Goal: Task Accomplishment & Management: Use online tool/utility

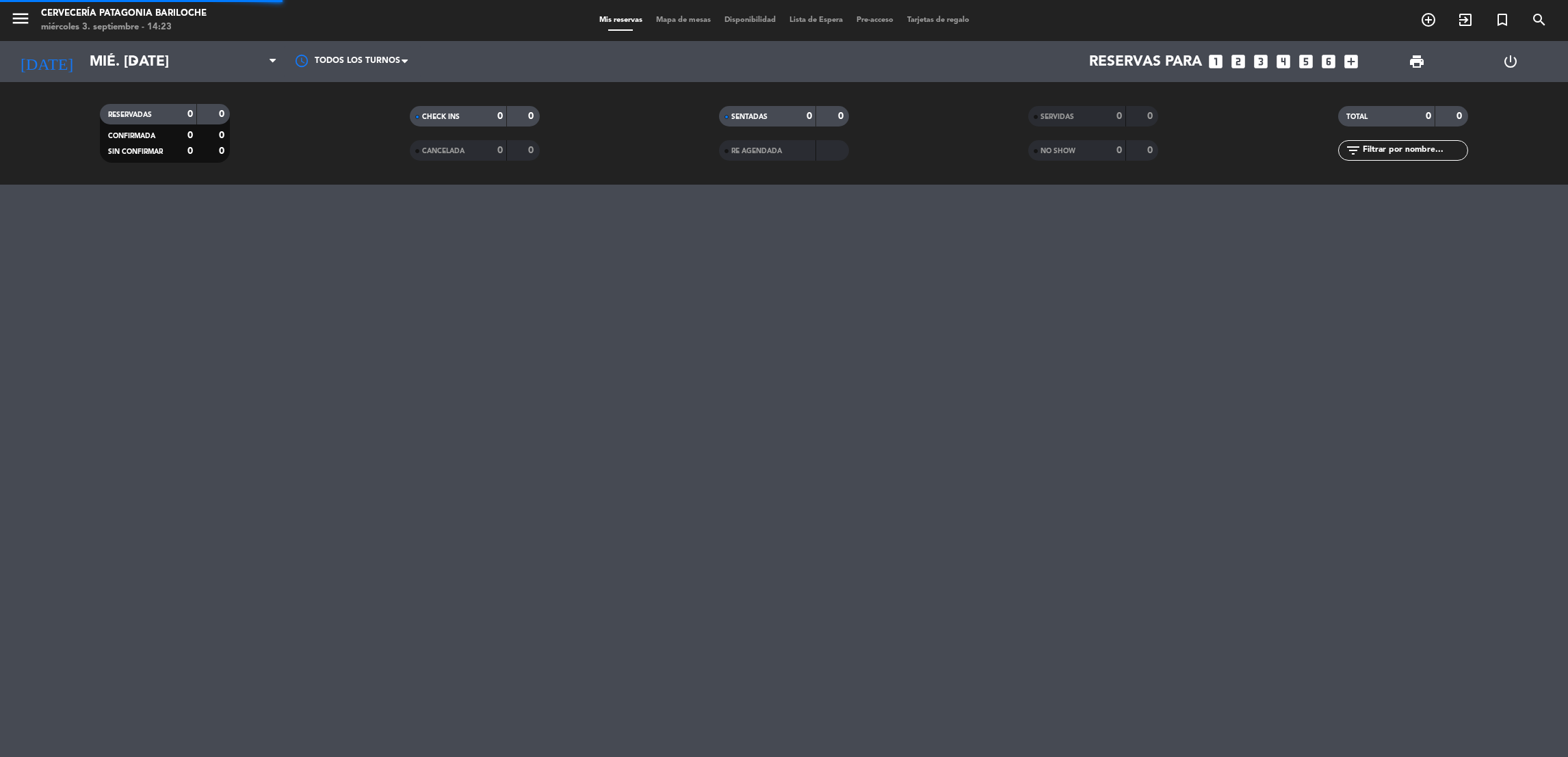
click at [620, 21] on span "Mis reservas" at bounding box center [621, 20] width 57 height 8
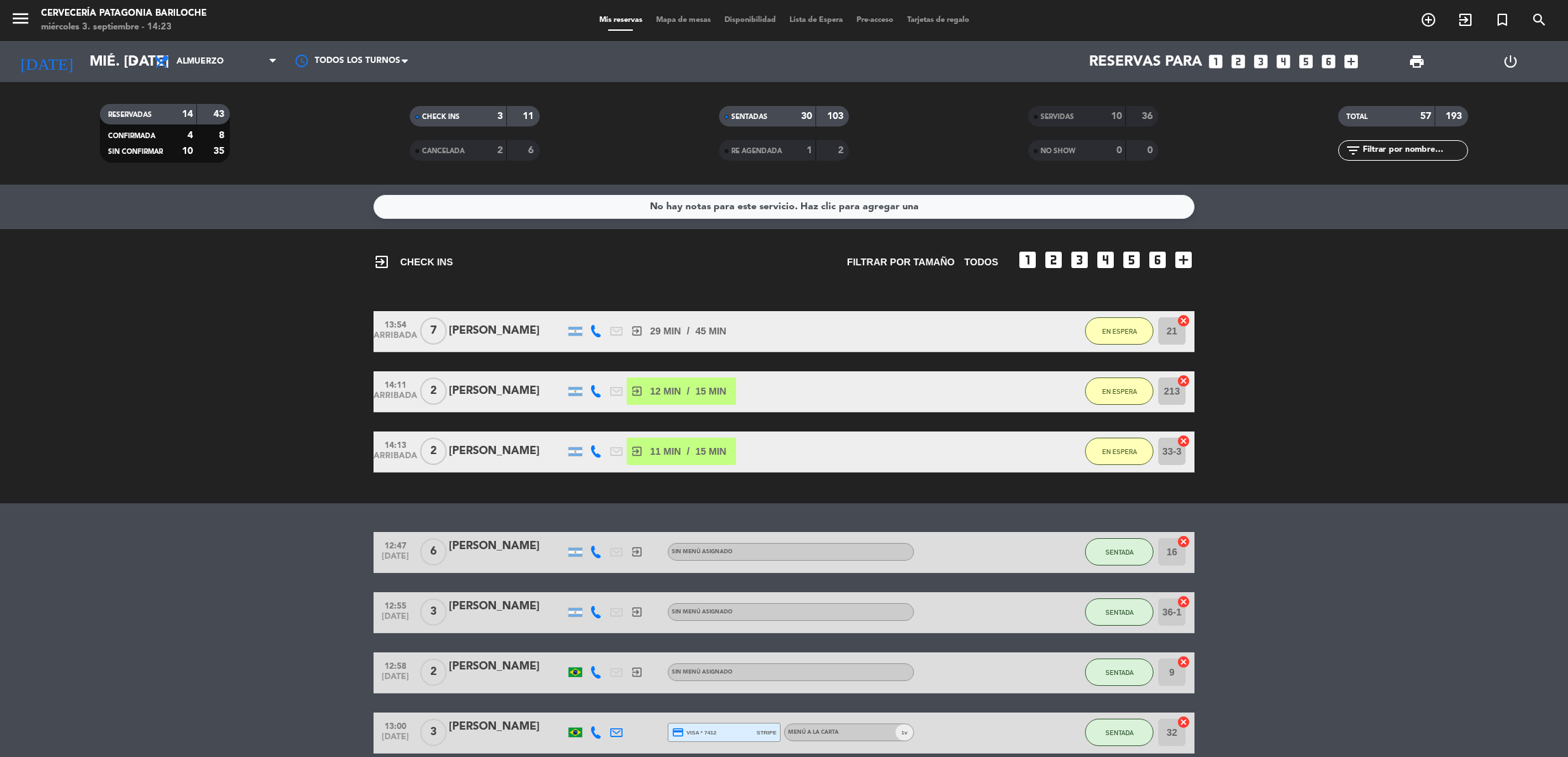
click at [688, 21] on span "Mapa de mesas" at bounding box center [683, 20] width 69 height 8
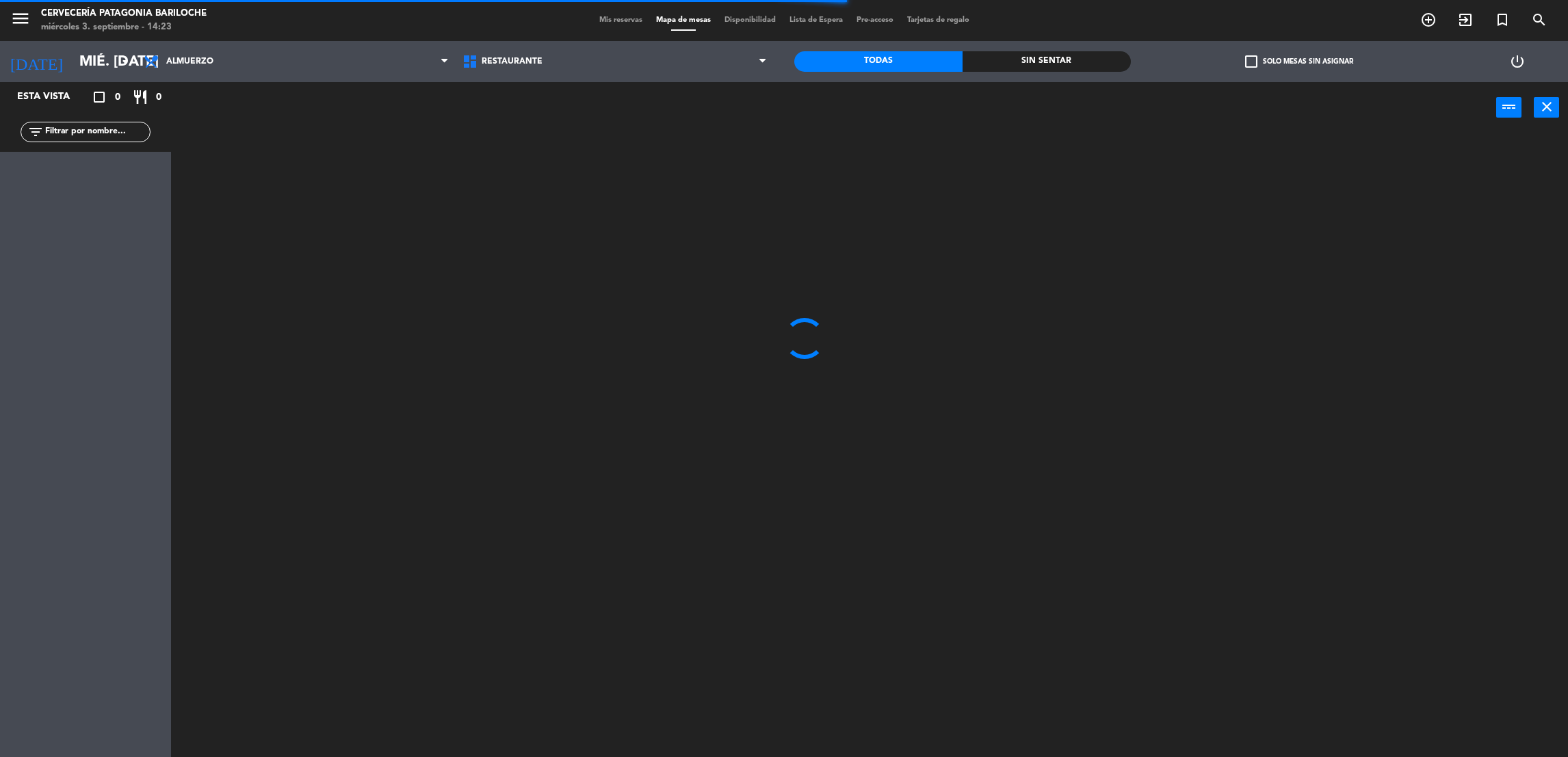
click at [130, 134] on input "text" at bounding box center [96, 132] width 106 height 15
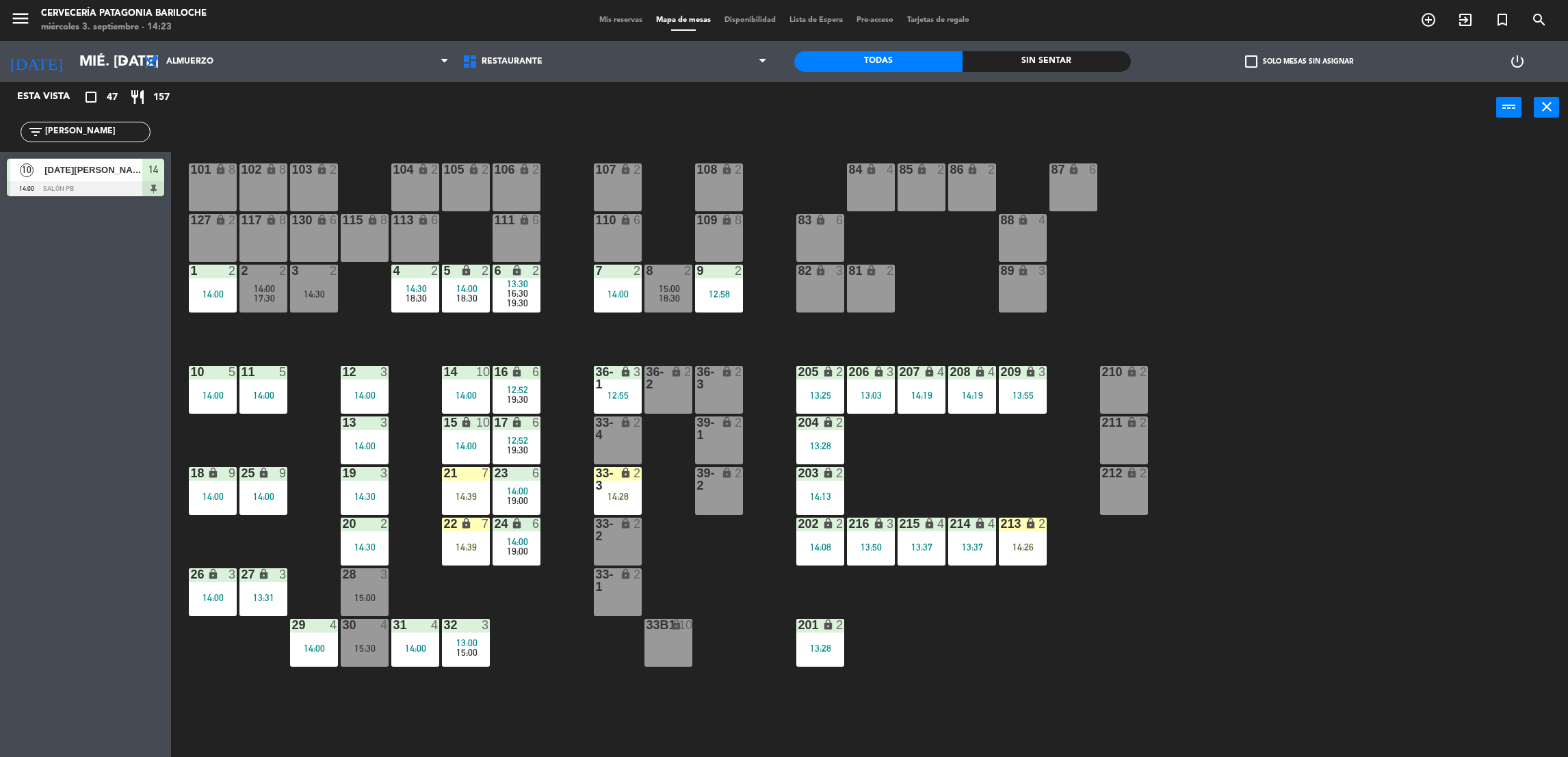
type input "[PERSON_NAME]"
click at [90, 193] on div at bounding box center [85, 189] width 157 height 15
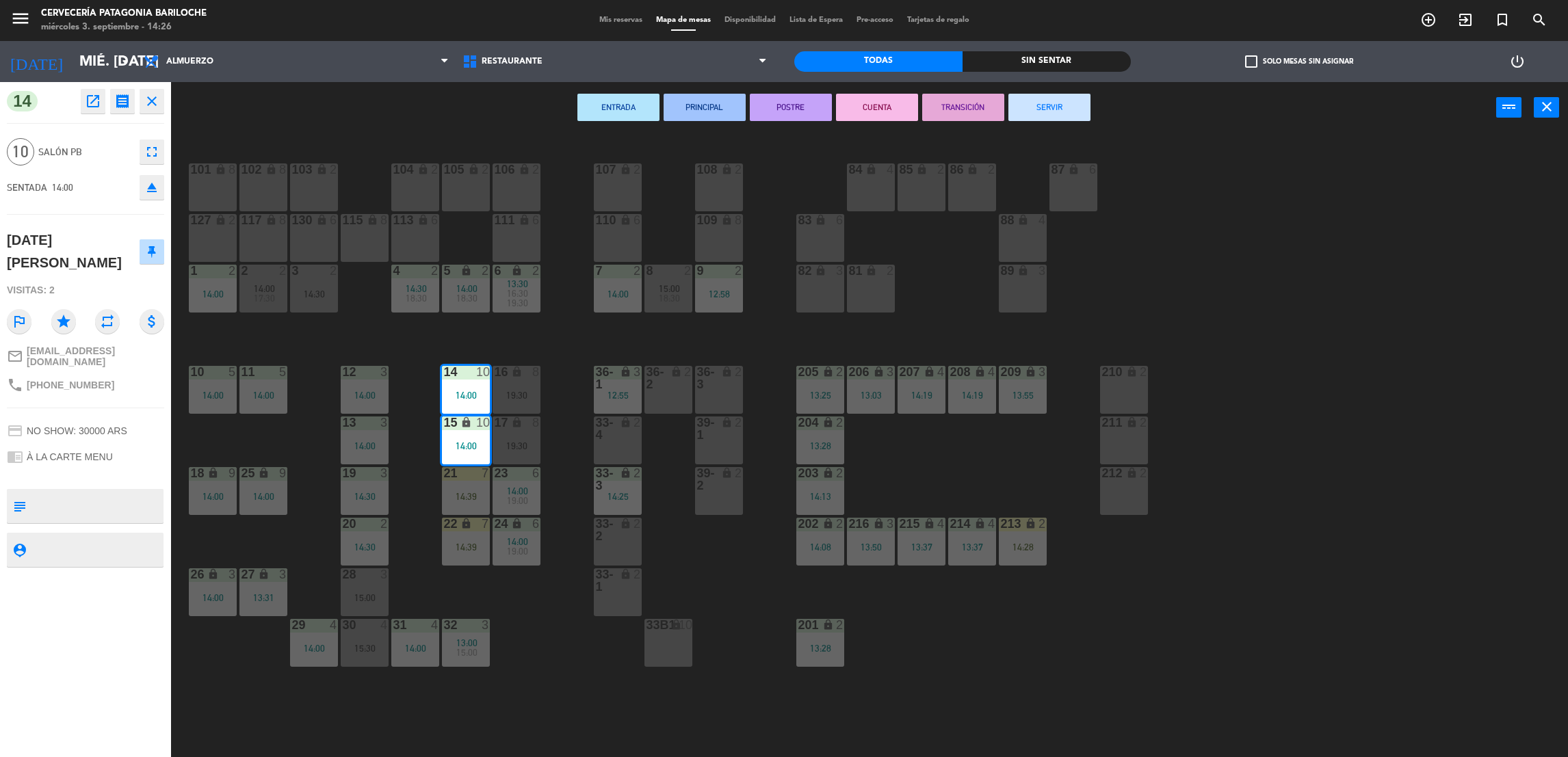
click at [754, 309] on div "101 lock 8 102 lock 8 104 lock 2 105 lock 2 106 lock 2 103 lock 2 107 lock 2 10…" at bounding box center [877, 450] width 1381 height 624
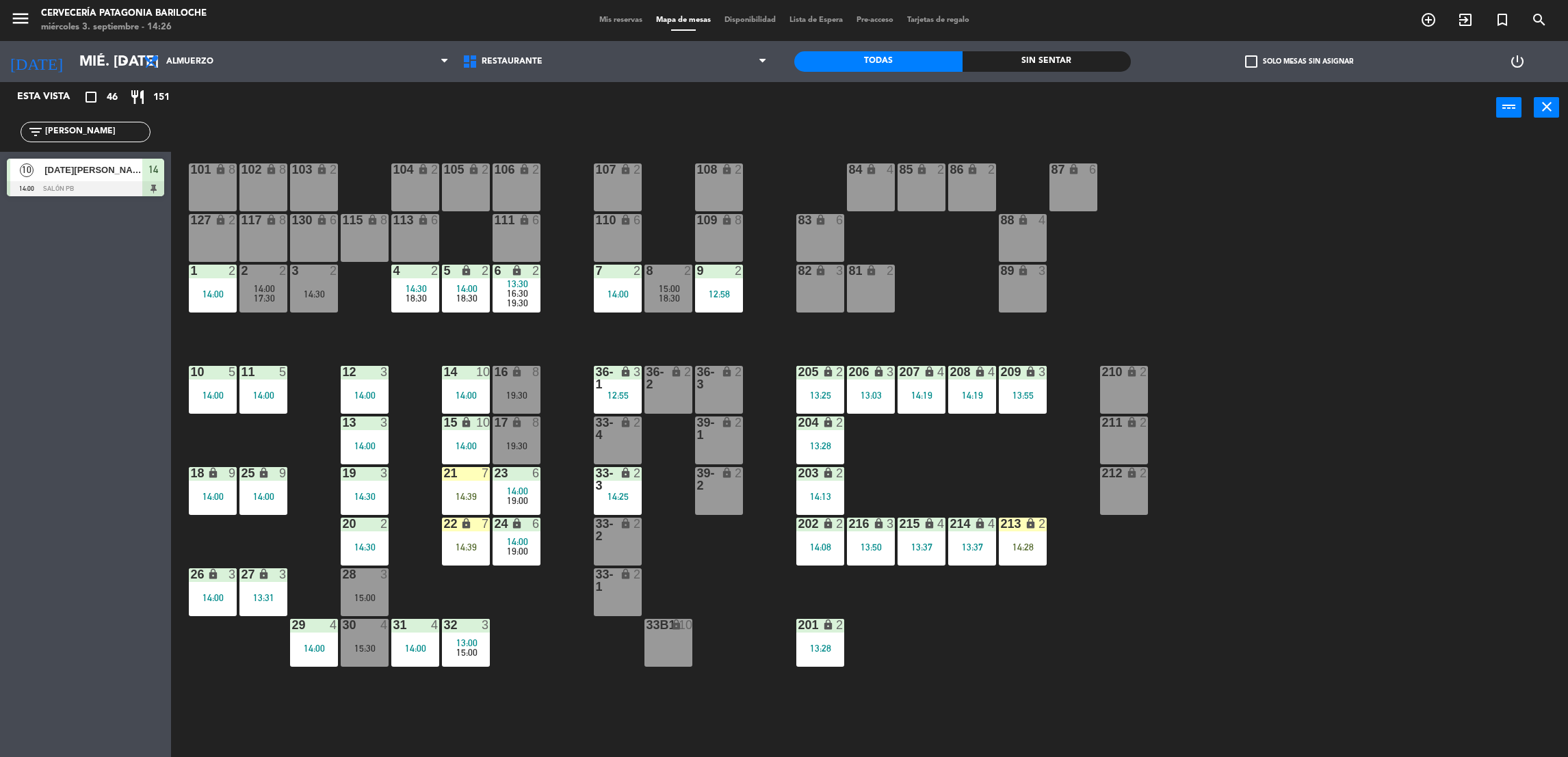
click at [598, 284] on div "7 2 14:00" at bounding box center [617, 289] width 48 height 48
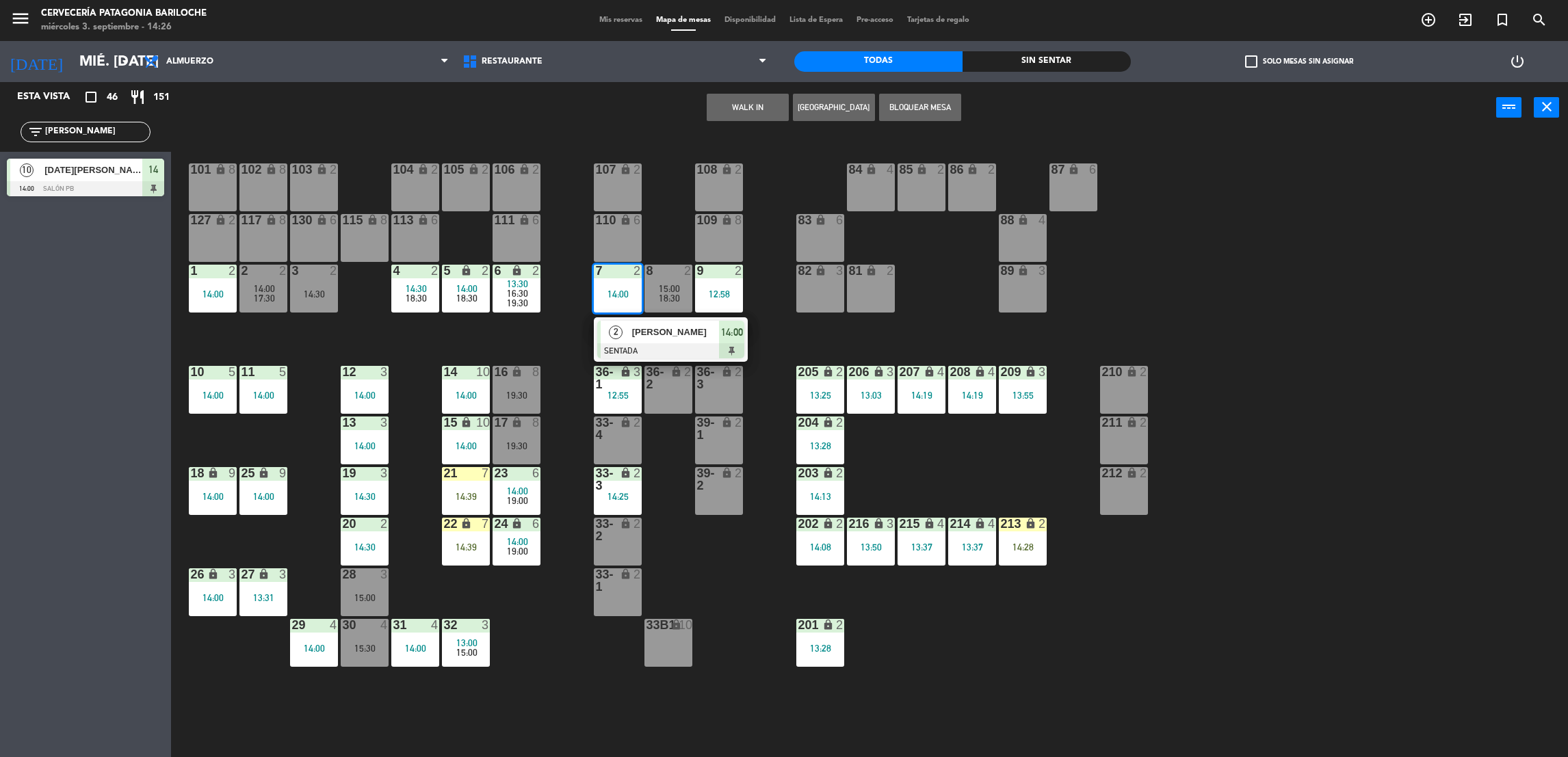
click at [535, 303] on div "19:30" at bounding box center [516, 303] width 48 height 10
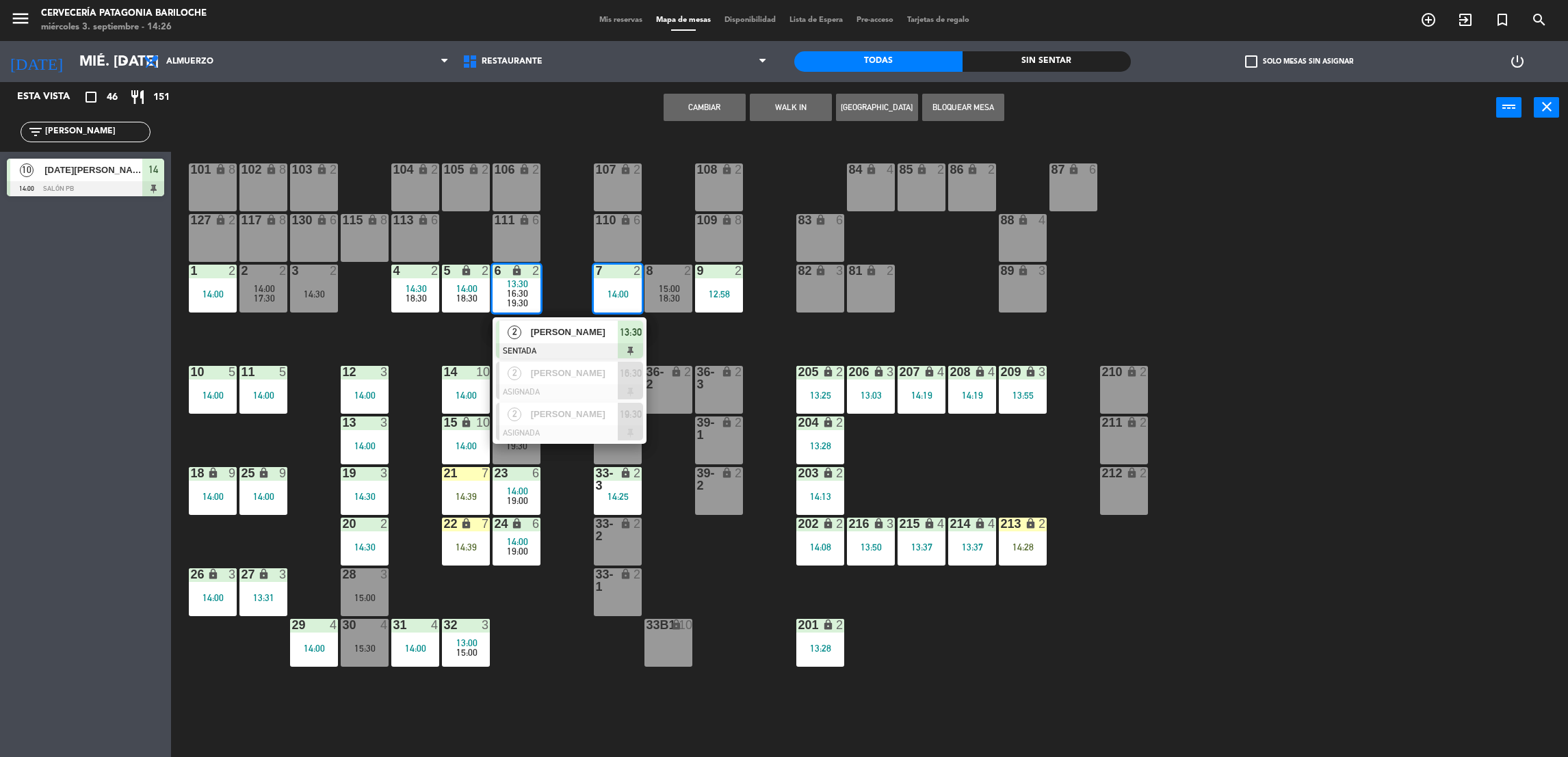
click at [444, 341] on div "101 lock 8 102 lock 8 104 lock 2 105 lock 2 106 lock 2 103 lock 2 107 lock 2 10…" at bounding box center [877, 450] width 1381 height 624
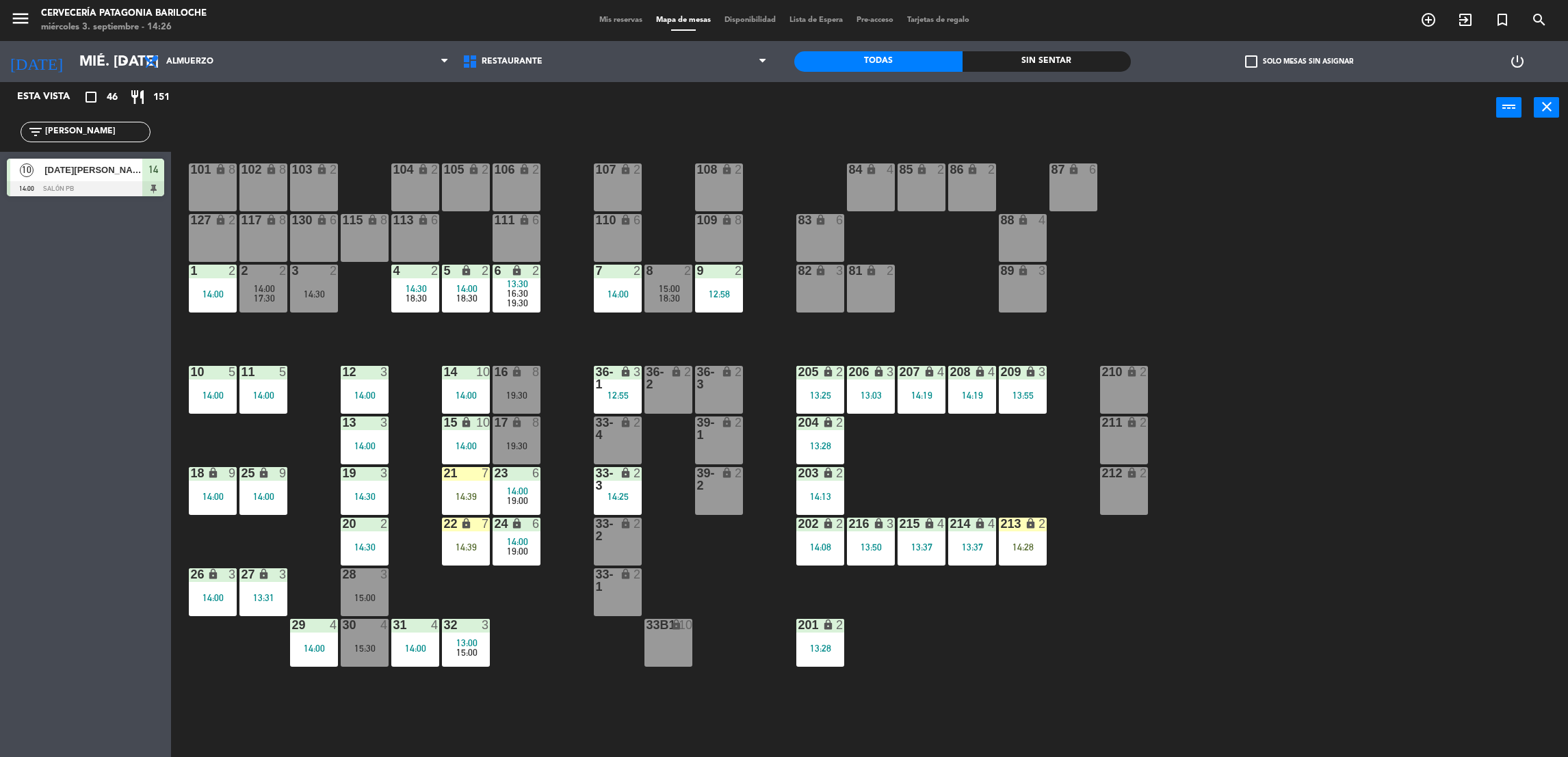
click at [360, 593] on div "15:00" at bounding box center [365, 598] width 48 height 10
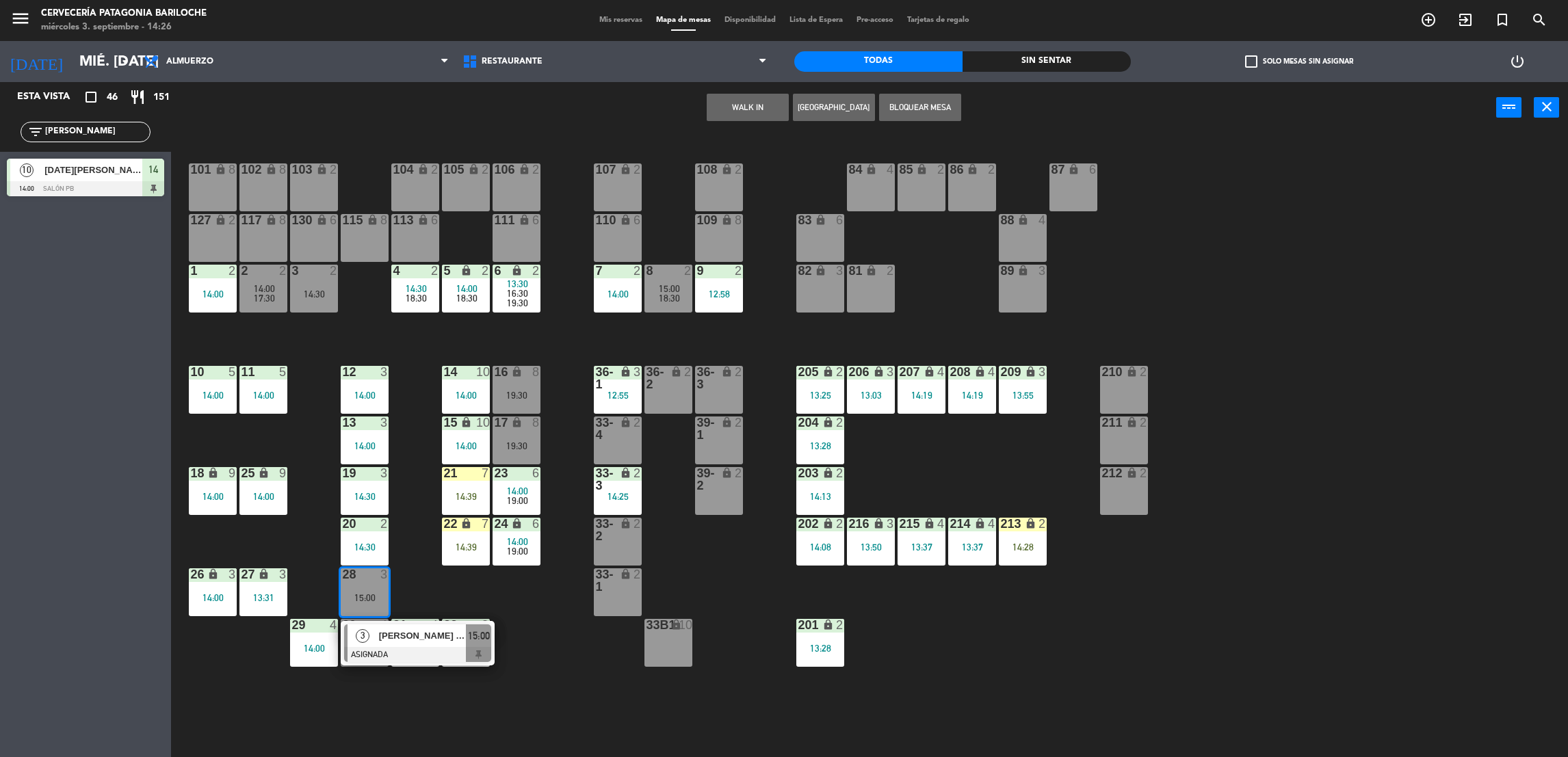
click at [396, 583] on div "101 lock 8 102 lock 8 104 lock 2 105 lock 2 106 lock 2 103 lock 2 107 lock 2 10…" at bounding box center [877, 450] width 1381 height 624
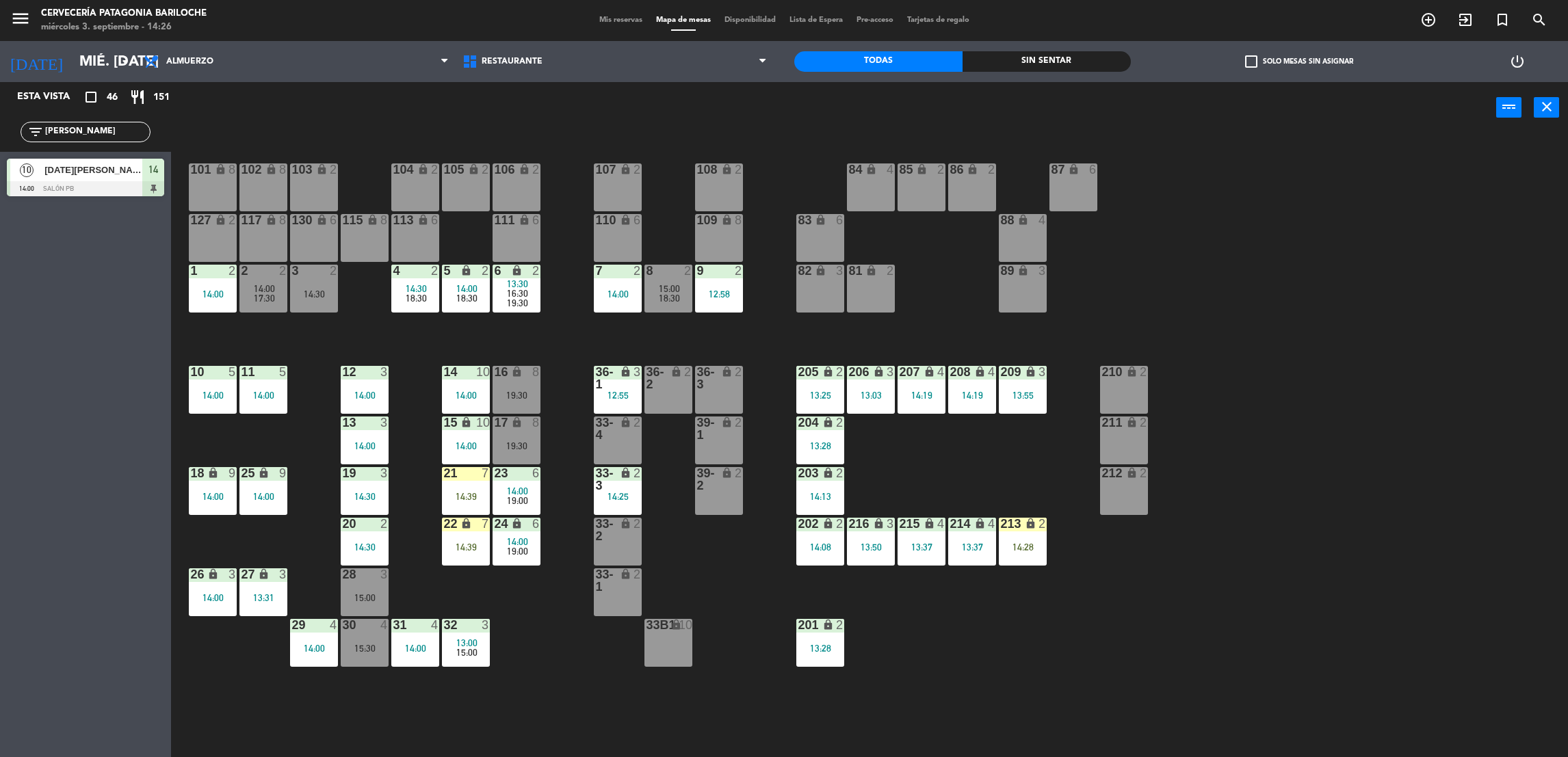
click at [356, 602] on div "15:00" at bounding box center [365, 598] width 48 height 10
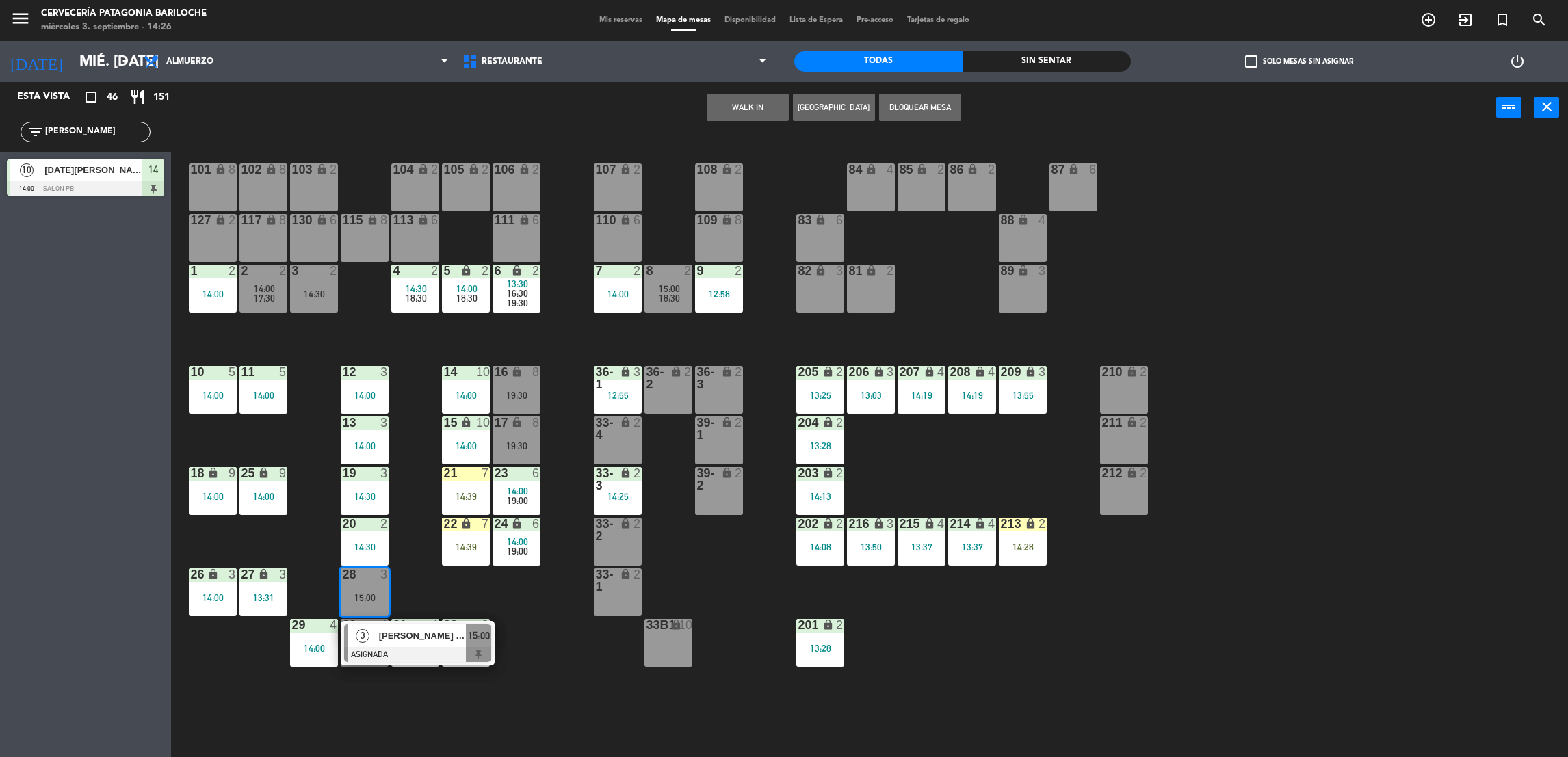
click at [406, 593] on div "101 lock 8 102 lock 8 104 lock 2 105 lock 2 106 lock 2 103 lock 2 107 lock 2 10…" at bounding box center [877, 450] width 1381 height 624
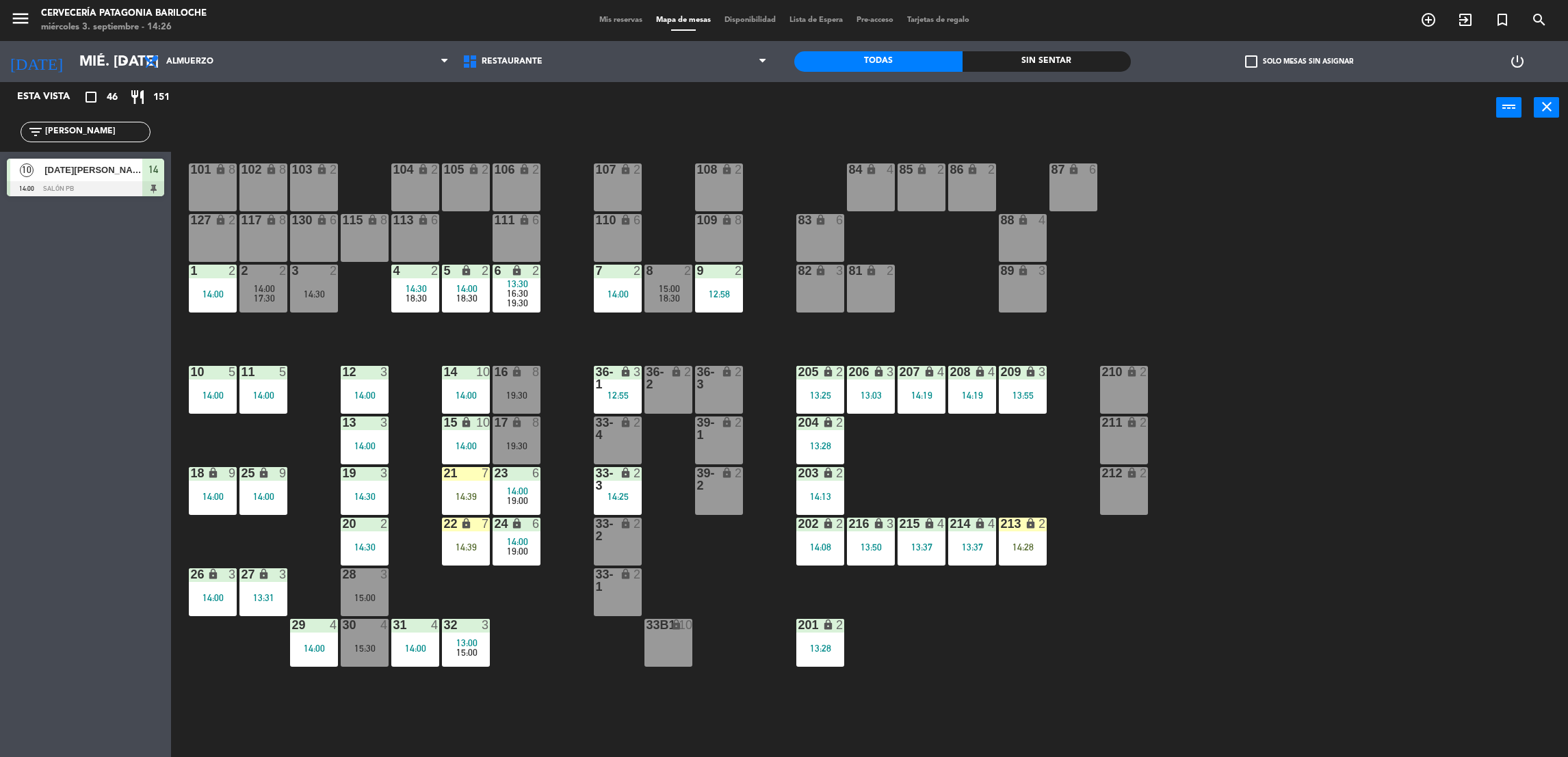
click at [642, 324] on div "101 lock 8 102 lock 8 104 lock 2 105 lock 2 106 lock 2 103 lock 2 107 lock 2 10…" at bounding box center [877, 450] width 1381 height 624
click at [93, 130] on input "[PERSON_NAME]" at bounding box center [96, 132] width 106 height 15
click at [93, 131] on input "[PERSON_NAME]" at bounding box center [96, 132] width 106 height 15
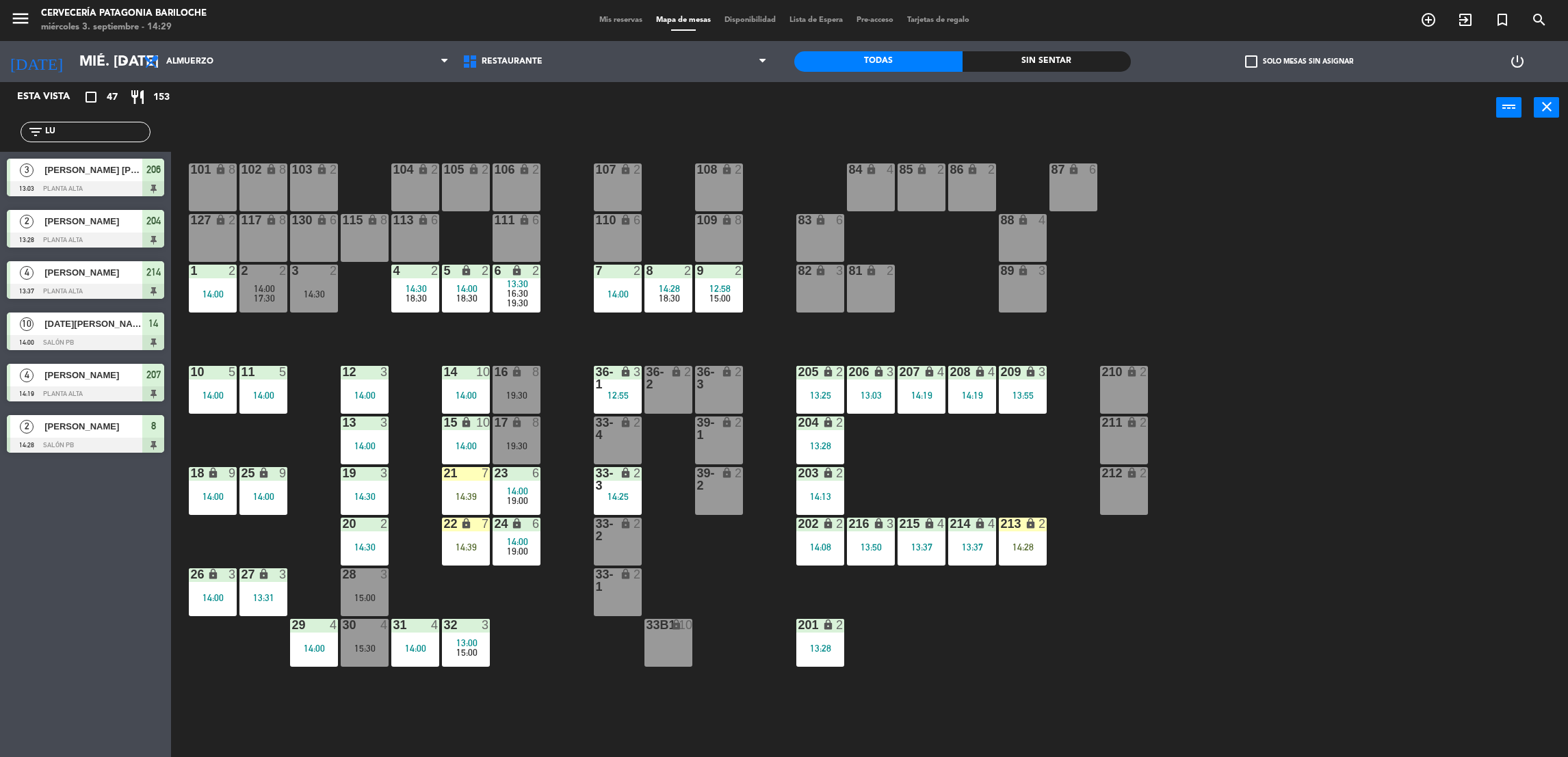
type input "L"
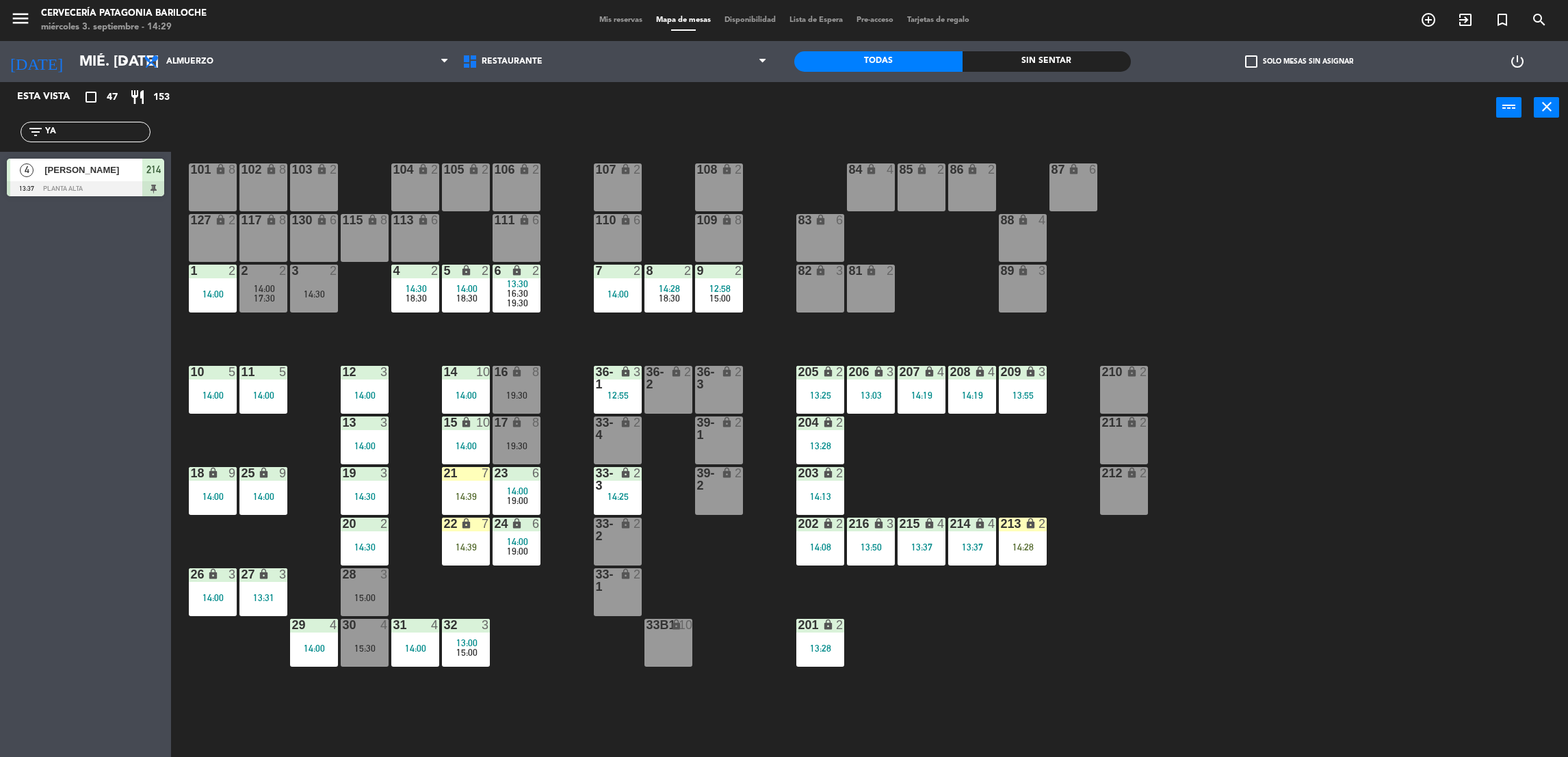
type input "Y"
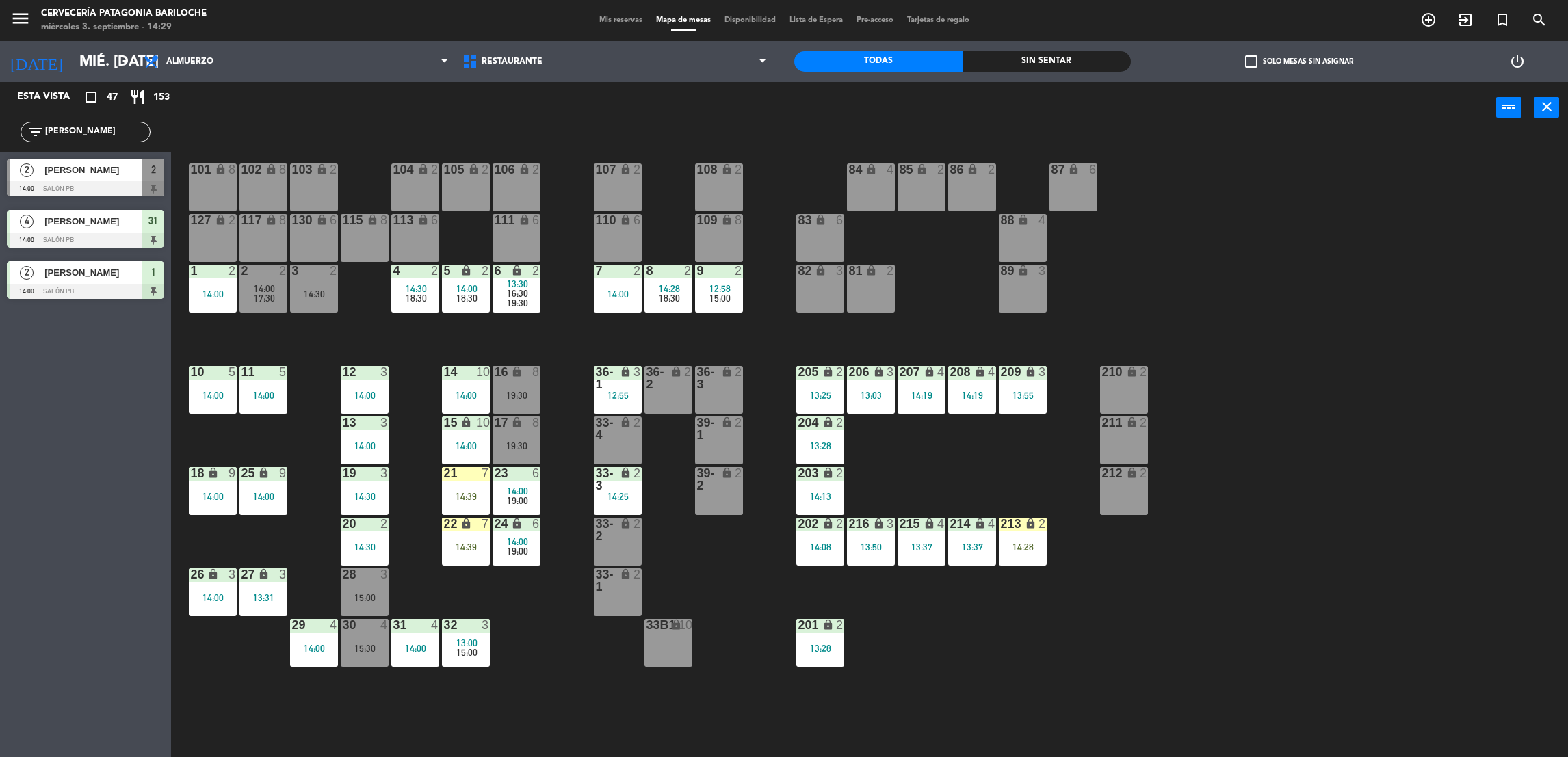
type input "[PERSON_NAME]"
click at [79, 169] on span "[PERSON_NAME]" at bounding box center [93, 169] width 98 height 14
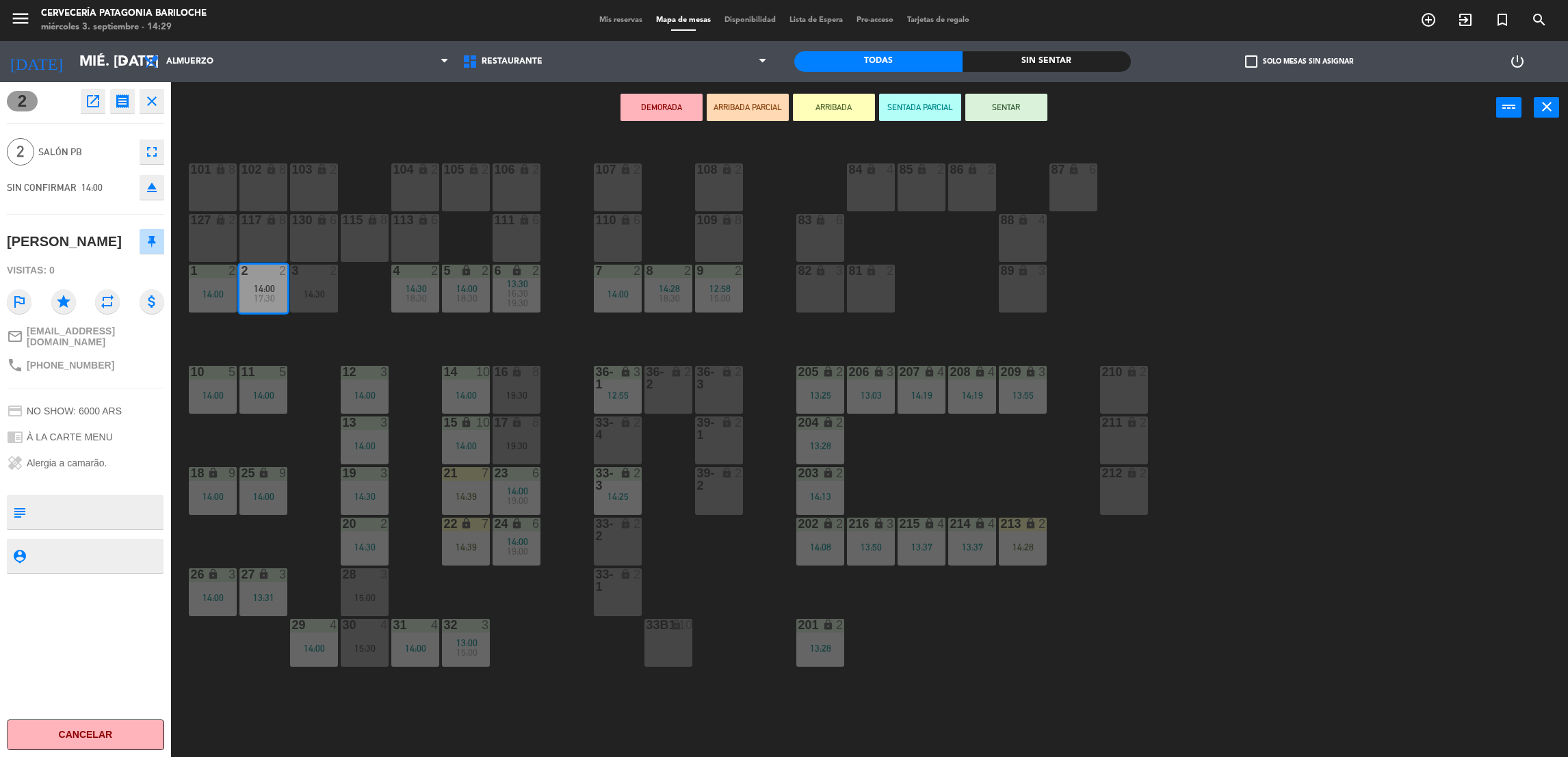
click at [814, 115] on button "ARRIBADA" at bounding box center [834, 107] width 82 height 28
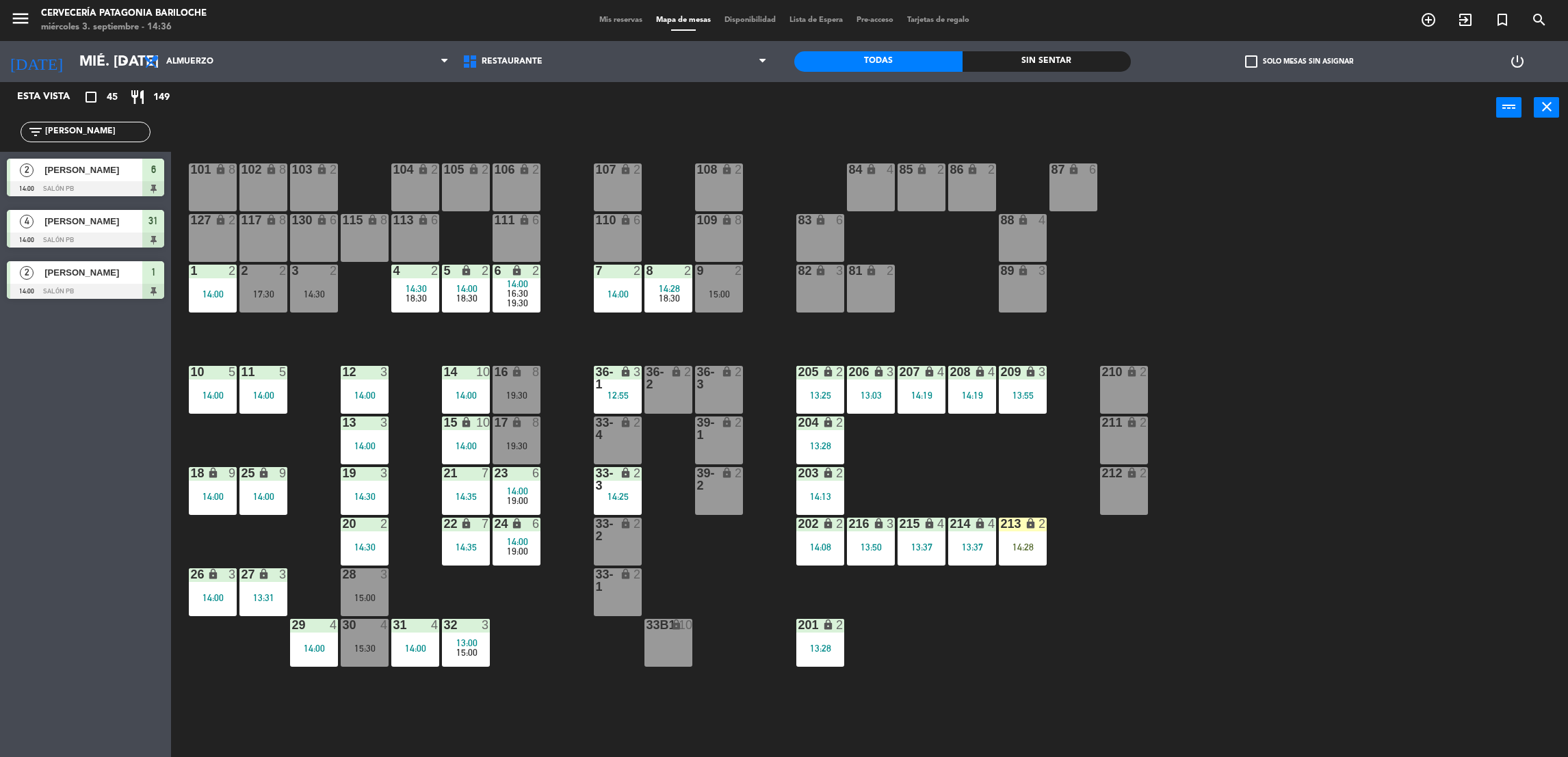
drag, startPoint x: 76, startPoint y: 137, endPoint x: -4, endPoint y: 144, distance: 80.3
click at [0, 144] on html "close × Cervecería Patagonia Bariloche × chrome_reader_mode Listado de Reservas…" at bounding box center [784, 378] width 1568 height 757
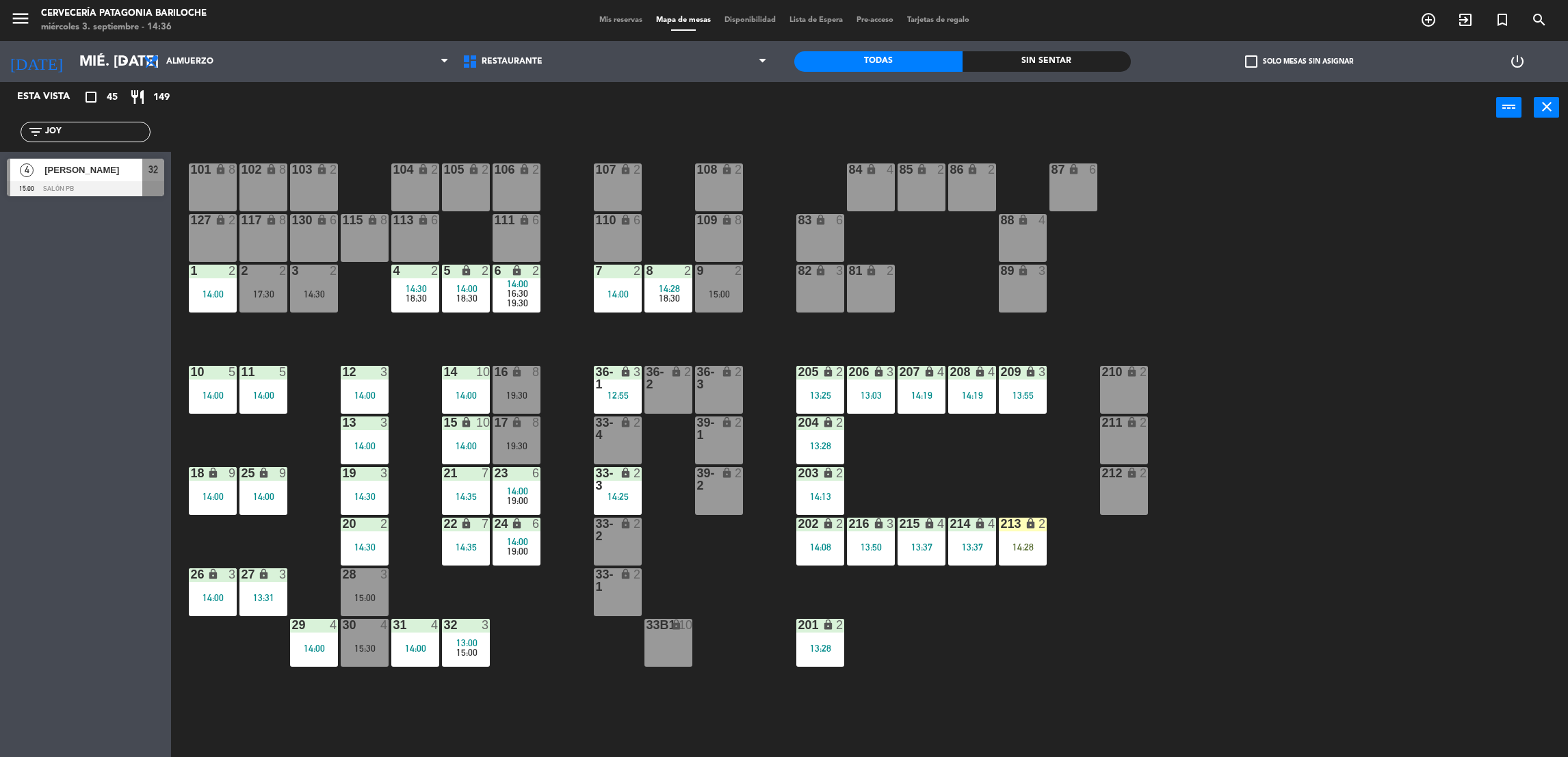
type input "JOY"
click at [43, 167] on div "[PERSON_NAME]" at bounding box center [92, 170] width 99 height 23
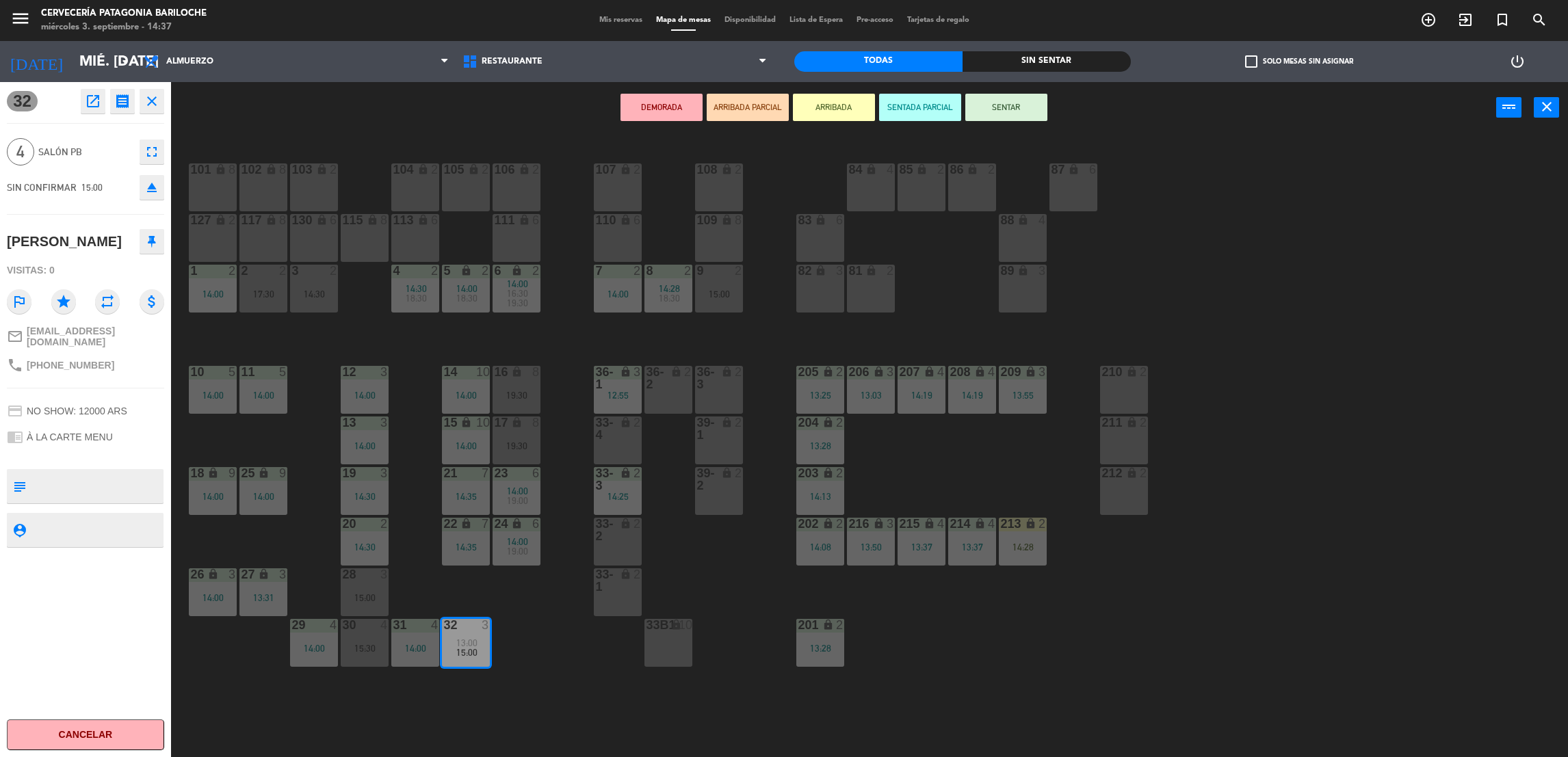
click at [820, 113] on button "ARRIBADA" at bounding box center [834, 107] width 82 height 28
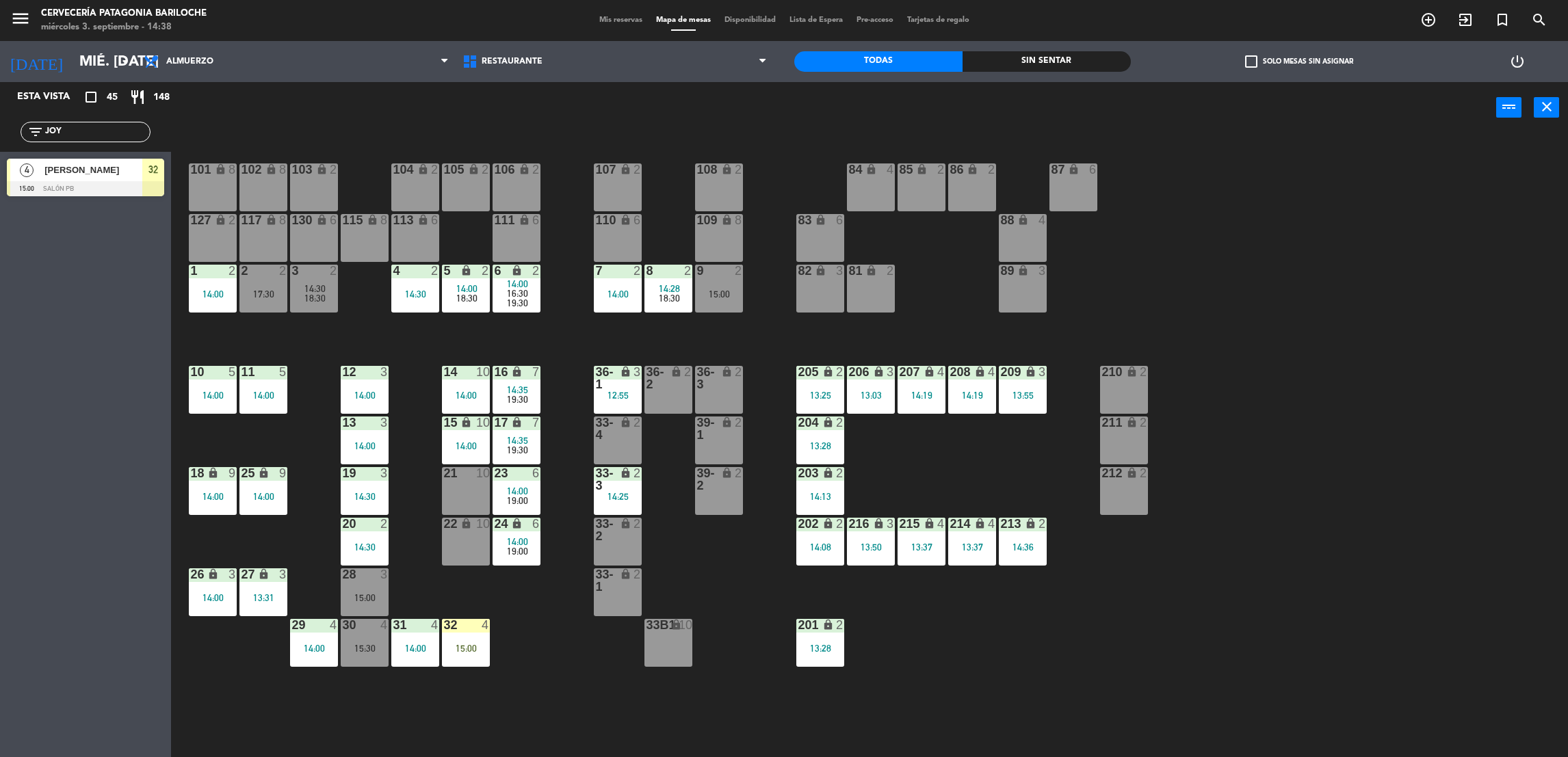
click at [65, 131] on input "JOY" at bounding box center [96, 132] width 106 height 15
type input "BR"
click at [65, 234] on div "2 [PERSON_NAME] 14:30 SALÓN PB 3" at bounding box center [86, 229] width 171 height 51
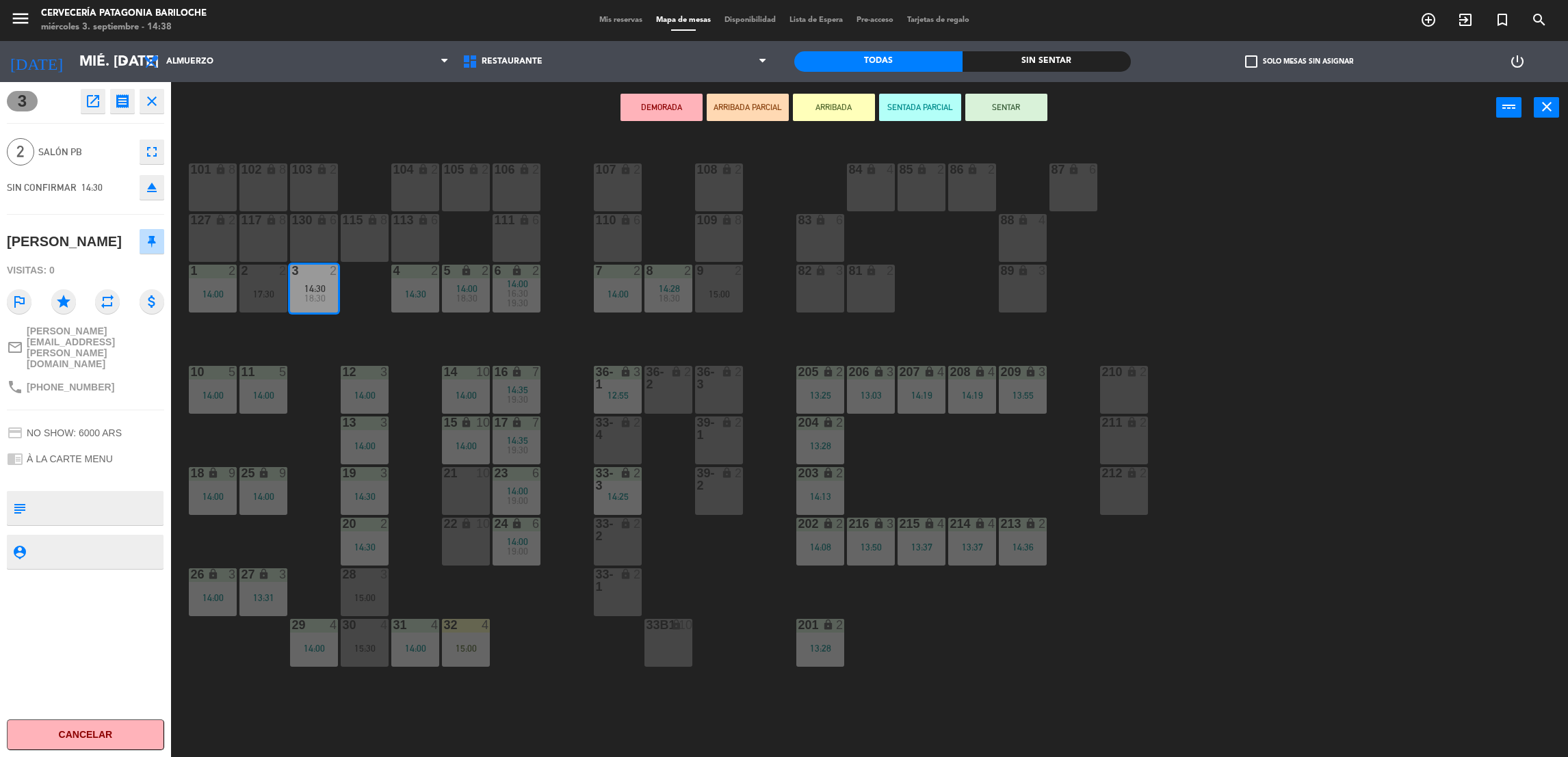
drag, startPoint x: 820, startPoint y: 108, endPoint x: 826, endPoint y: 137, distance: 29.6
click at [821, 106] on button "ARRIBADA" at bounding box center [834, 107] width 82 height 28
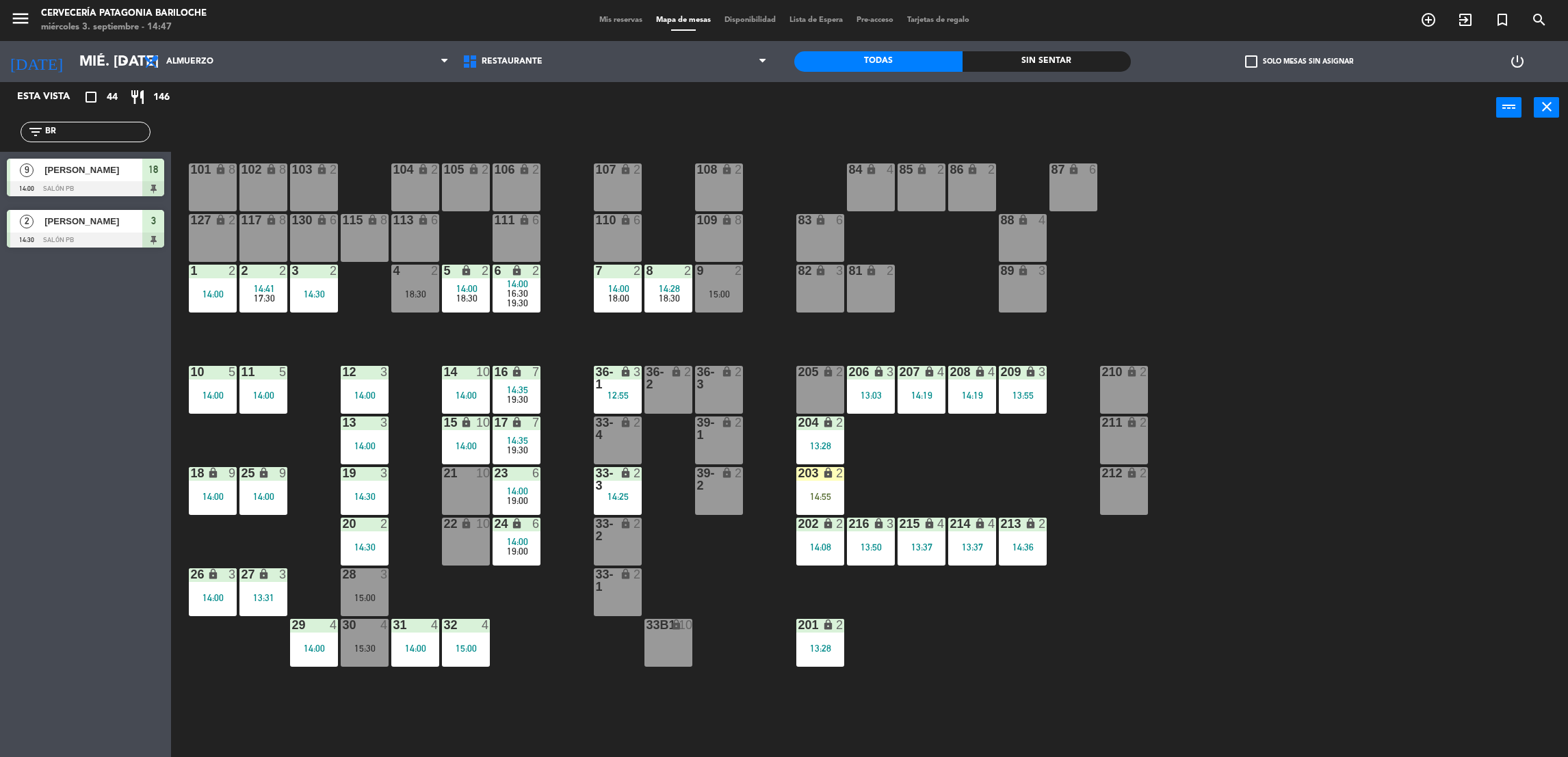
click at [98, 145] on div "filter_list BR" at bounding box center [86, 132] width 171 height 40
click at [99, 145] on div "filter_list BR" at bounding box center [86, 132] width 171 height 40
drag, startPoint x: 101, startPoint y: 141, endPoint x: 98, endPoint y: 131, distance: 10.4
click at [98, 131] on input "BR" at bounding box center [96, 132] width 106 height 15
click at [71, 145] on div "filter_list BR" at bounding box center [86, 132] width 171 height 40
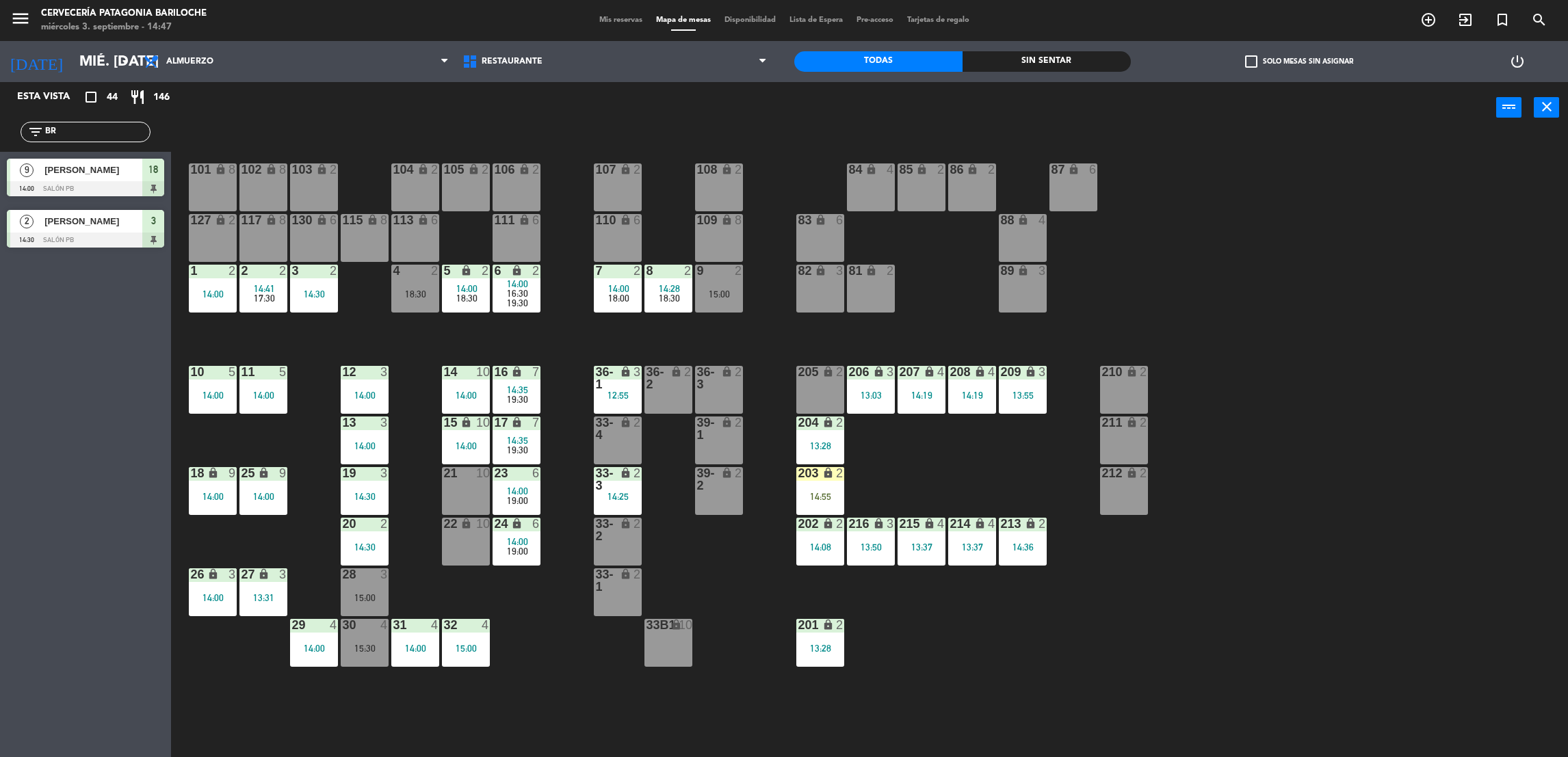
drag, startPoint x: 124, startPoint y: 129, endPoint x: 116, endPoint y: 132, distance: 8.5
click at [123, 129] on input "BR" at bounding box center [96, 132] width 106 height 15
type input "B"
type input "DOR"
click at [125, 232] on div at bounding box center [85, 240] width 157 height 15
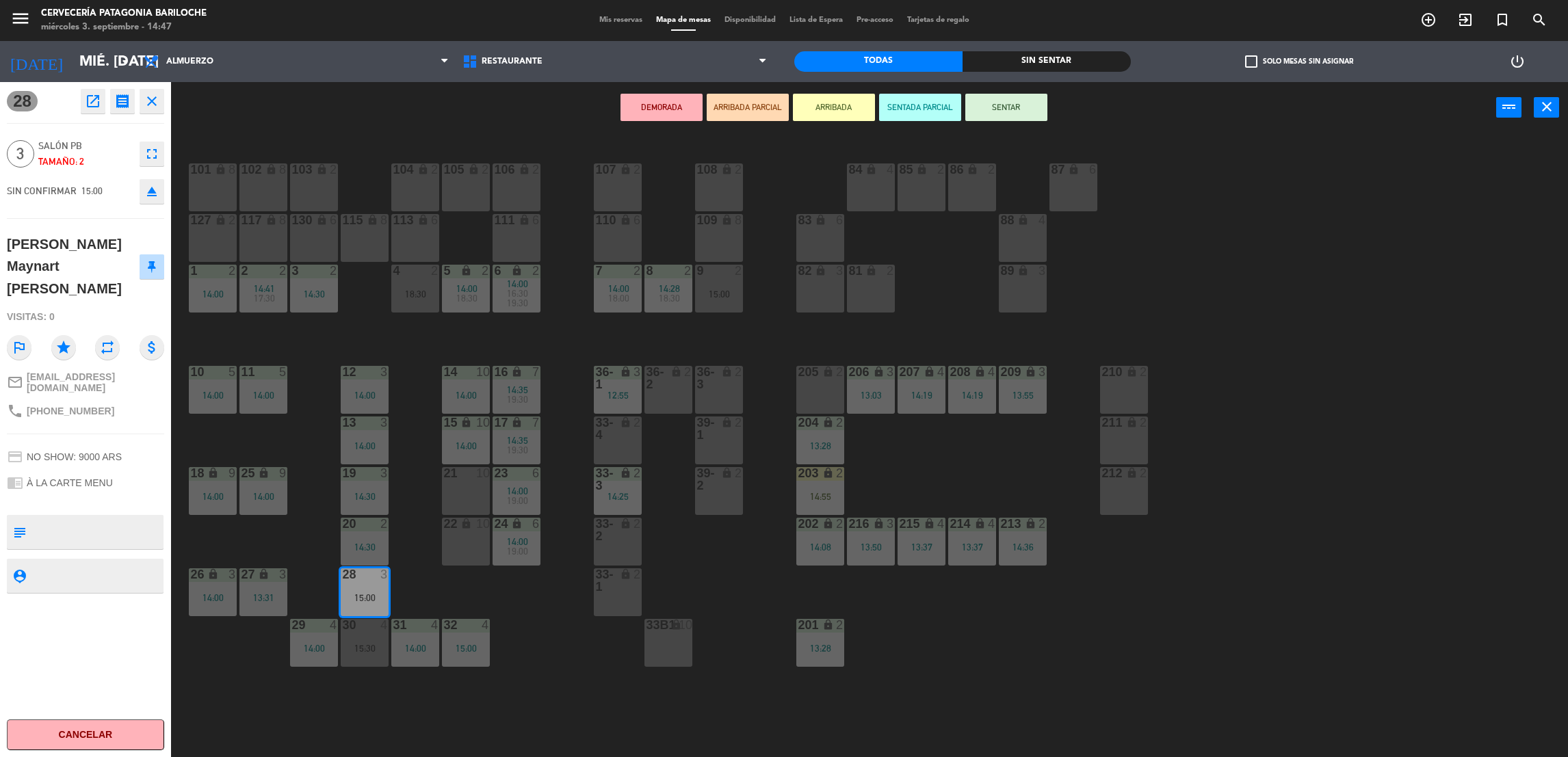
click at [854, 106] on button "ARRIBADA" at bounding box center [834, 107] width 82 height 28
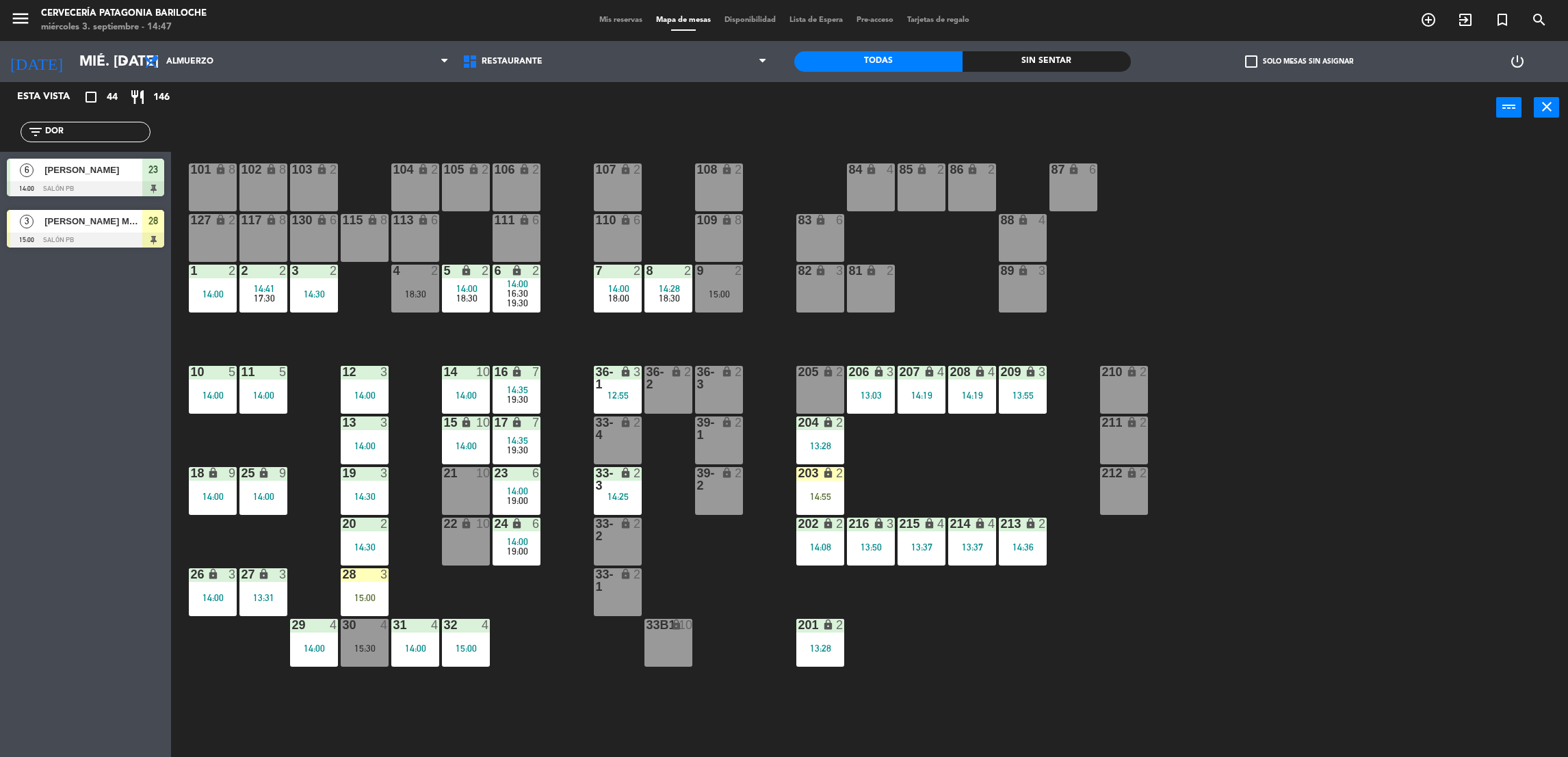
click at [815, 504] on div "203 lock 2 14:55" at bounding box center [820, 490] width 48 height 48
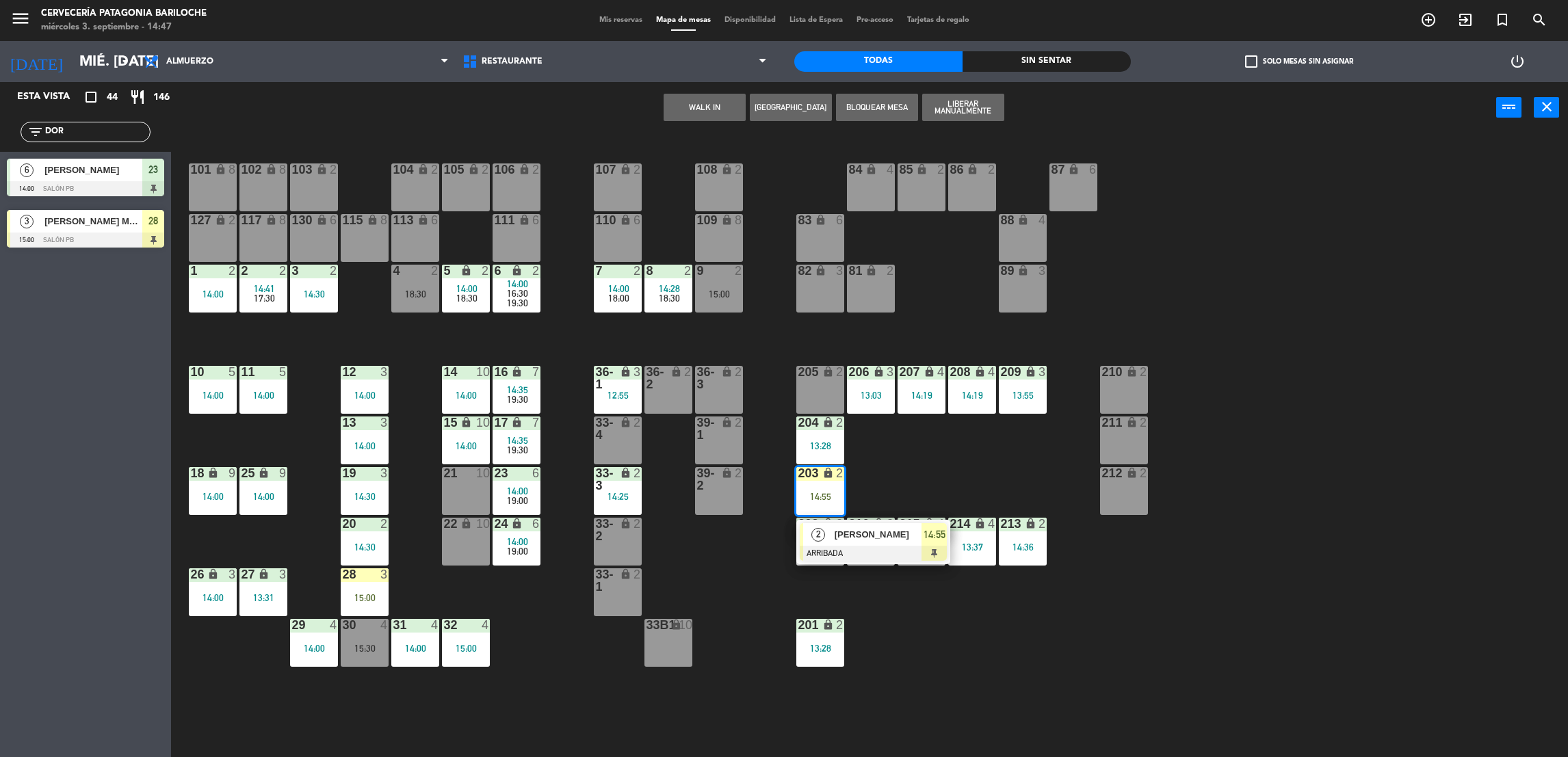
click at [857, 538] on span "[PERSON_NAME]" at bounding box center [878, 534] width 88 height 14
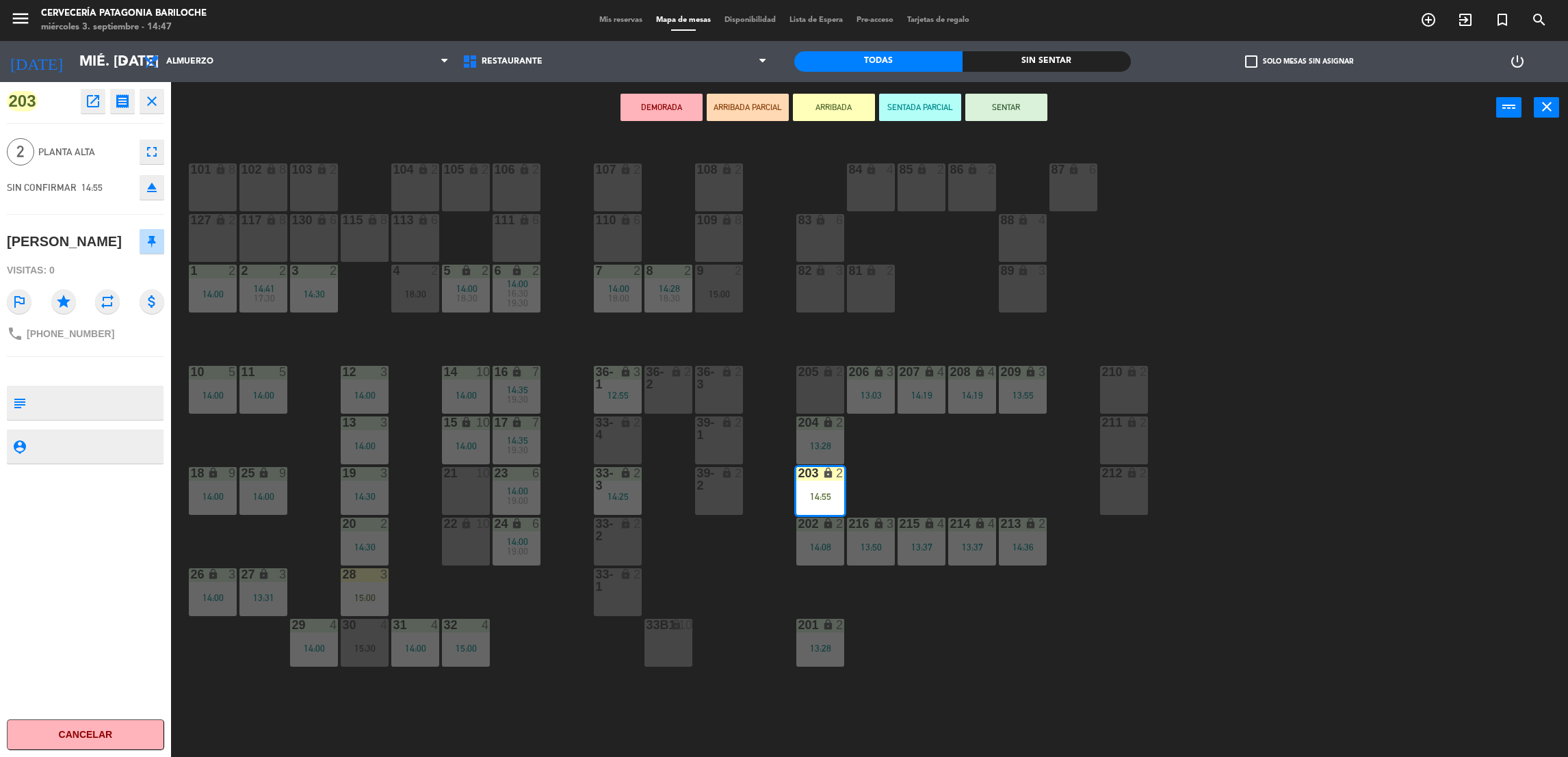
click at [888, 484] on div "101 lock 8 102 lock 8 104 lock 2 105 lock 2 106 lock 2 103 lock 2 107 lock 2 10…" at bounding box center [877, 450] width 1381 height 624
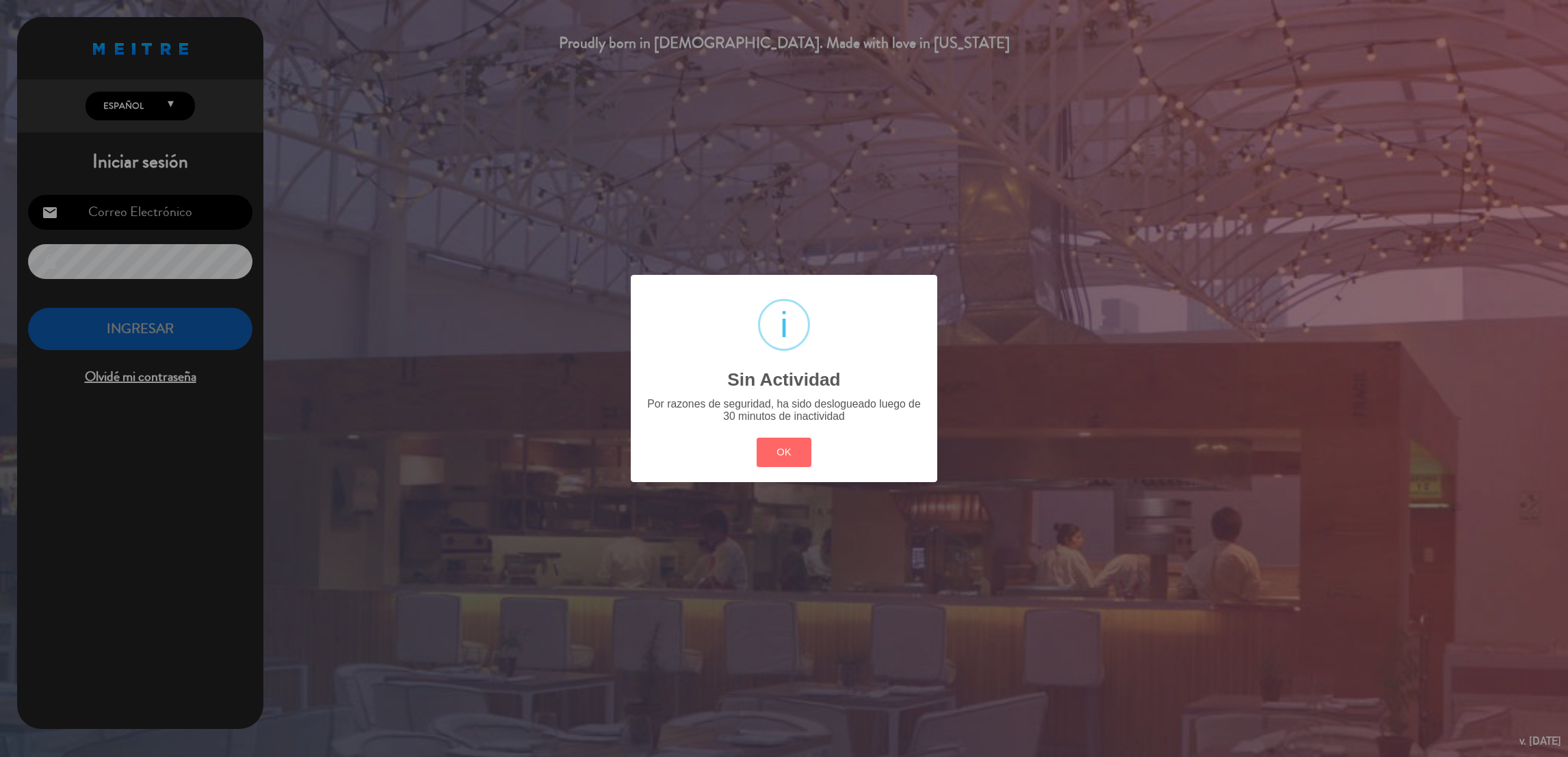
type input "[EMAIL_ADDRESS][DOMAIN_NAME]"
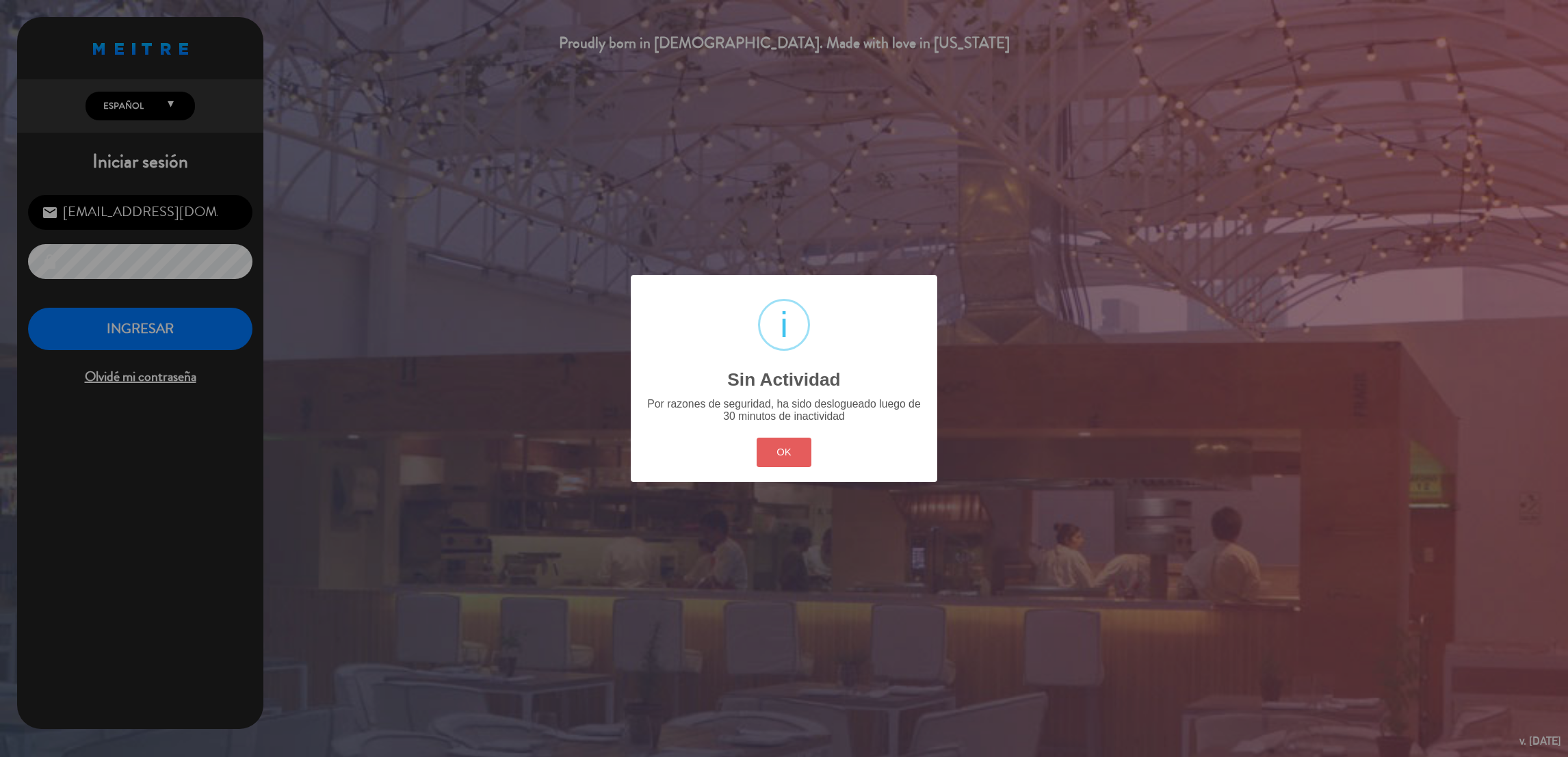
click at [768, 450] on button "OK" at bounding box center [784, 452] width 55 height 30
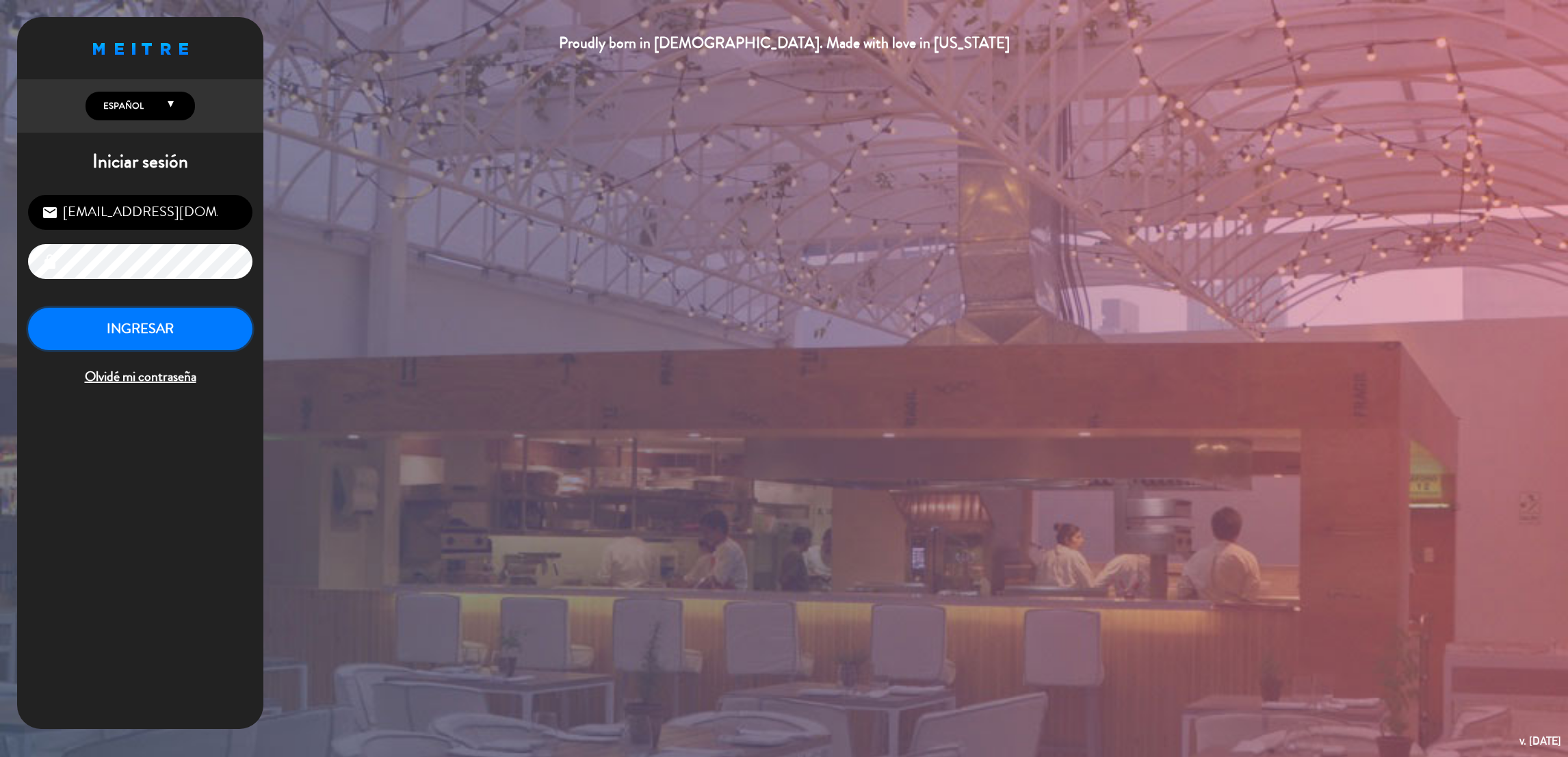
click at [151, 337] on button "INGRESAR" at bounding box center [140, 329] width 225 height 43
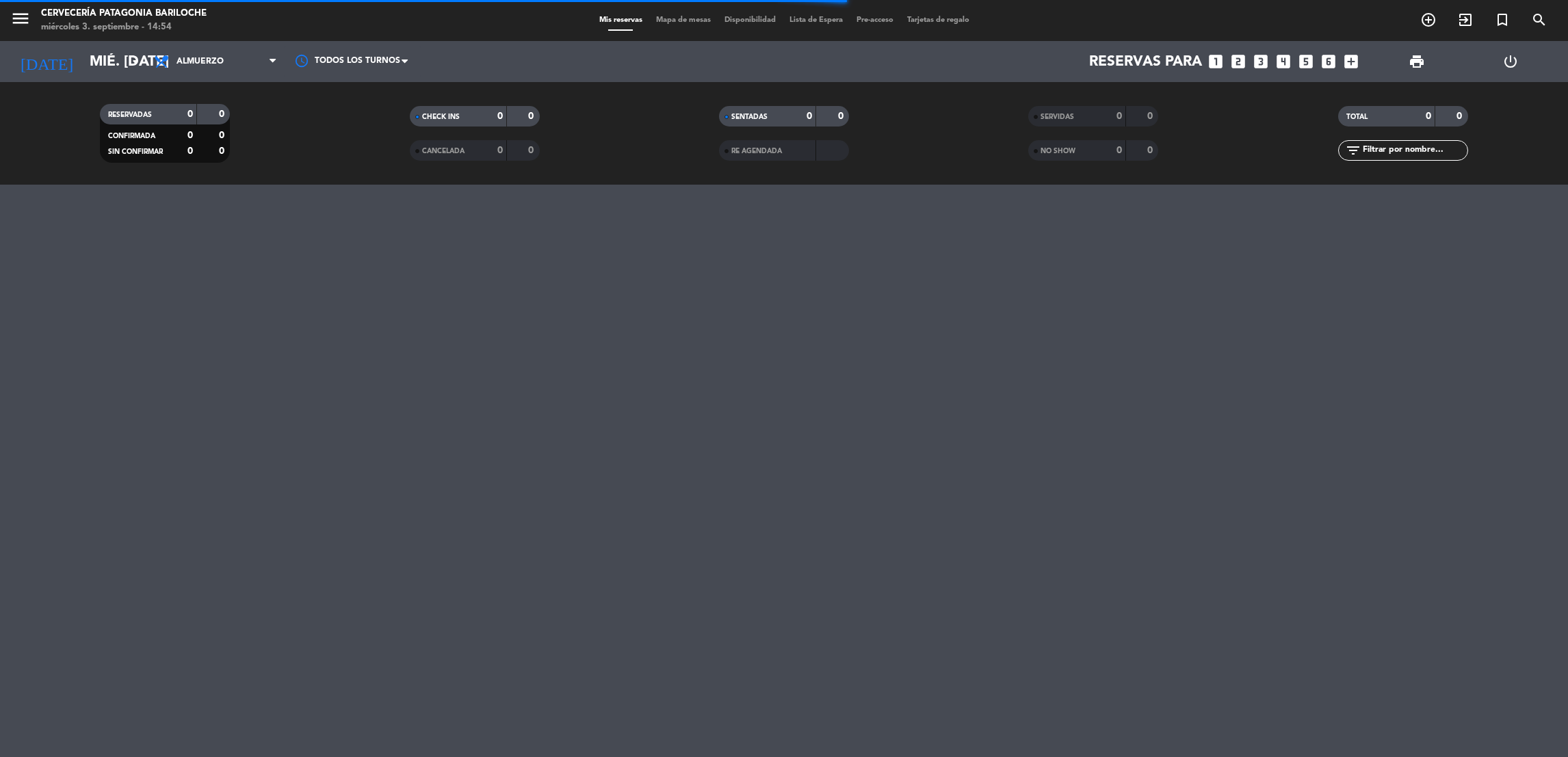
click at [658, 20] on span "Mapa de mesas" at bounding box center [683, 20] width 69 height 8
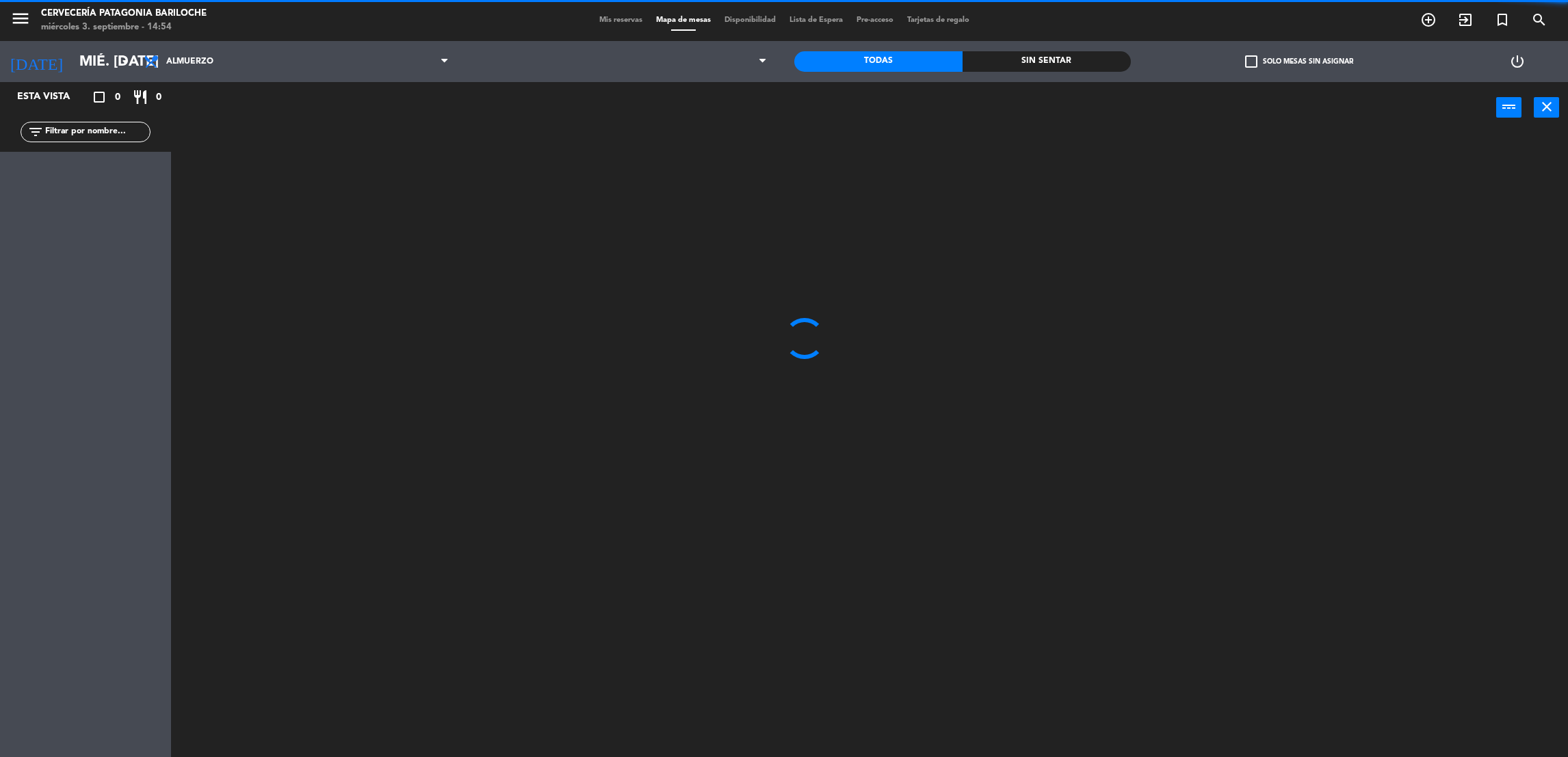
click at [81, 129] on input "text" at bounding box center [96, 132] width 106 height 15
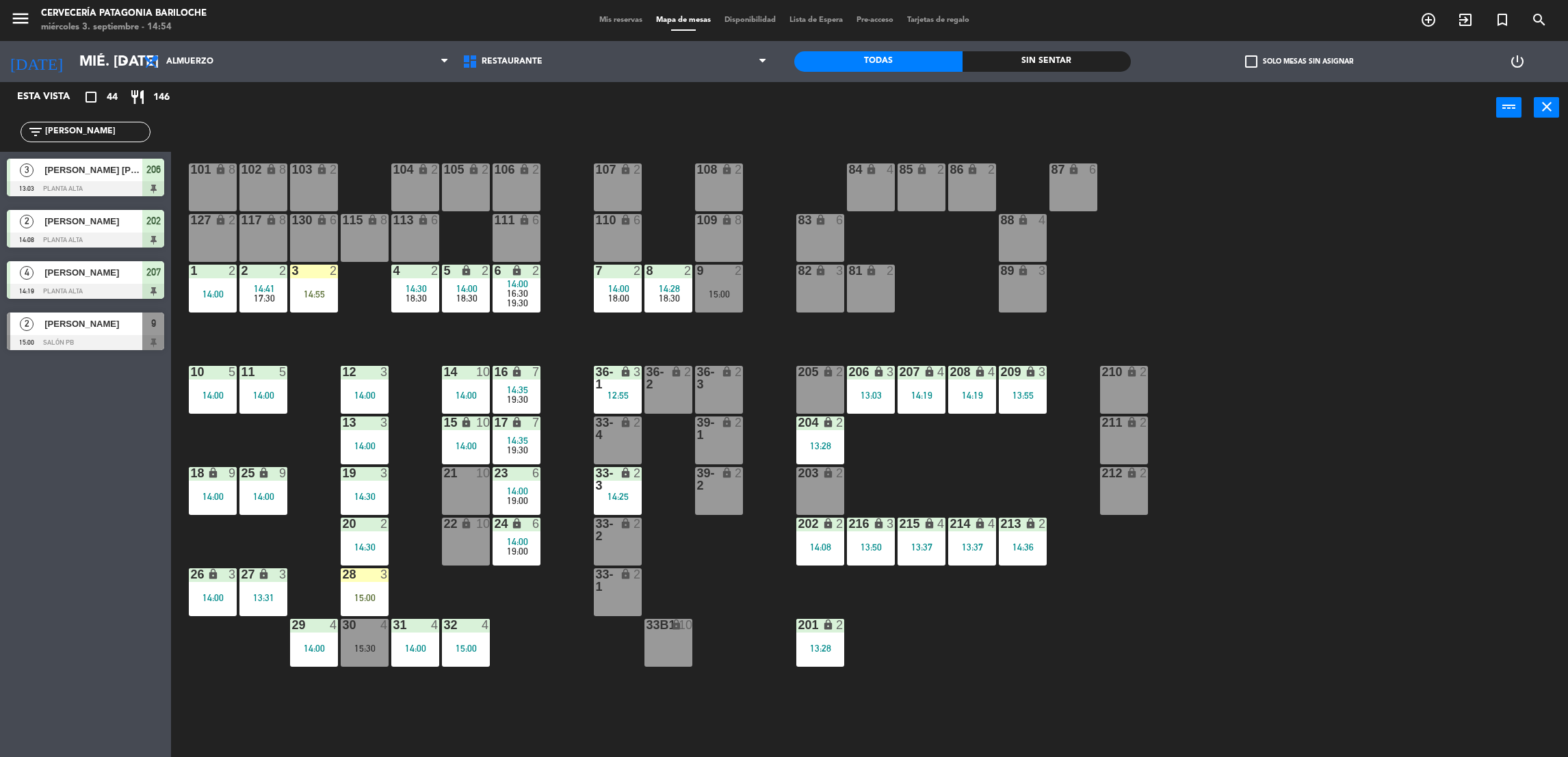
type input "[PERSON_NAME]"
click at [90, 341] on div at bounding box center [85, 343] width 157 height 15
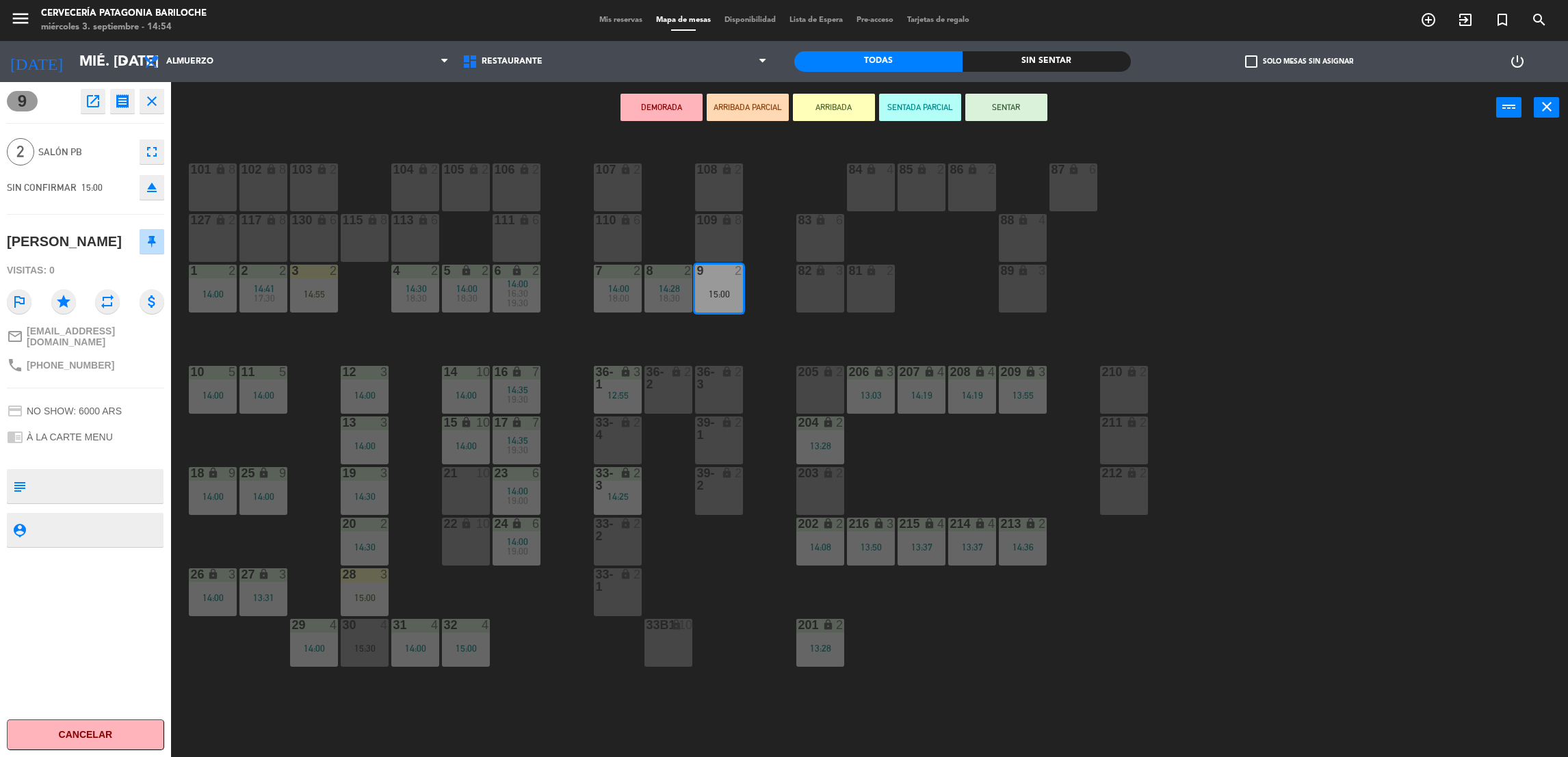
click at [830, 102] on button "ARRIBADA" at bounding box center [834, 107] width 82 height 28
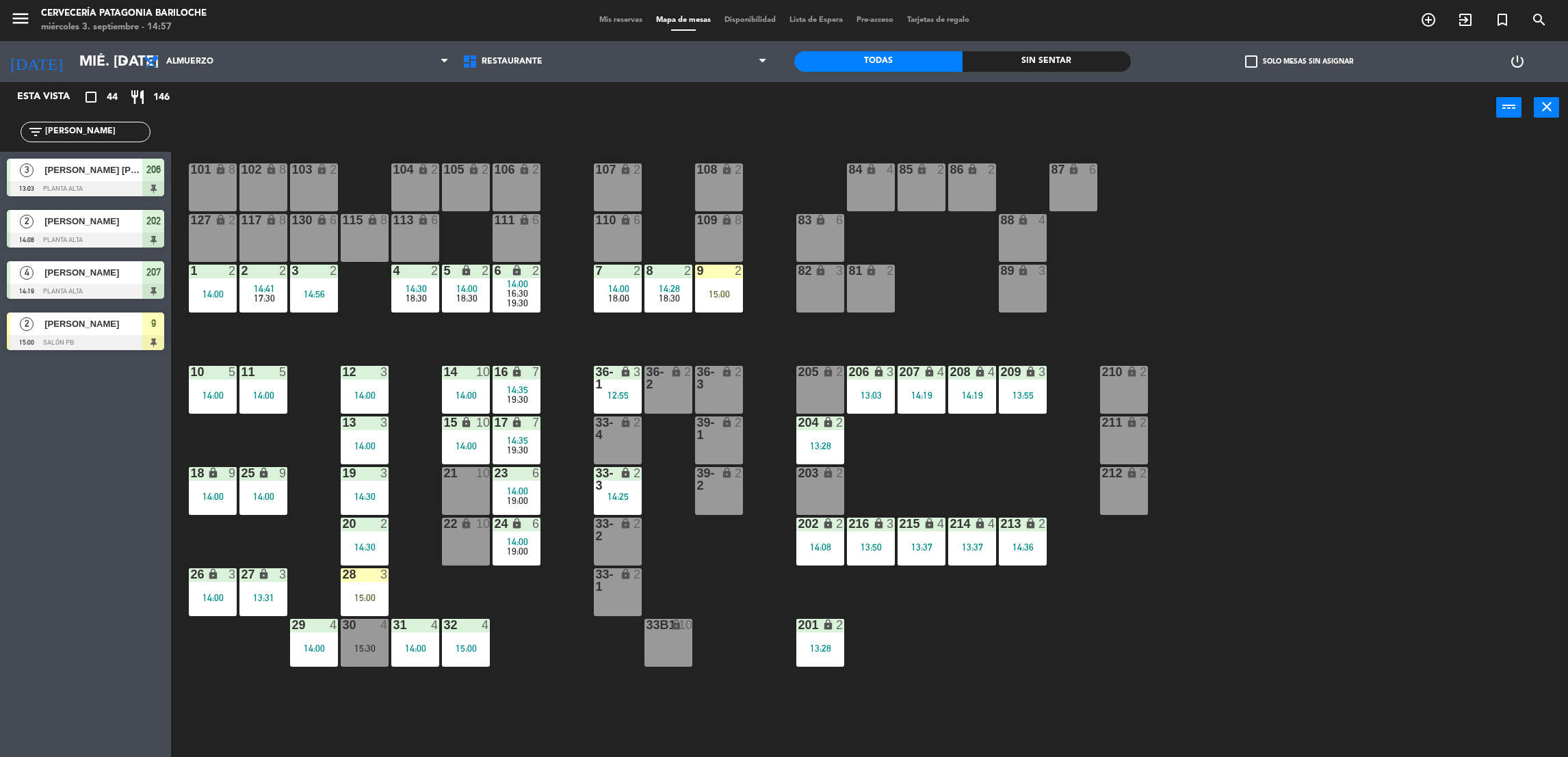
drag, startPoint x: 117, startPoint y: 136, endPoint x: -4, endPoint y: 216, distance: 145.1
click at [0, 216] on html "close × Cervecería Patagonia Bariloche × chrome_reader_mode Listado de Reservas…" at bounding box center [784, 378] width 1568 height 757
type input "[PERSON_NAME]"
click at [49, 278] on span "[PERSON_NAME]" at bounding box center [93, 272] width 98 height 14
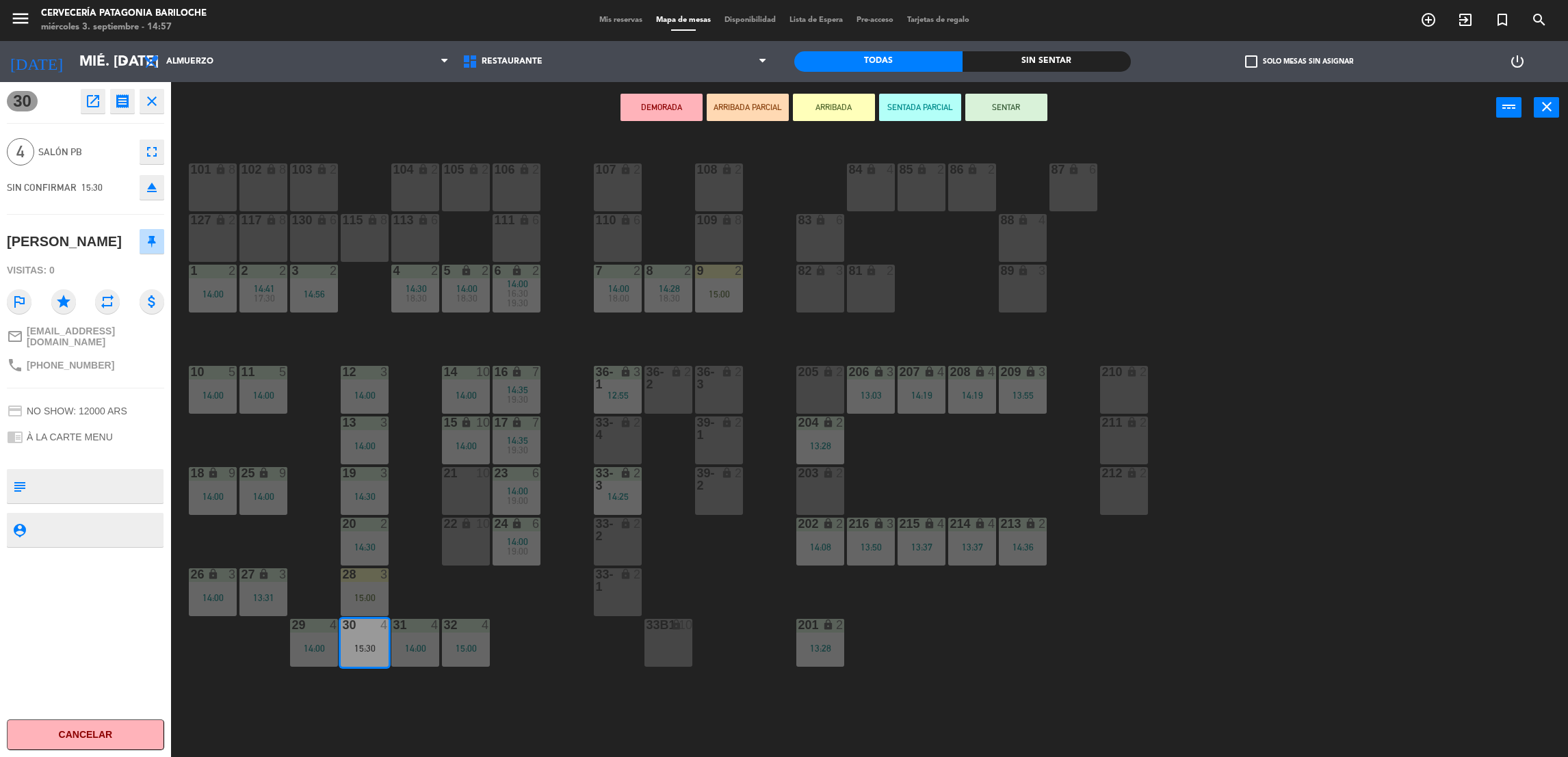
click at [835, 110] on button "ARRIBADA" at bounding box center [834, 107] width 82 height 28
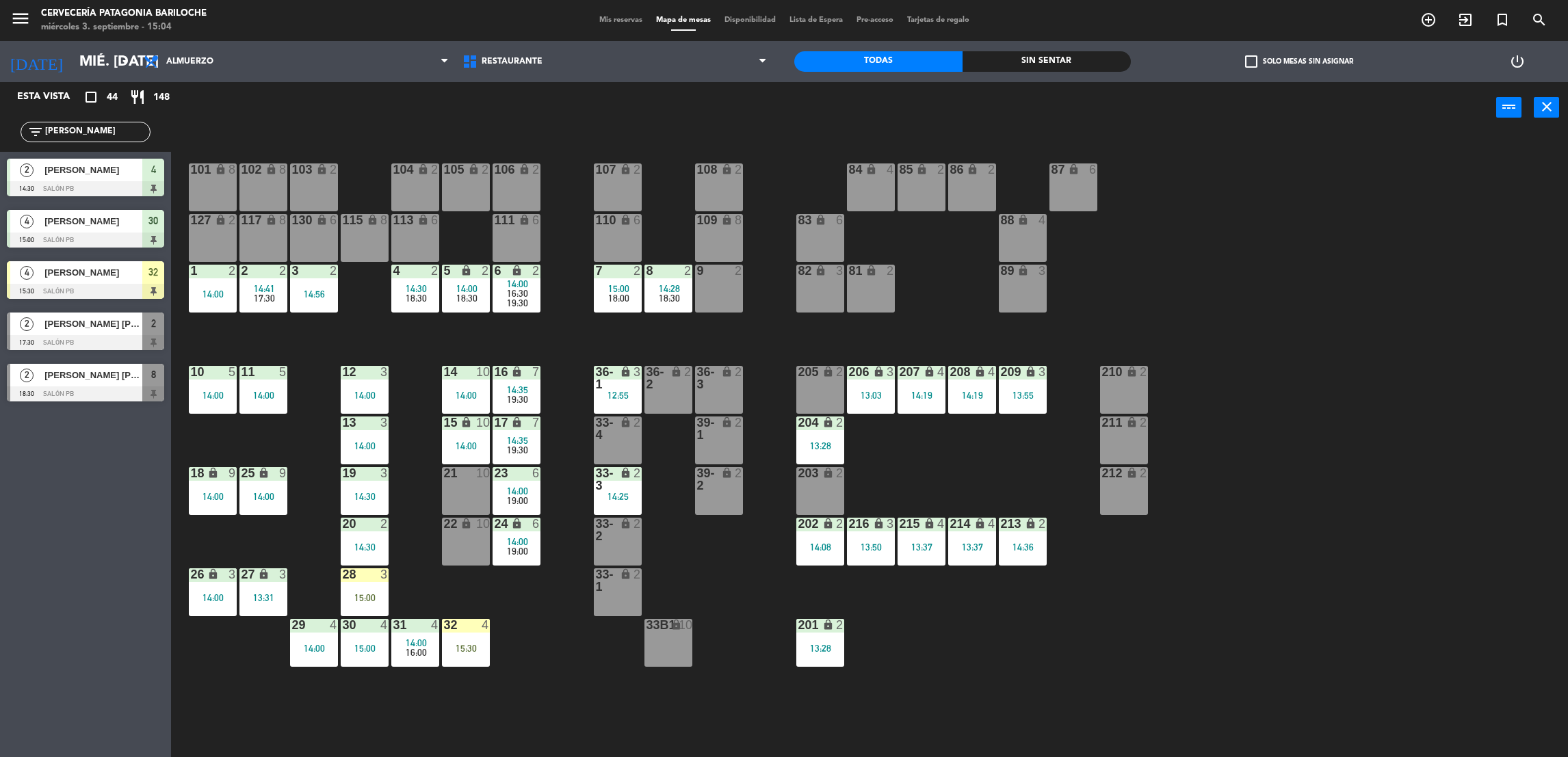
click at [125, 132] on input "[PERSON_NAME]" at bounding box center [96, 132] width 106 height 15
type input "J"
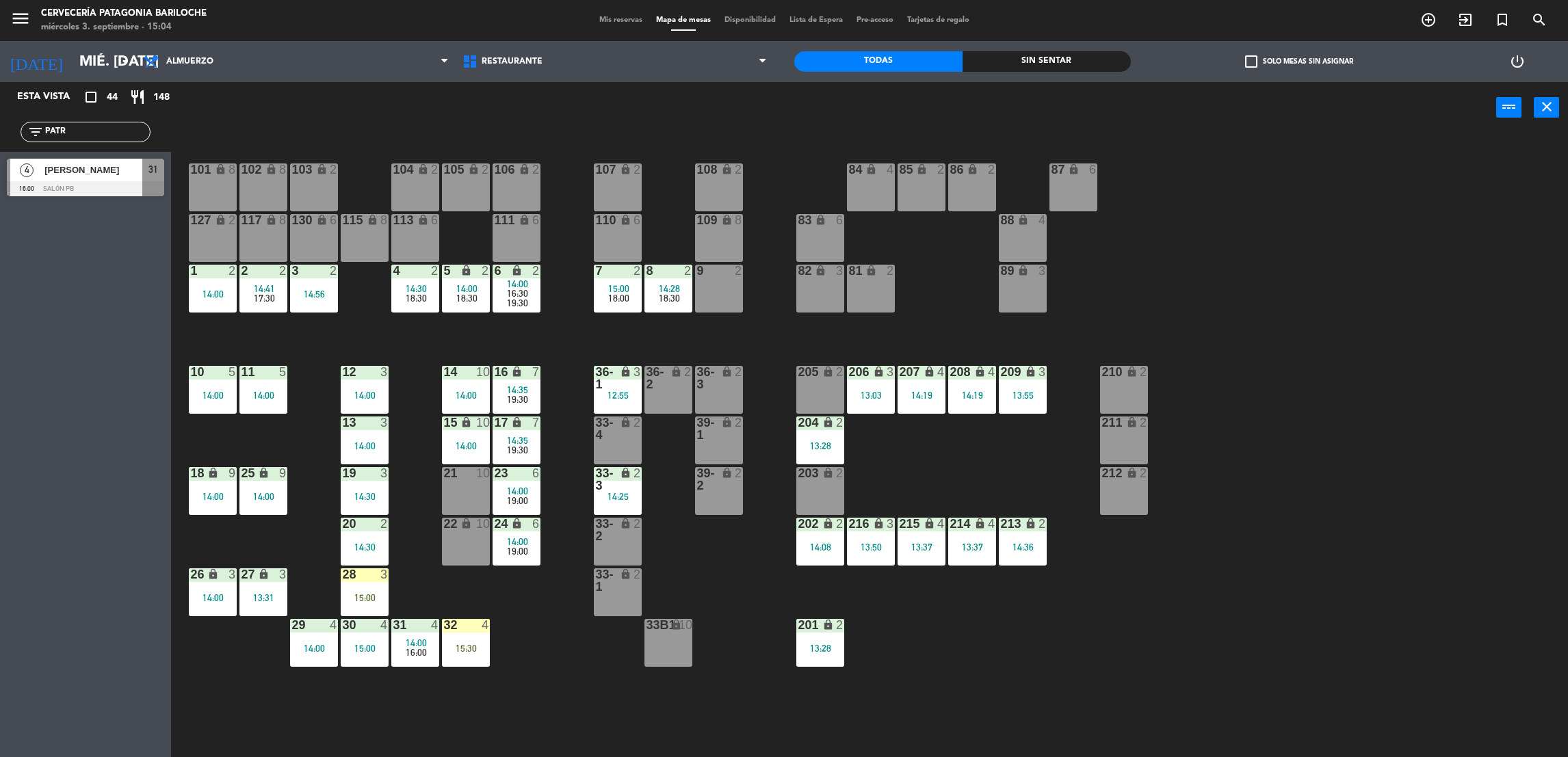
type input "PATR"
click at [98, 203] on div "Esta vista crop_square 44 restaurant 148 filter_list PATR 4 [PERSON_NAME] 16:00…" at bounding box center [86, 419] width 171 height 675
click at [108, 183] on div at bounding box center [85, 189] width 157 height 15
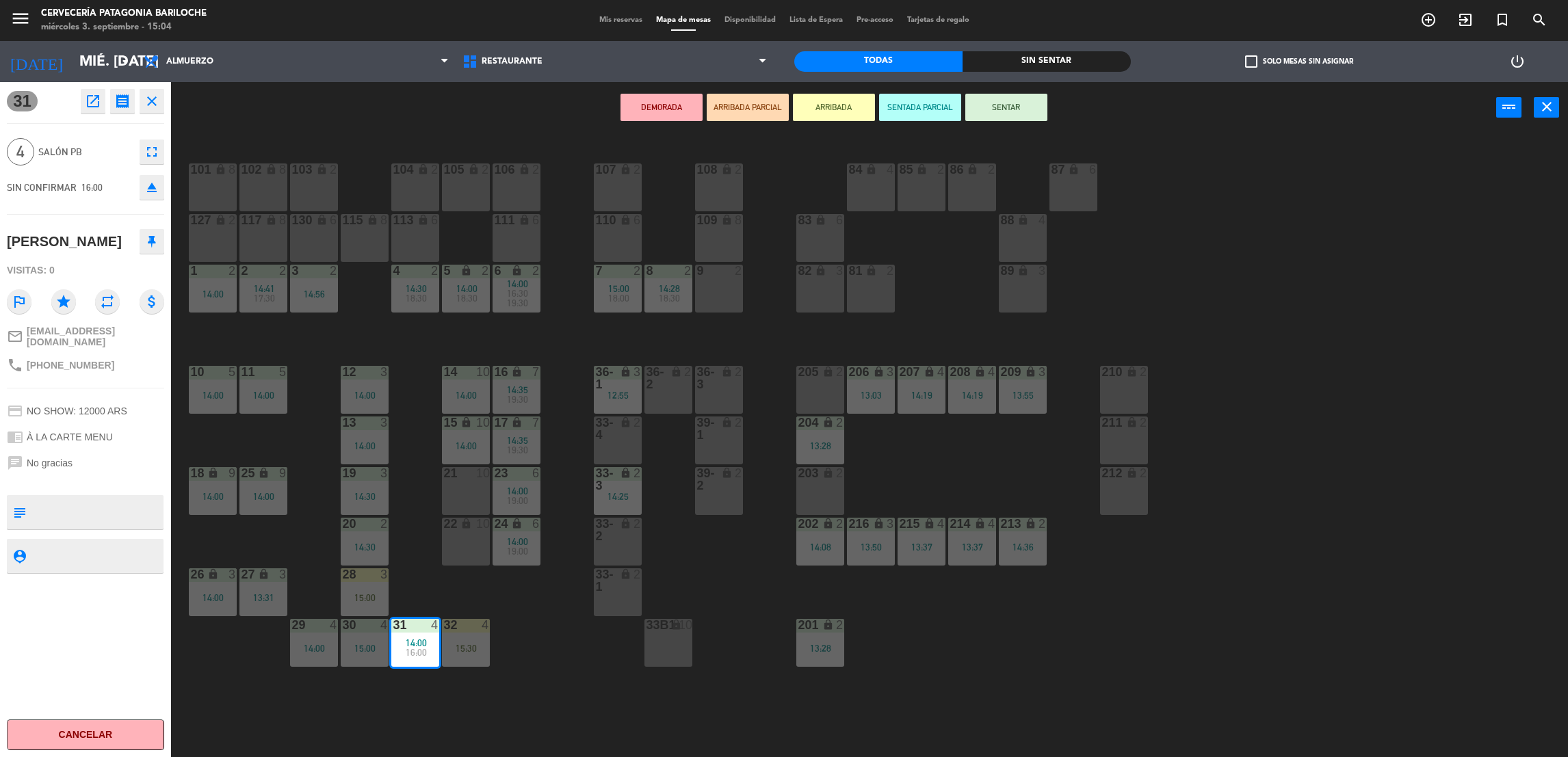
click at [823, 96] on button "ARRIBADA" at bounding box center [834, 107] width 82 height 28
click at [843, 118] on button "ARRIBADA" at bounding box center [834, 107] width 82 height 28
click at [843, 114] on button "ARRIBADA" at bounding box center [834, 107] width 82 height 28
click at [832, 135] on main "101 lock 8 102 lock 8 104 lock 2 105 lock 2 106 lock 2 103 lock 2 107 lock 2 10…" at bounding box center [870, 443] width 1397 height 639
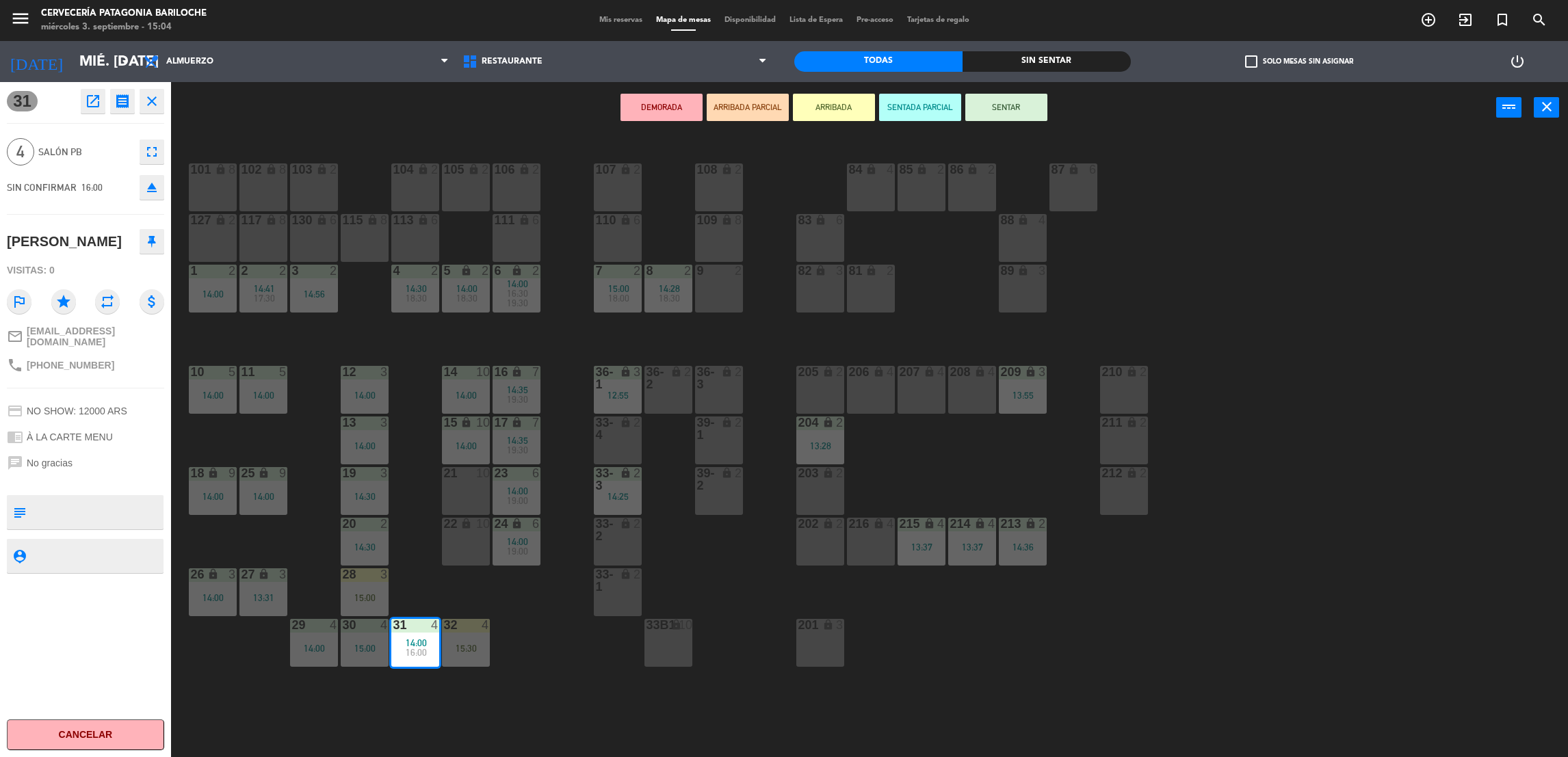
click at [163, 102] on button "close" at bounding box center [151, 101] width 25 height 25
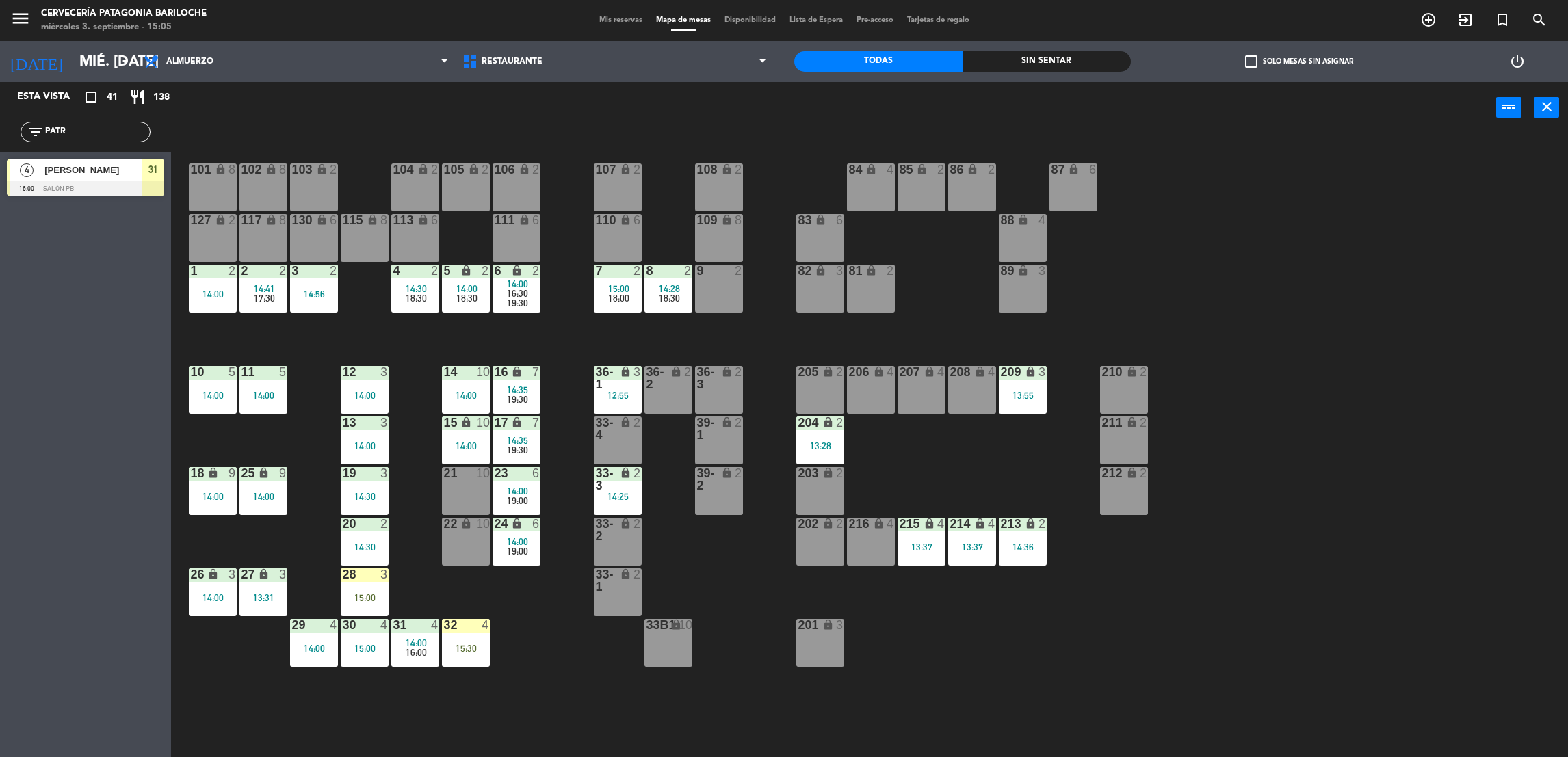
click at [125, 176] on span "[PERSON_NAME]" at bounding box center [93, 169] width 98 height 14
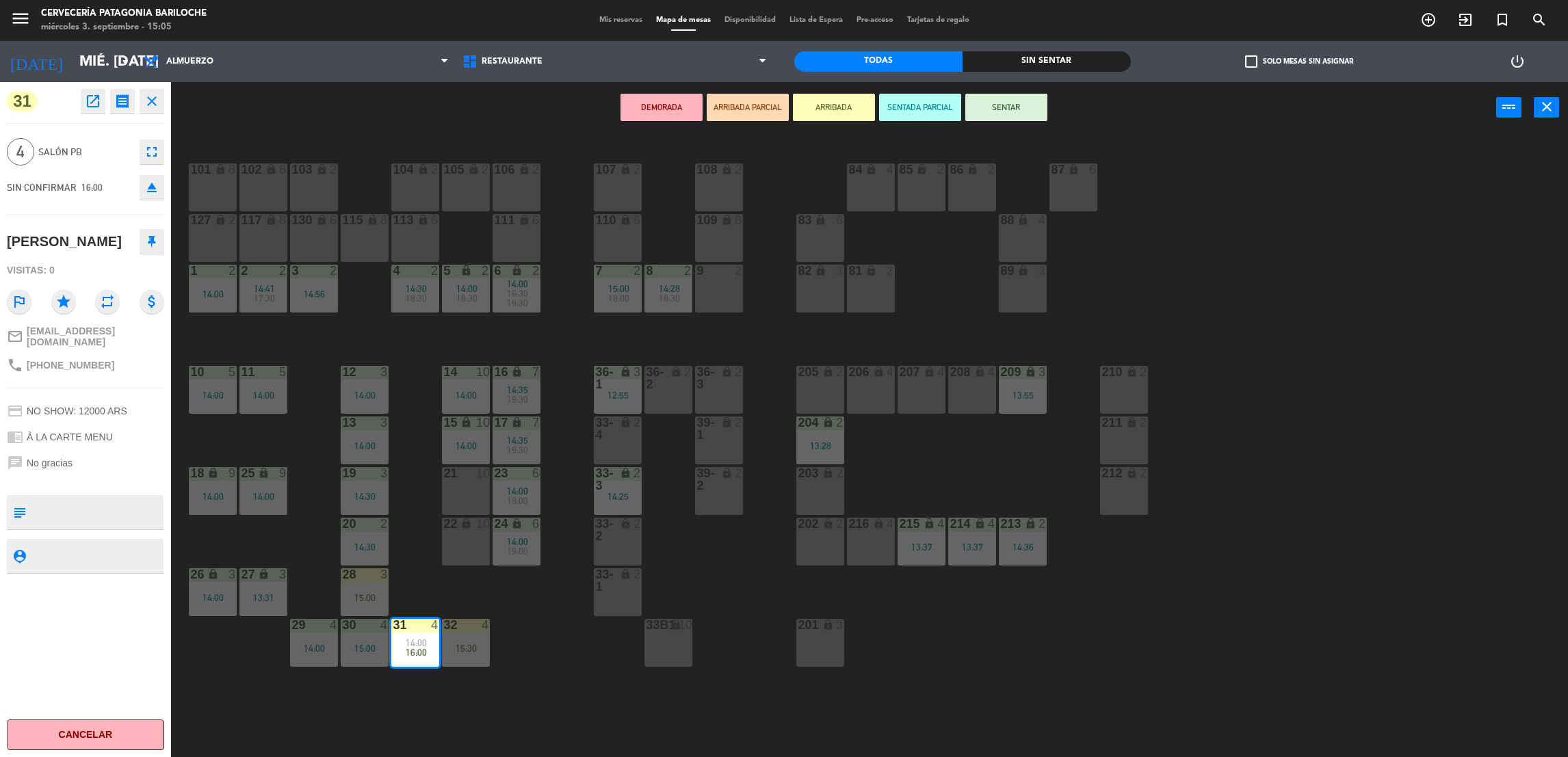
click at [863, 104] on button "ARRIBADA" at bounding box center [834, 107] width 82 height 28
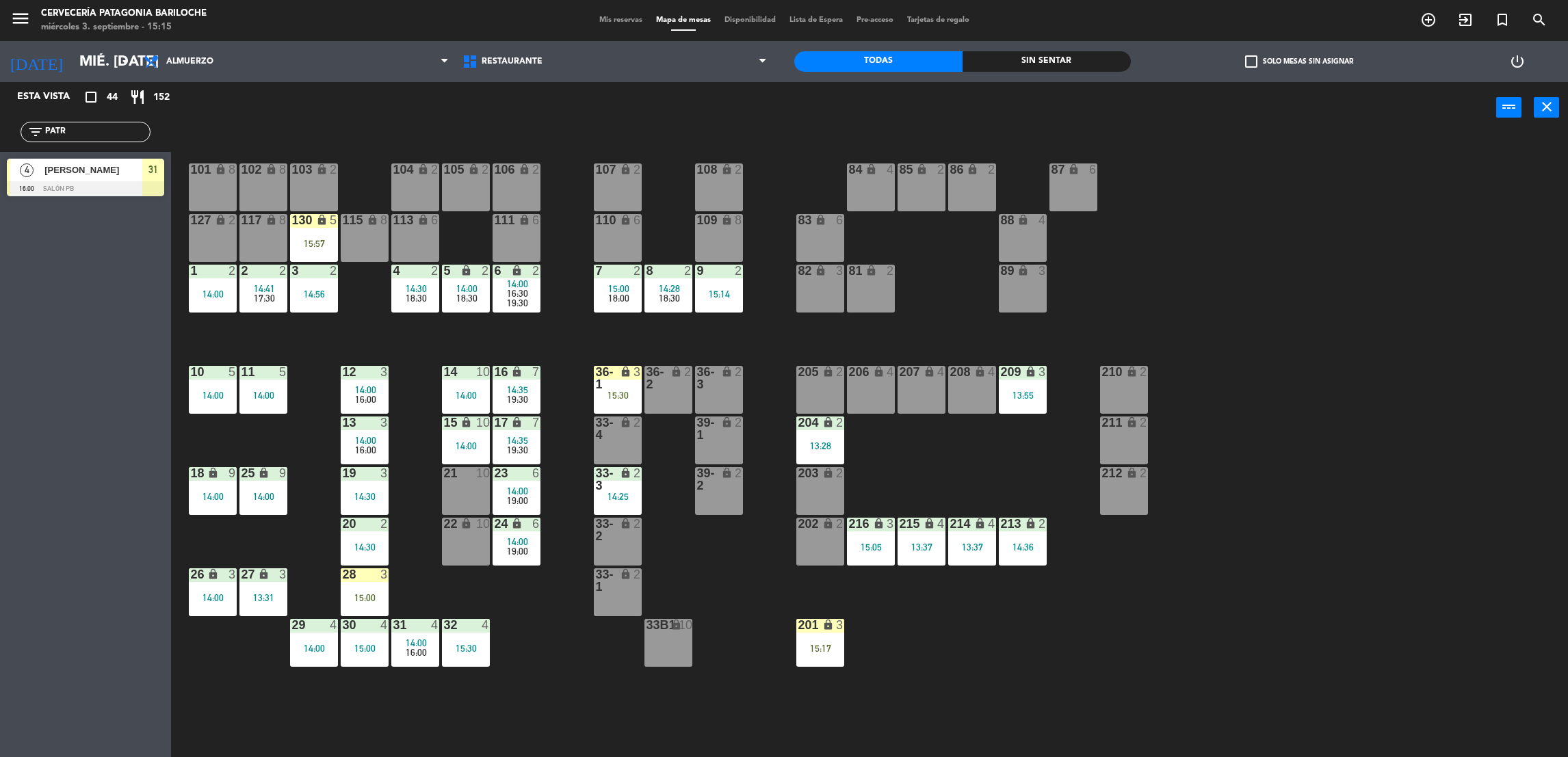
drag, startPoint x: 83, startPoint y: 137, endPoint x: 0, endPoint y: 157, distance: 85.4
click at [0, 157] on html "close × Cervecería Patagonia Bariloche × chrome_reader_mode Listado de Reservas…" at bounding box center [784, 378] width 1568 height 757
type input "MARC"
click at [69, 182] on div at bounding box center [85, 189] width 157 height 15
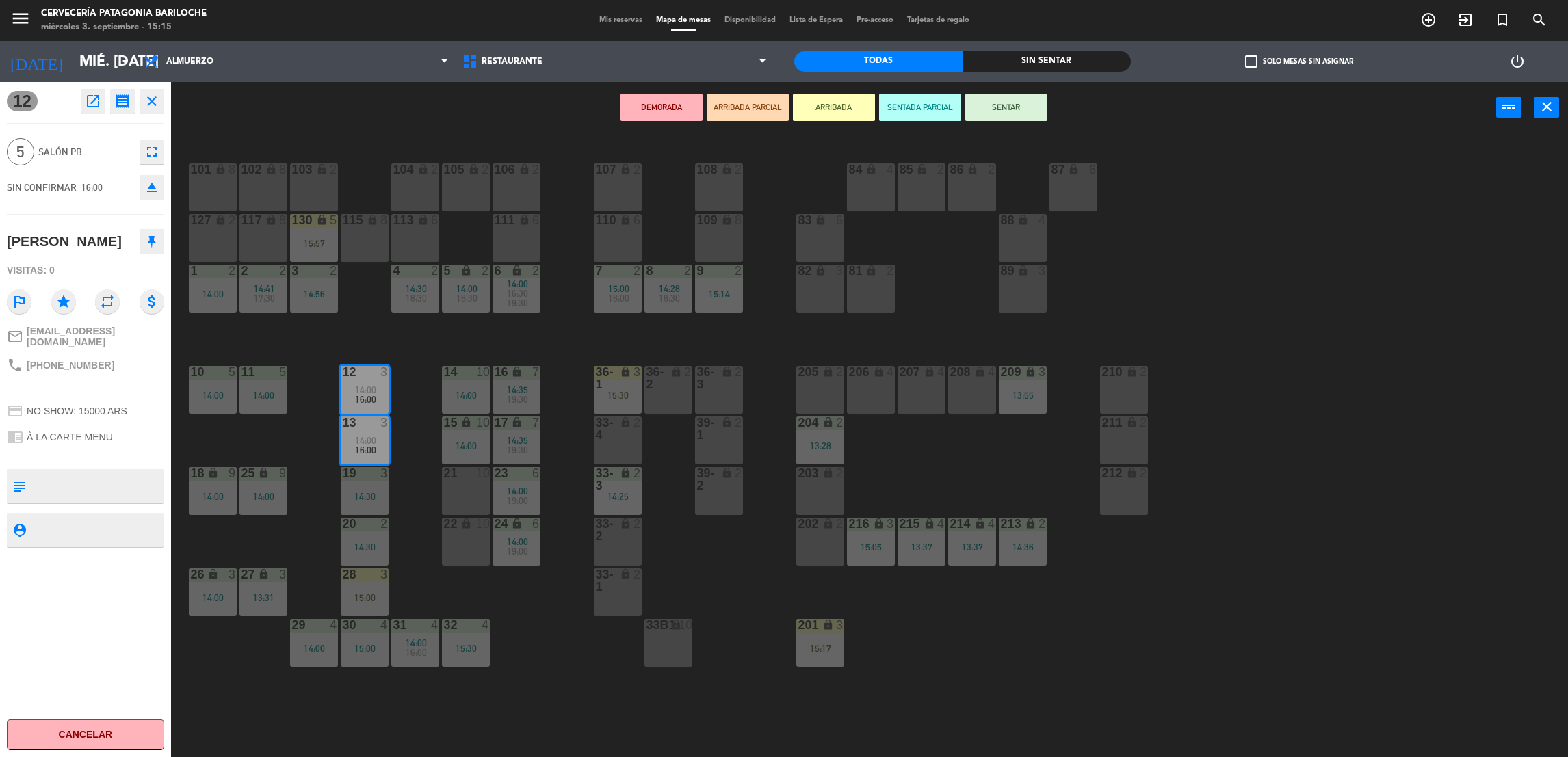
click at [852, 110] on button "ARRIBADA" at bounding box center [834, 107] width 82 height 28
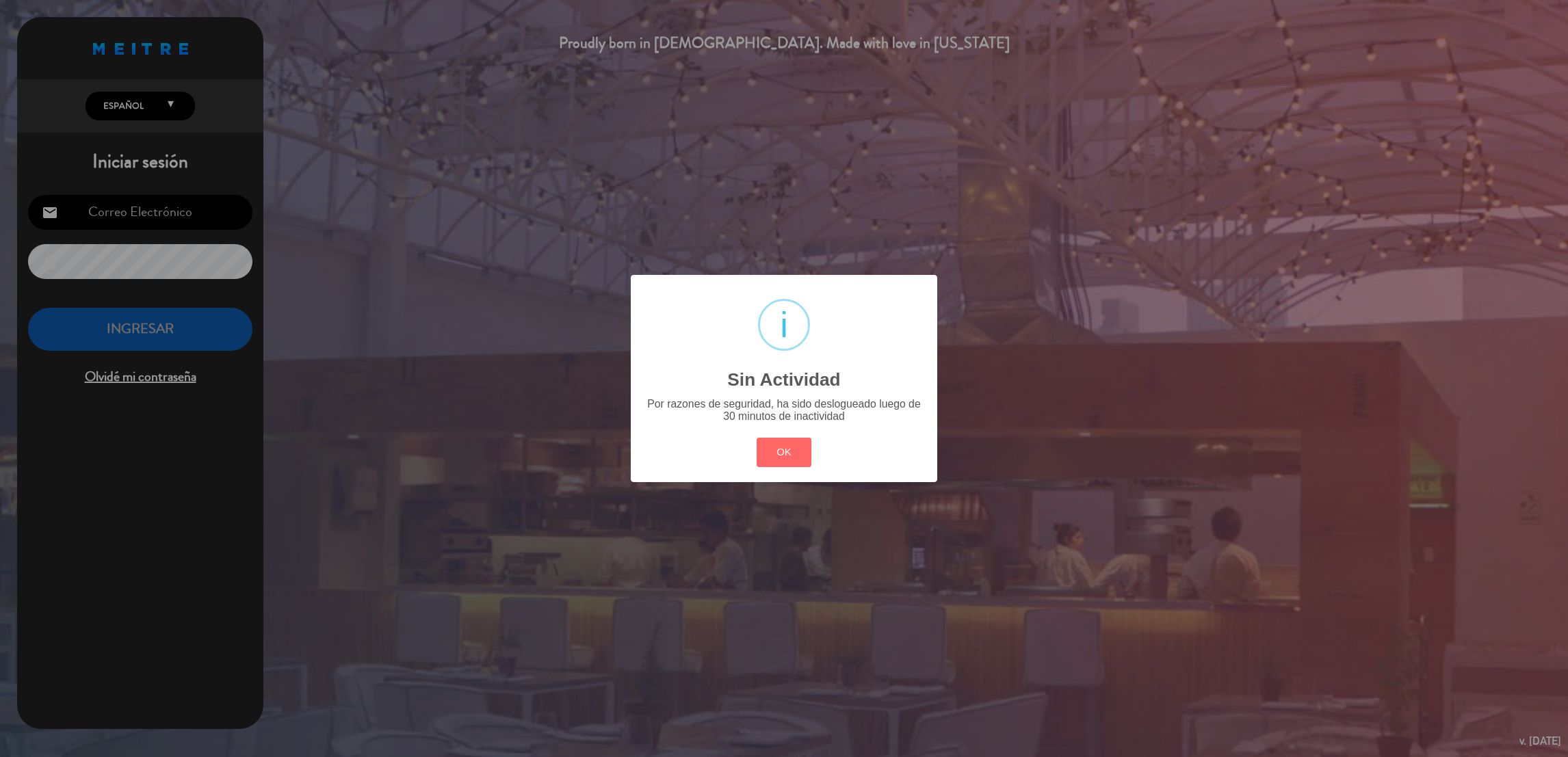
type input "[EMAIL_ADDRESS][DOMAIN_NAME]"
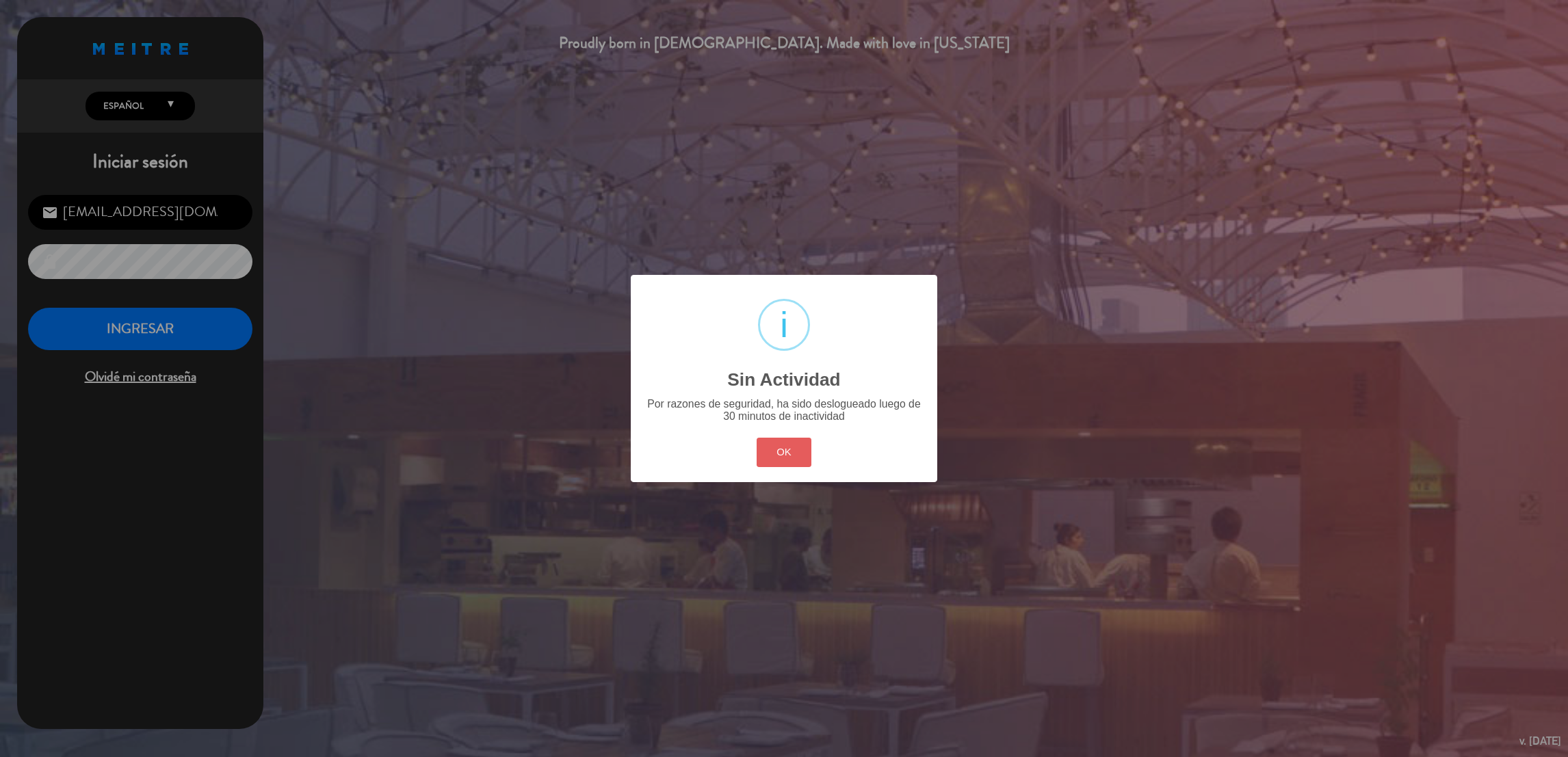
click at [780, 460] on button "OK" at bounding box center [784, 452] width 55 height 30
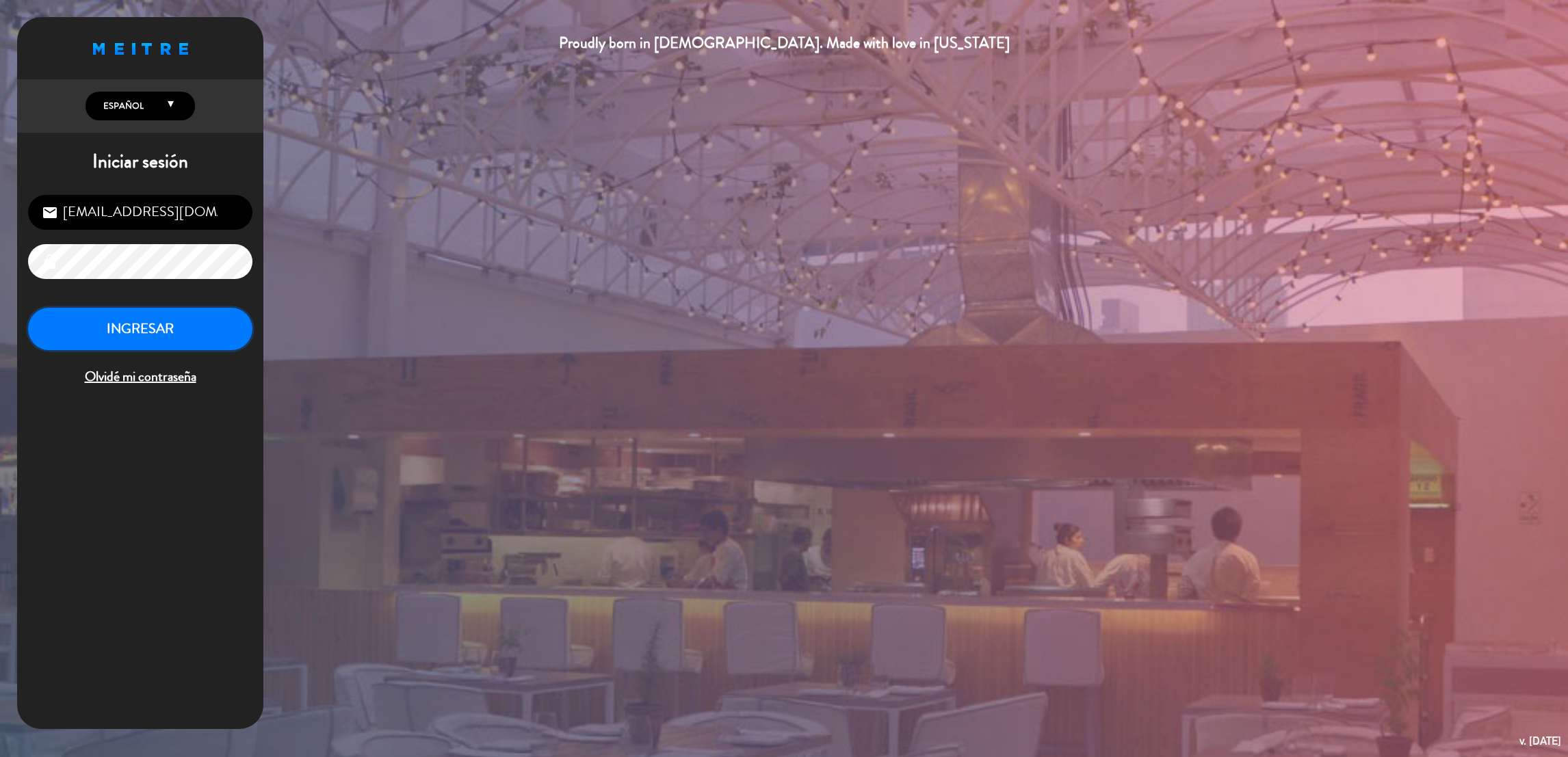
click at [108, 328] on button "INGRESAR" at bounding box center [140, 329] width 225 height 43
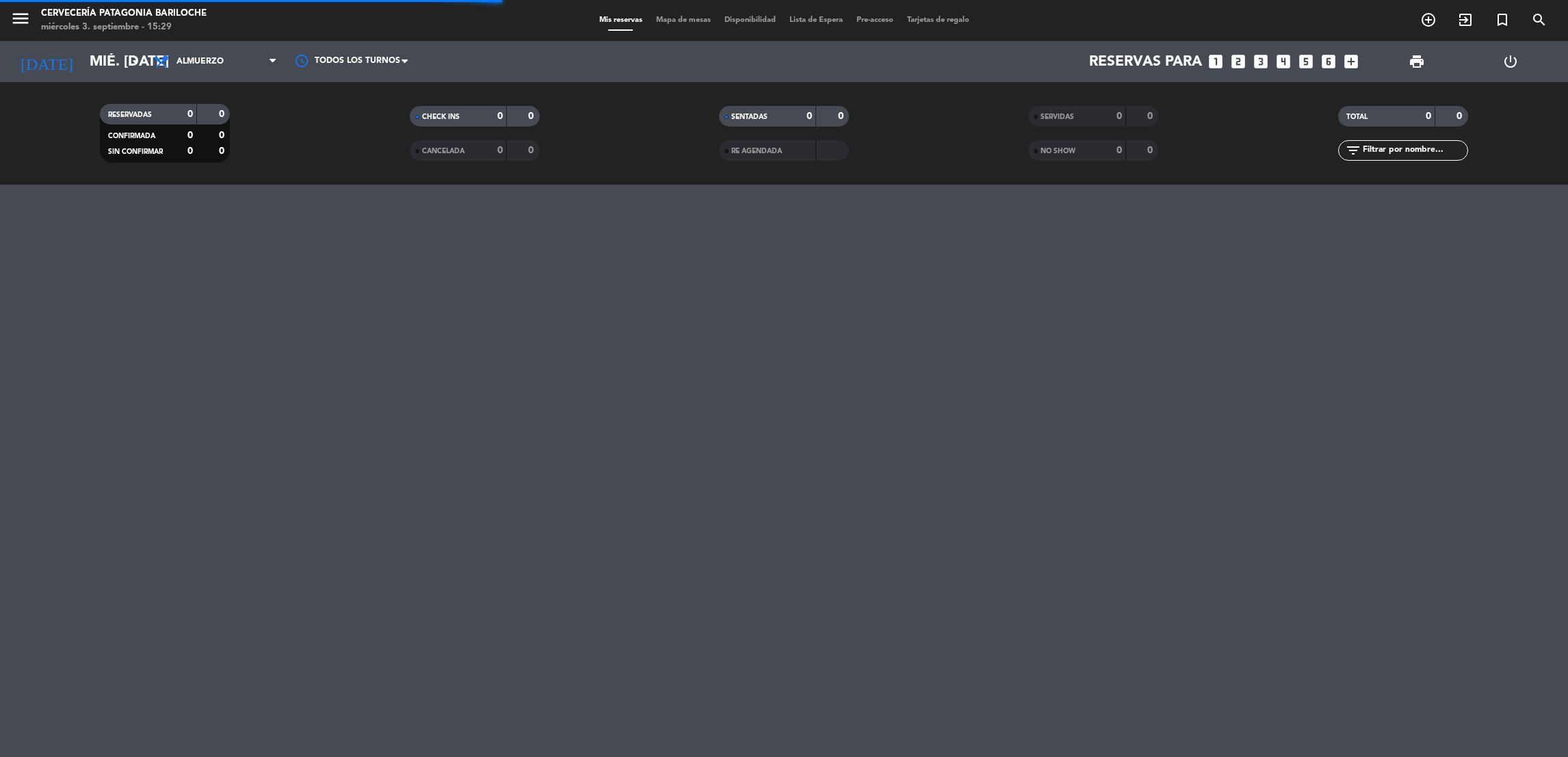
click at [663, 29] on div "menu Cervecería Patagonia Bariloche miércoles 3. septiembre - 15:29 Mis reserva…" at bounding box center [784, 20] width 1568 height 41
click at [675, 23] on span "Mapa de mesas" at bounding box center [683, 20] width 69 height 8
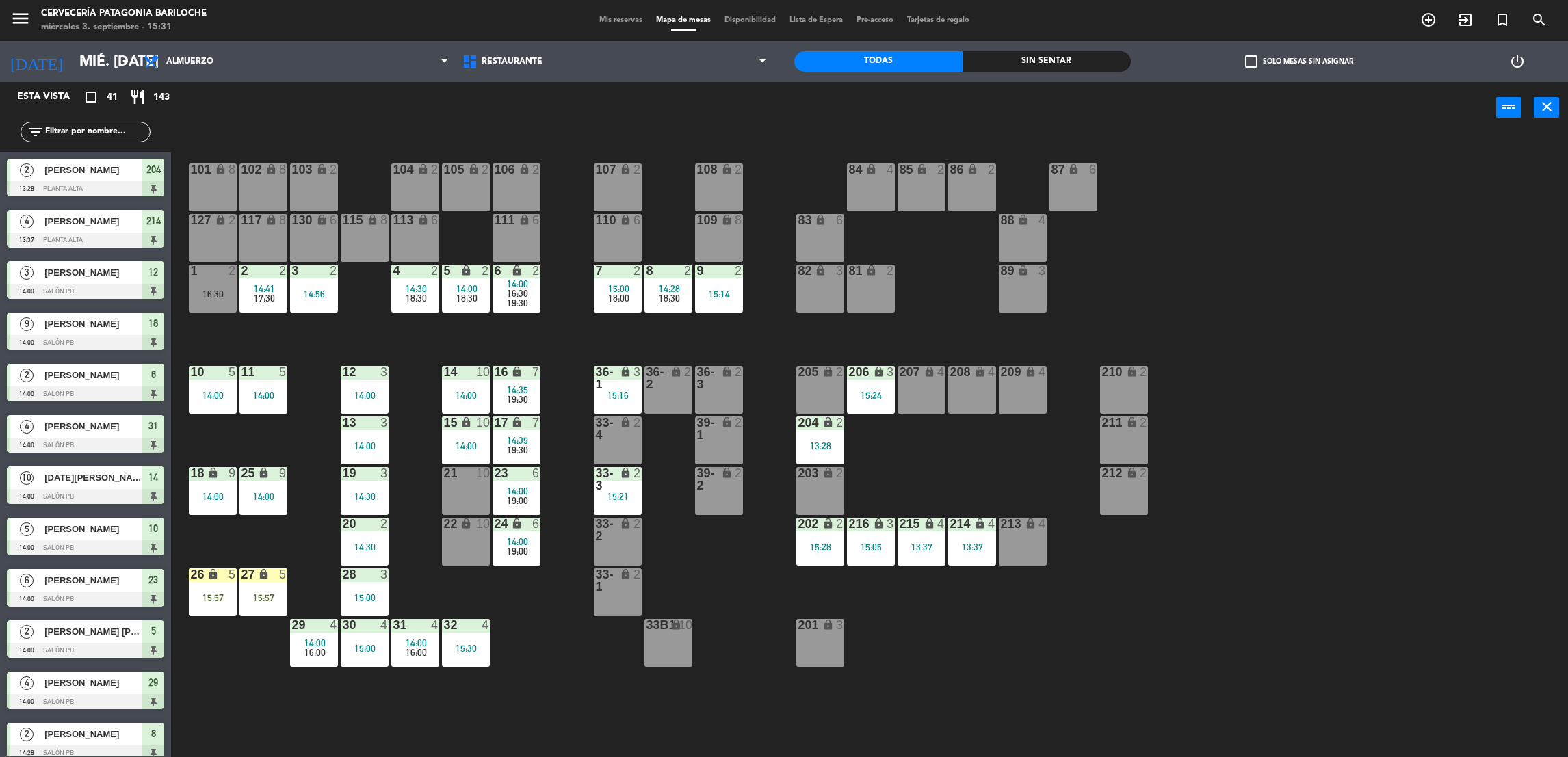
click at [822, 375] on icon "lock" at bounding box center [828, 371] width 11 height 11
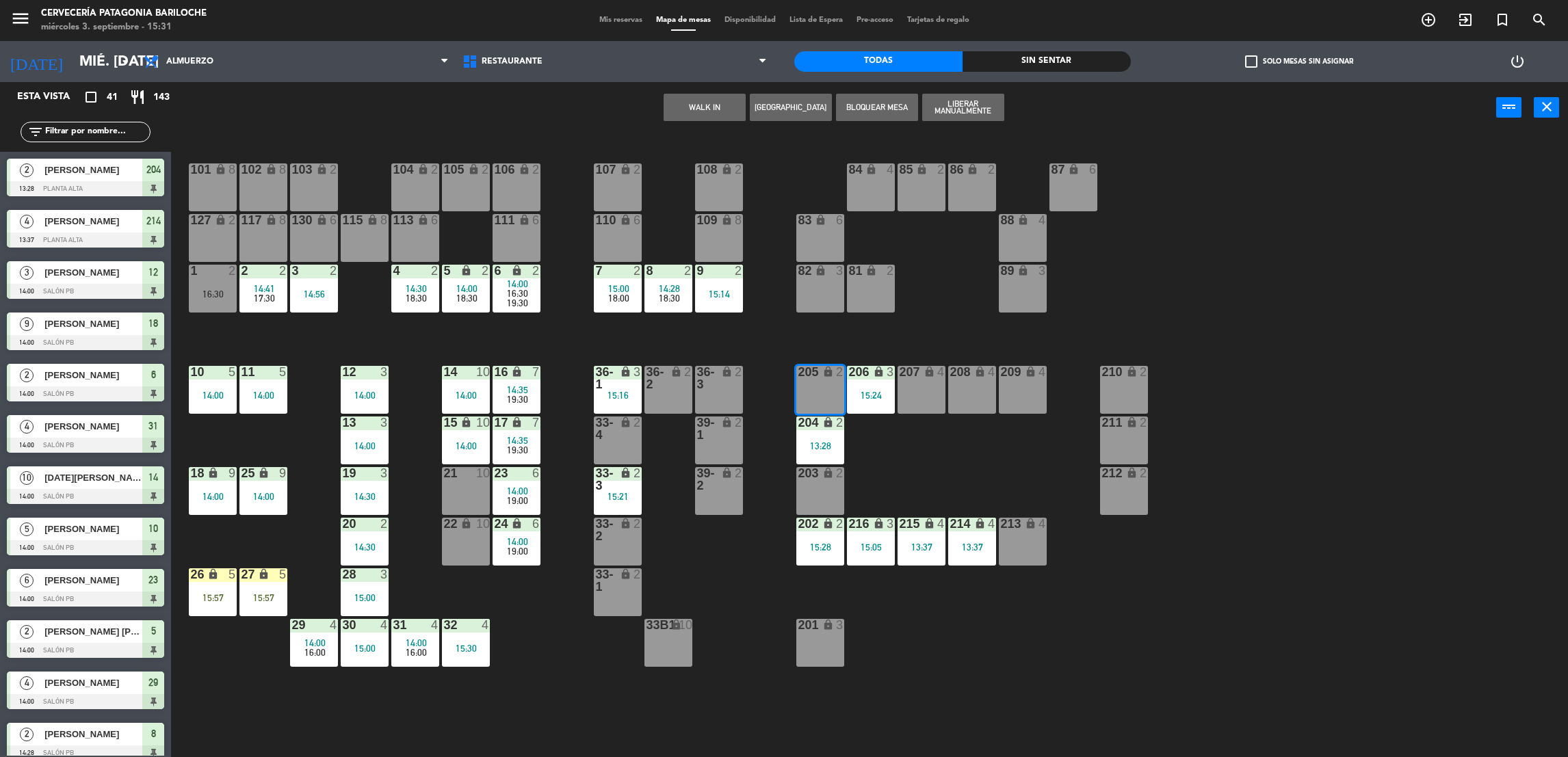
click at [684, 118] on button "WALK IN" at bounding box center [705, 107] width 82 height 28
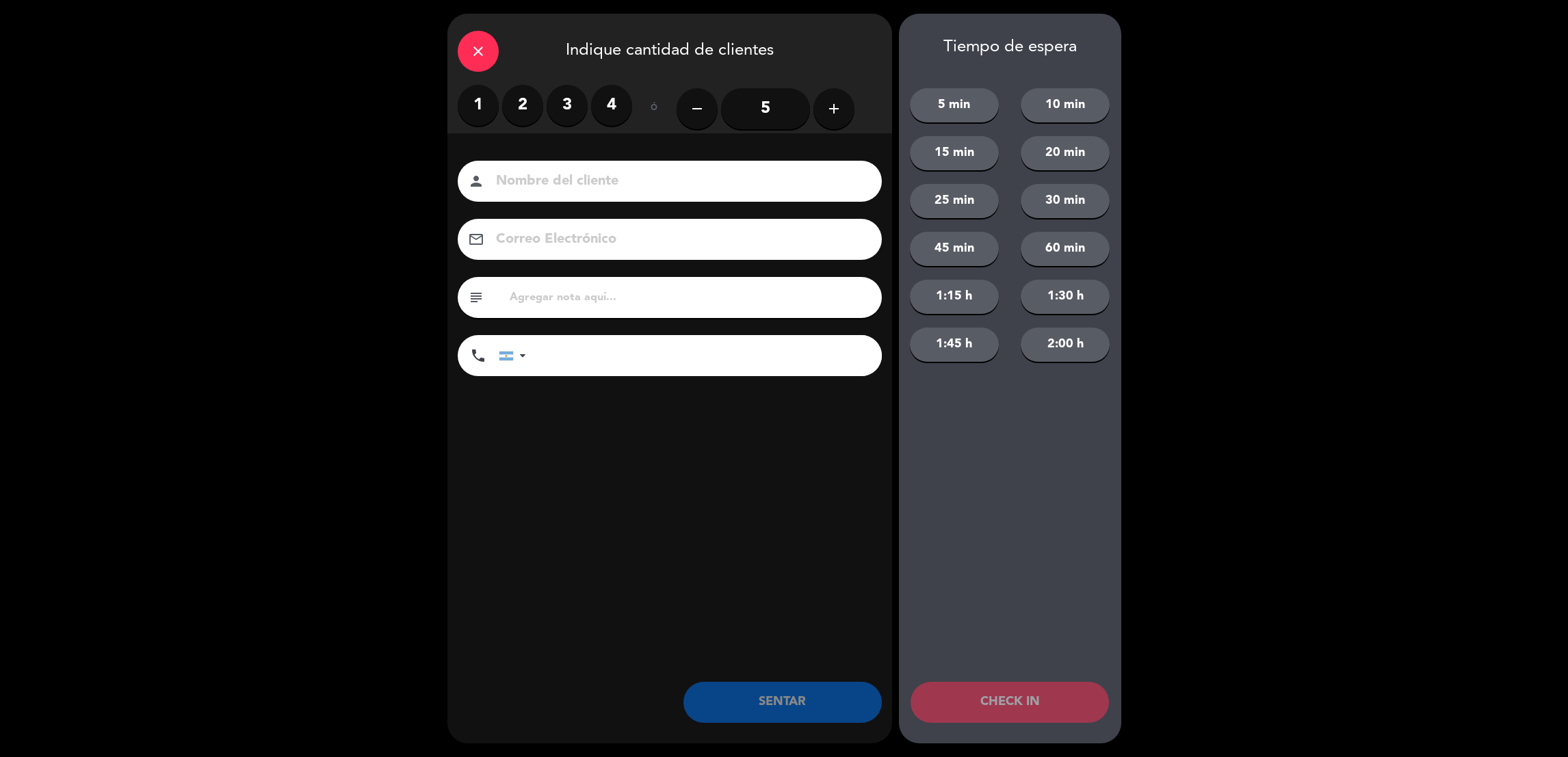
click at [523, 103] on label "2" at bounding box center [522, 105] width 41 height 41
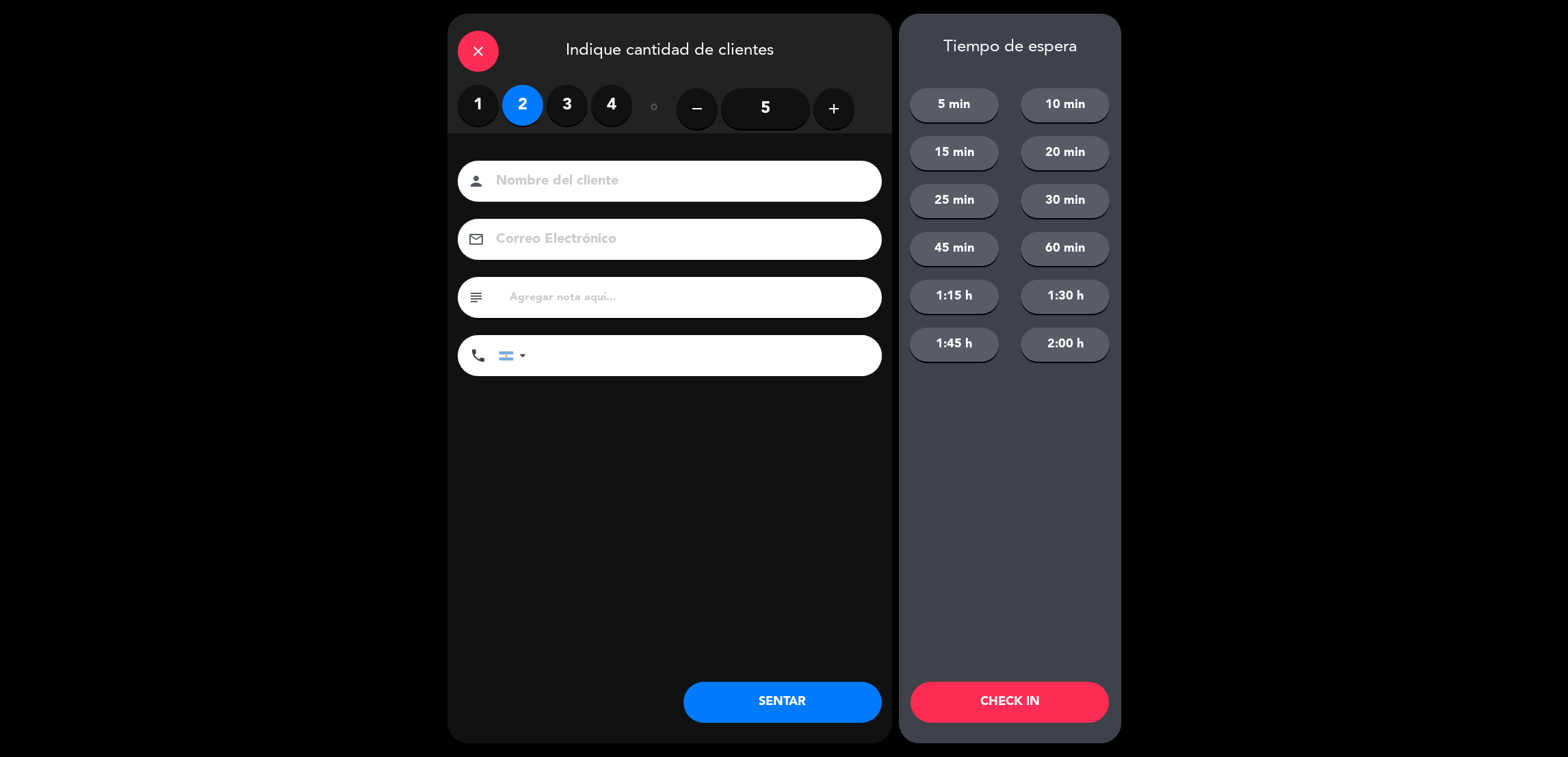
click at [541, 176] on input at bounding box center [679, 181] width 370 height 24
type input "l"
type input "[PERSON_NAME]"
click at [952, 108] on button "5 min" at bounding box center [954, 106] width 89 height 34
click at [1008, 698] on button "CHECK IN" at bounding box center [1010, 702] width 198 height 41
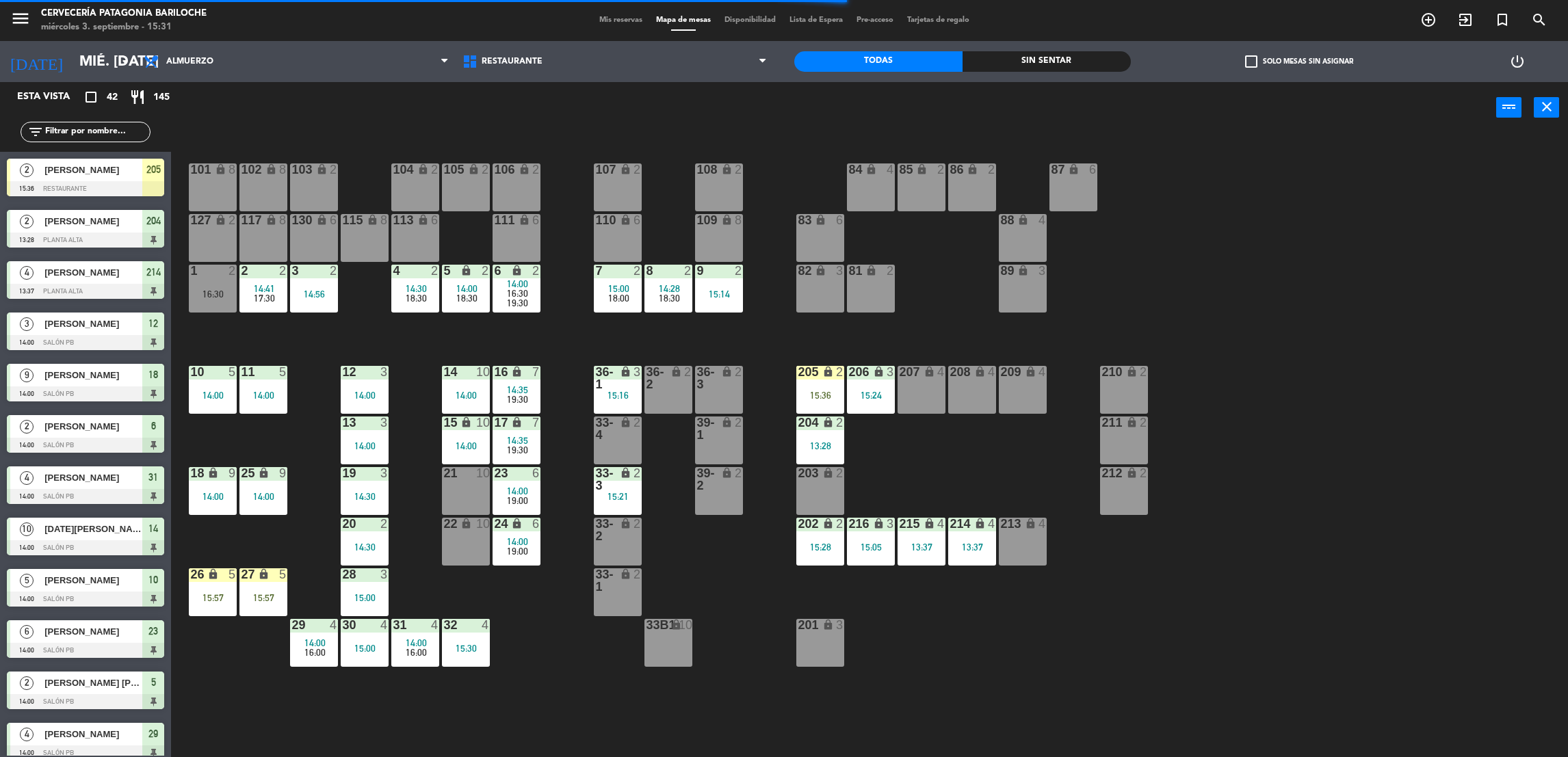
click at [746, 575] on div "101 lock 8 102 lock 8 104 lock 2 105 lock 2 106 lock 2 103 lock 2 107 lock 2 10…" at bounding box center [877, 450] width 1381 height 624
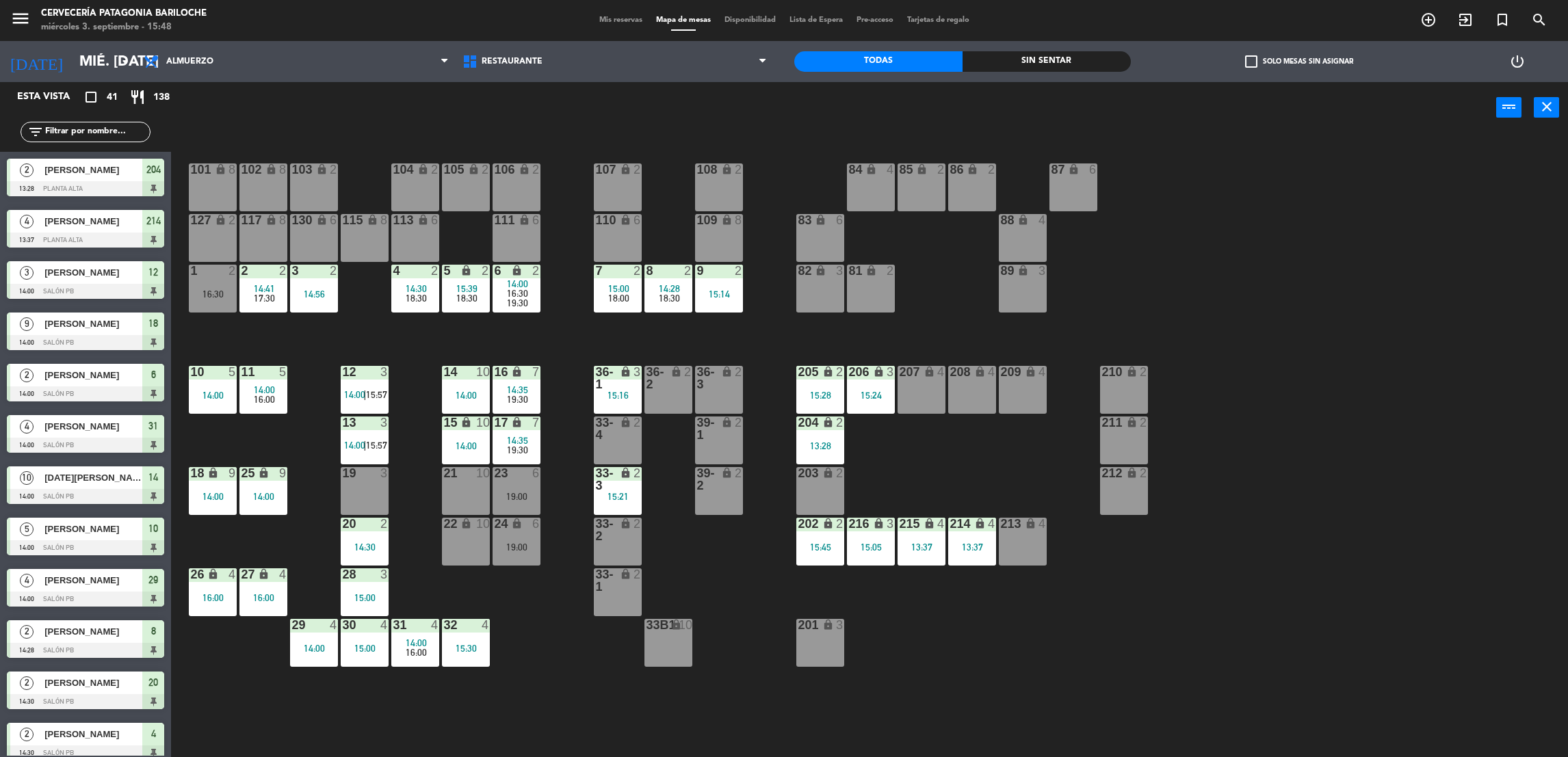
click at [63, 125] on input "text" at bounding box center [96, 132] width 106 height 15
drag, startPoint x: 63, startPoint y: 125, endPoint x: 52, endPoint y: 129, distance: 11.7
click at [56, 128] on input "text" at bounding box center [96, 132] width 106 height 15
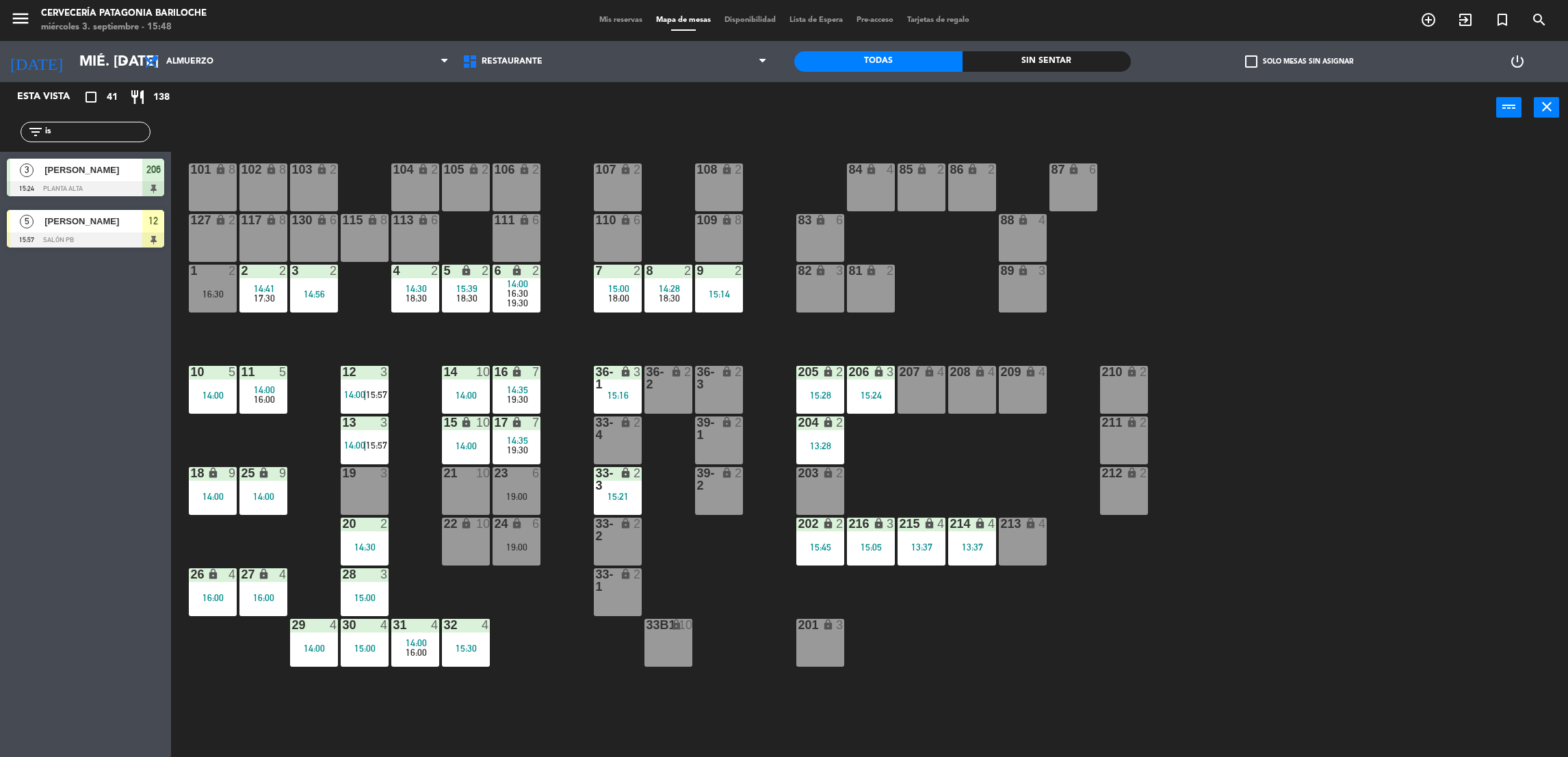
type input "i"
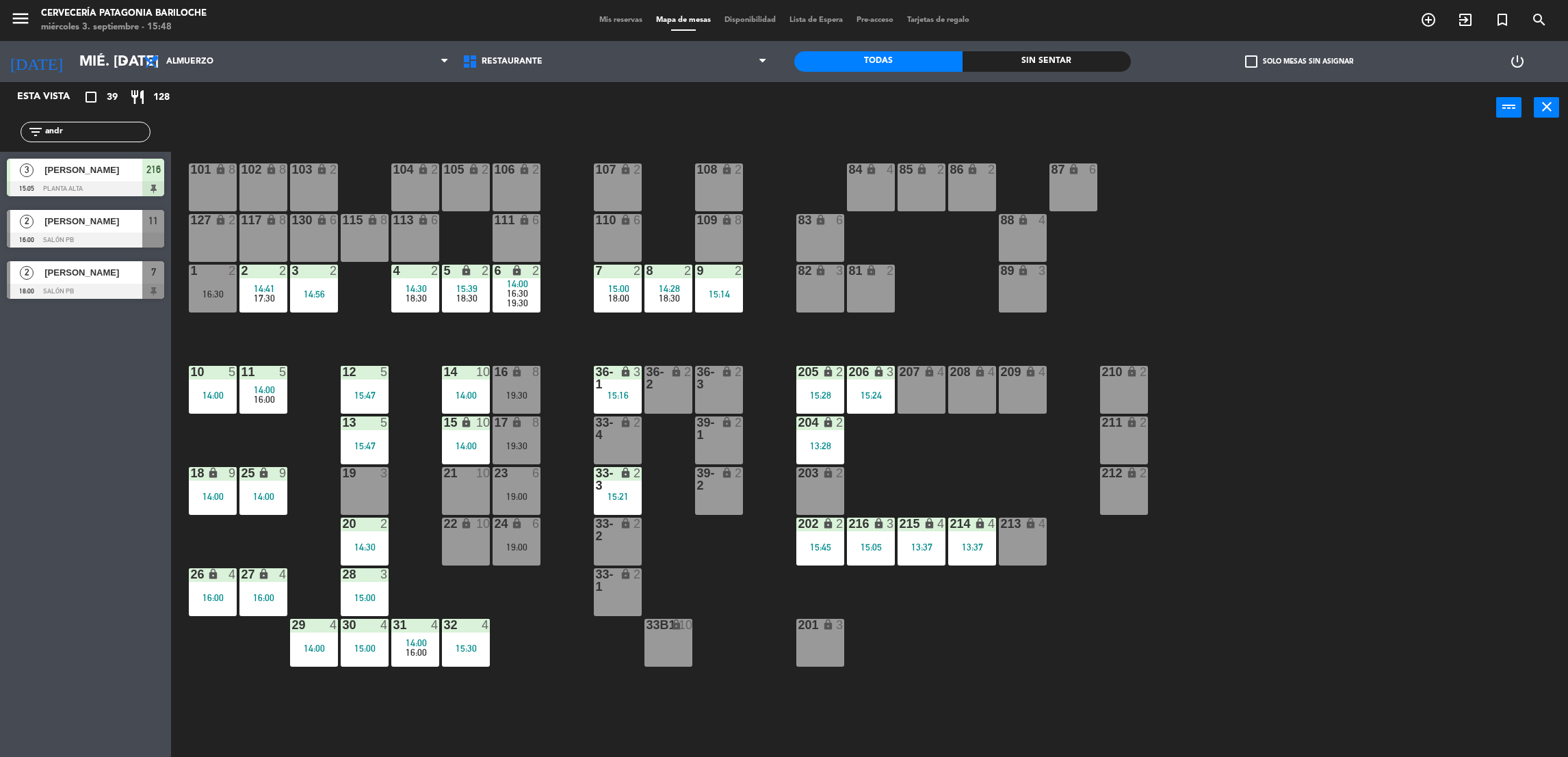
type input "andr"
click at [81, 381] on div "Esta vista crop_square 39 restaurant 128 filter_list andr 3 [PERSON_NAME] 15:05…" at bounding box center [86, 419] width 171 height 675
click at [96, 229] on div "[PERSON_NAME]" at bounding box center [92, 221] width 99 height 23
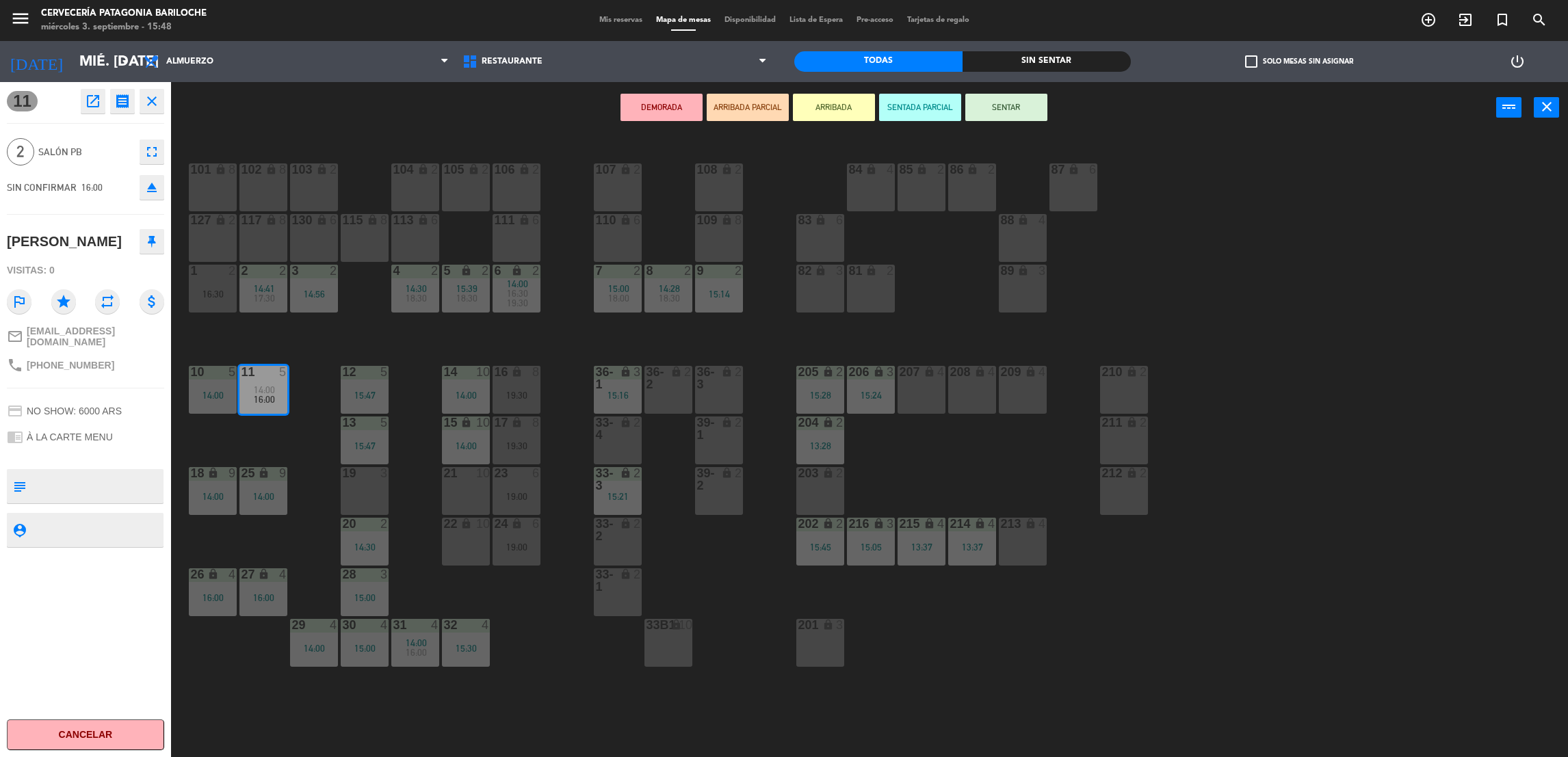
click at [823, 111] on button "ARRIBADA" at bounding box center [834, 107] width 82 height 28
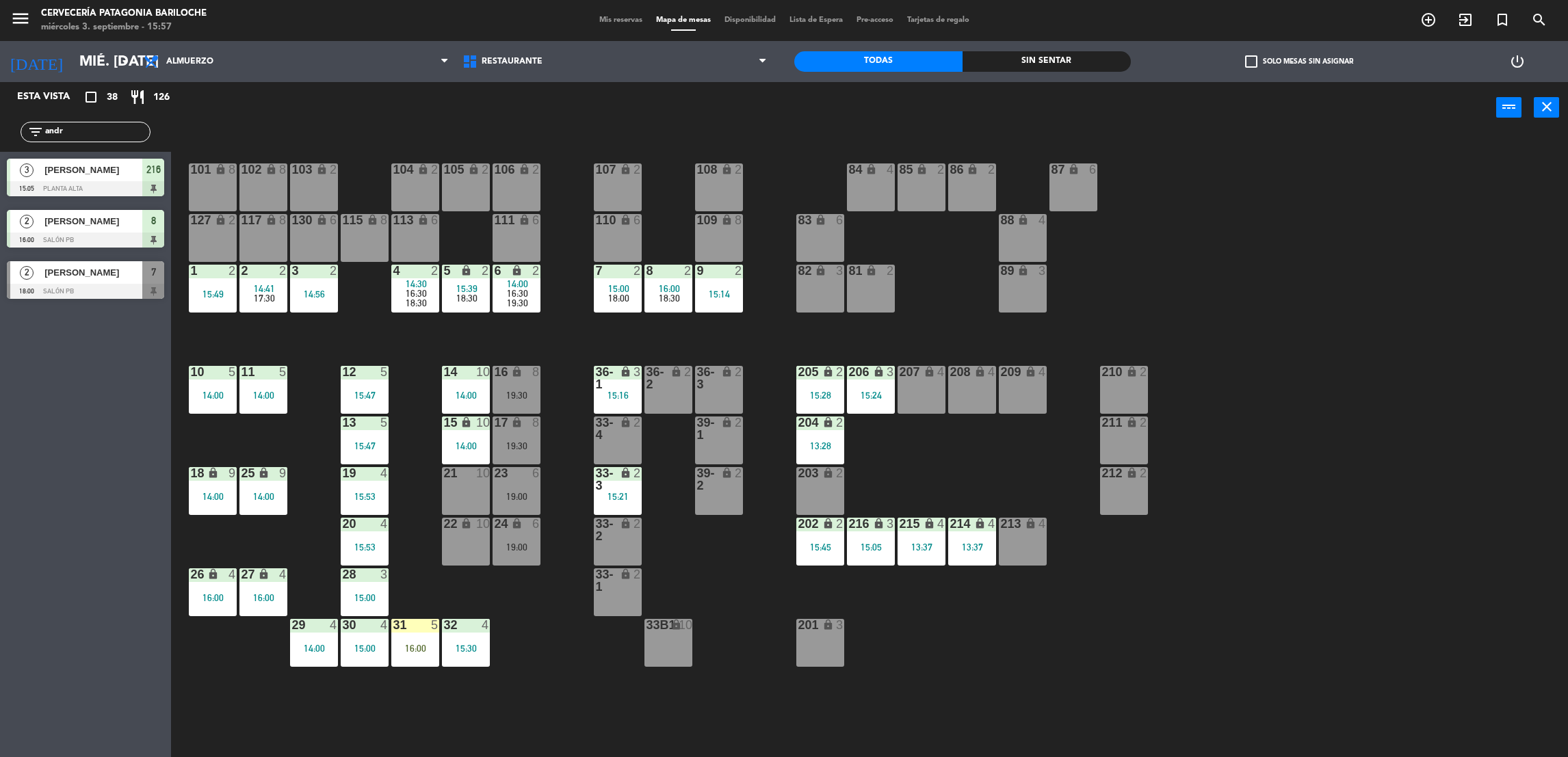
click at [92, 128] on div "filter_list andr" at bounding box center [86, 132] width 130 height 21
drag, startPoint x: 92, startPoint y: 128, endPoint x: -4, endPoint y: 153, distance: 99.2
click at [0, 153] on html "close × Cervecería Patagonia Bariloche × chrome_reader_mode Listado de Reservas…" at bounding box center [784, 378] width 1568 height 757
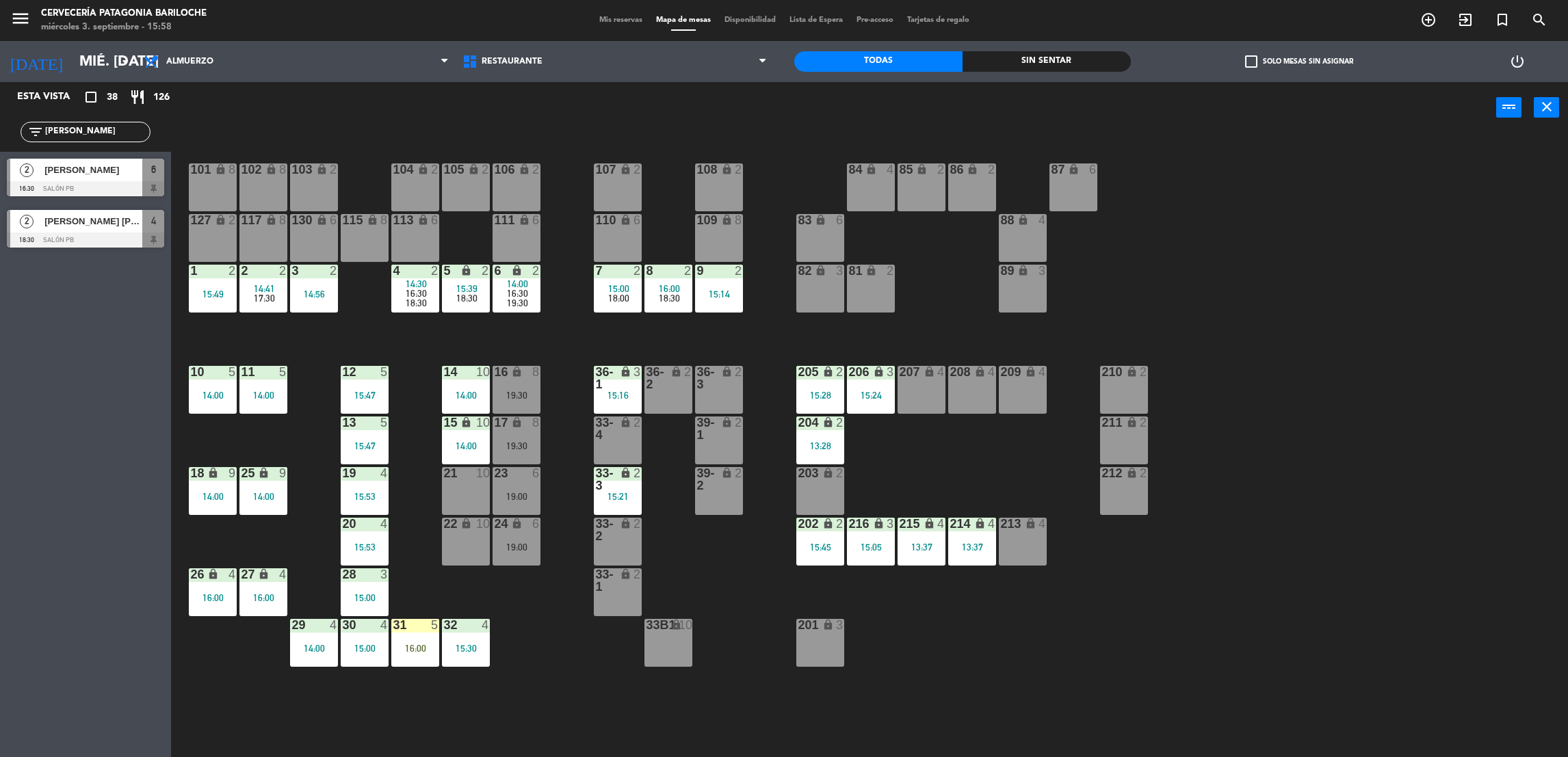
type input "[PERSON_NAME]"
click at [44, 175] on div "2 [PERSON_NAME] 16:30 SALÓN PB 6 2 [PERSON_NAME] 16:30 SALÓN PB 6" at bounding box center [86, 179] width 171 height 55
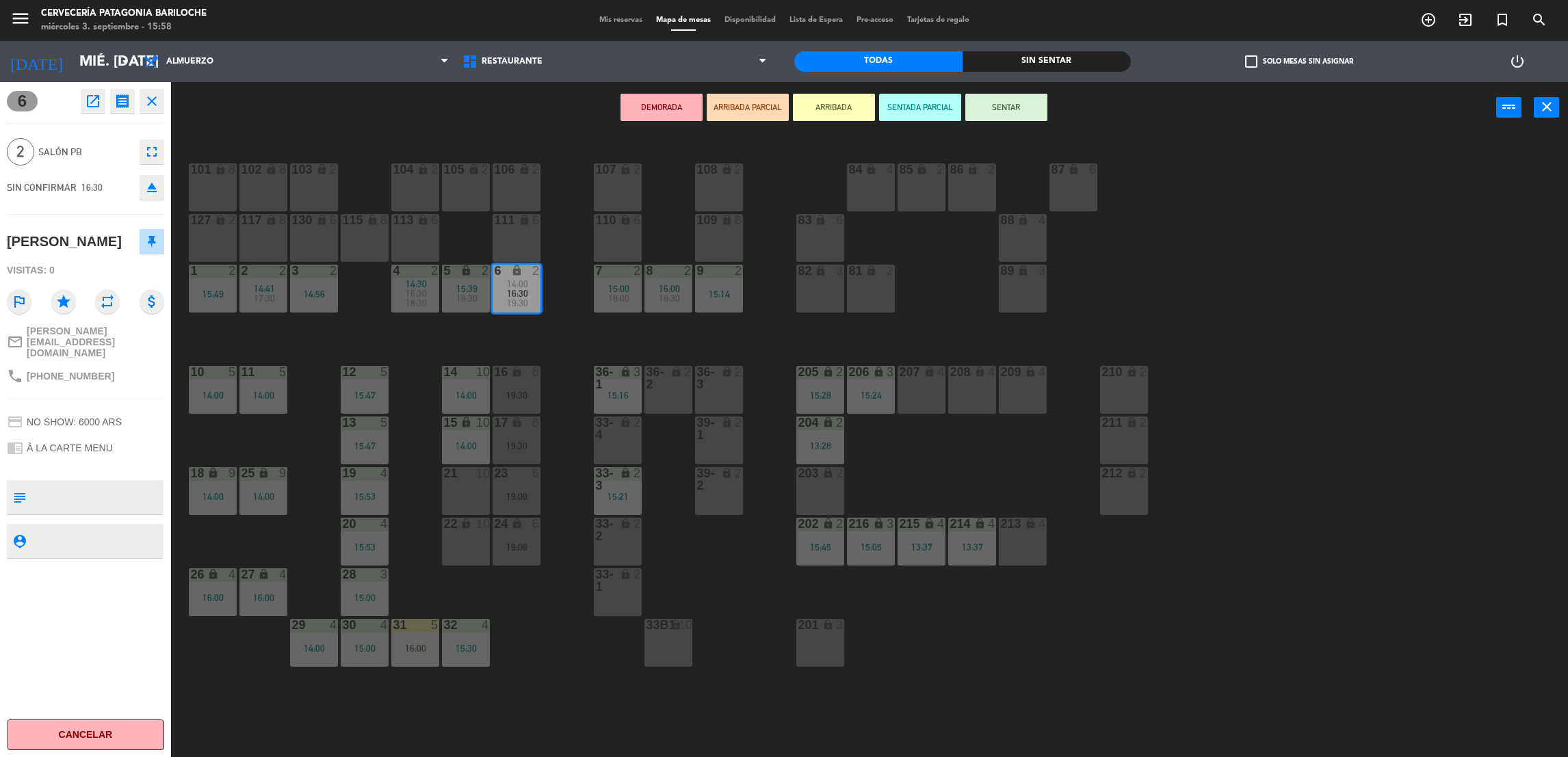
click at [832, 103] on button "ARRIBADA" at bounding box center [834, 107] width 82 height 28
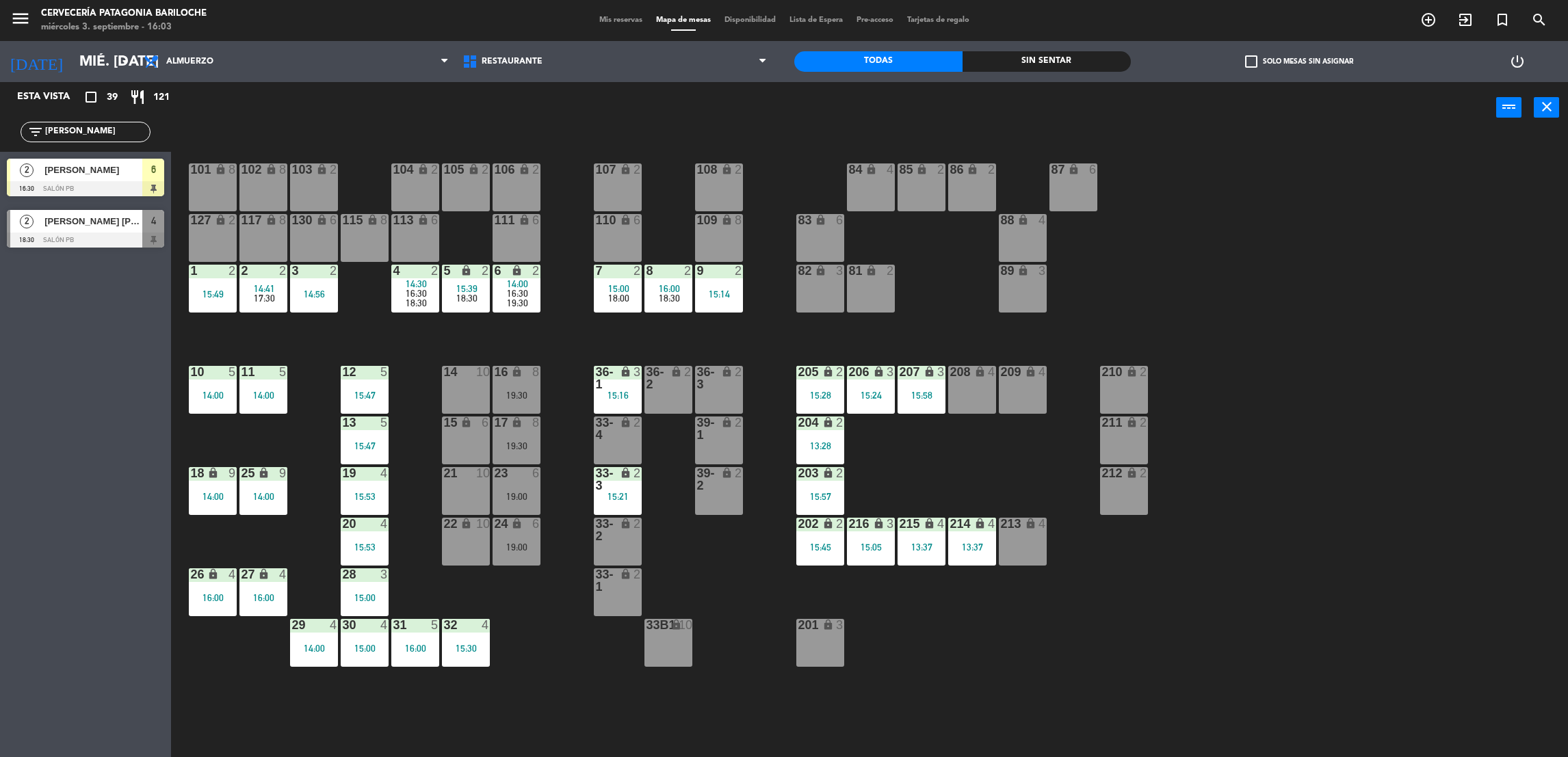
drag, startPoint x: 85, startPoint y: 132, endPoint x: 0, endPoint y: 145, distance: 86.0
click at [0, 145] on html "close × Cervecería Patagonia Bariloche × chrome_reader_mode Listado de Reservas…" at bounding box center [784, 378] width 1568 height 757
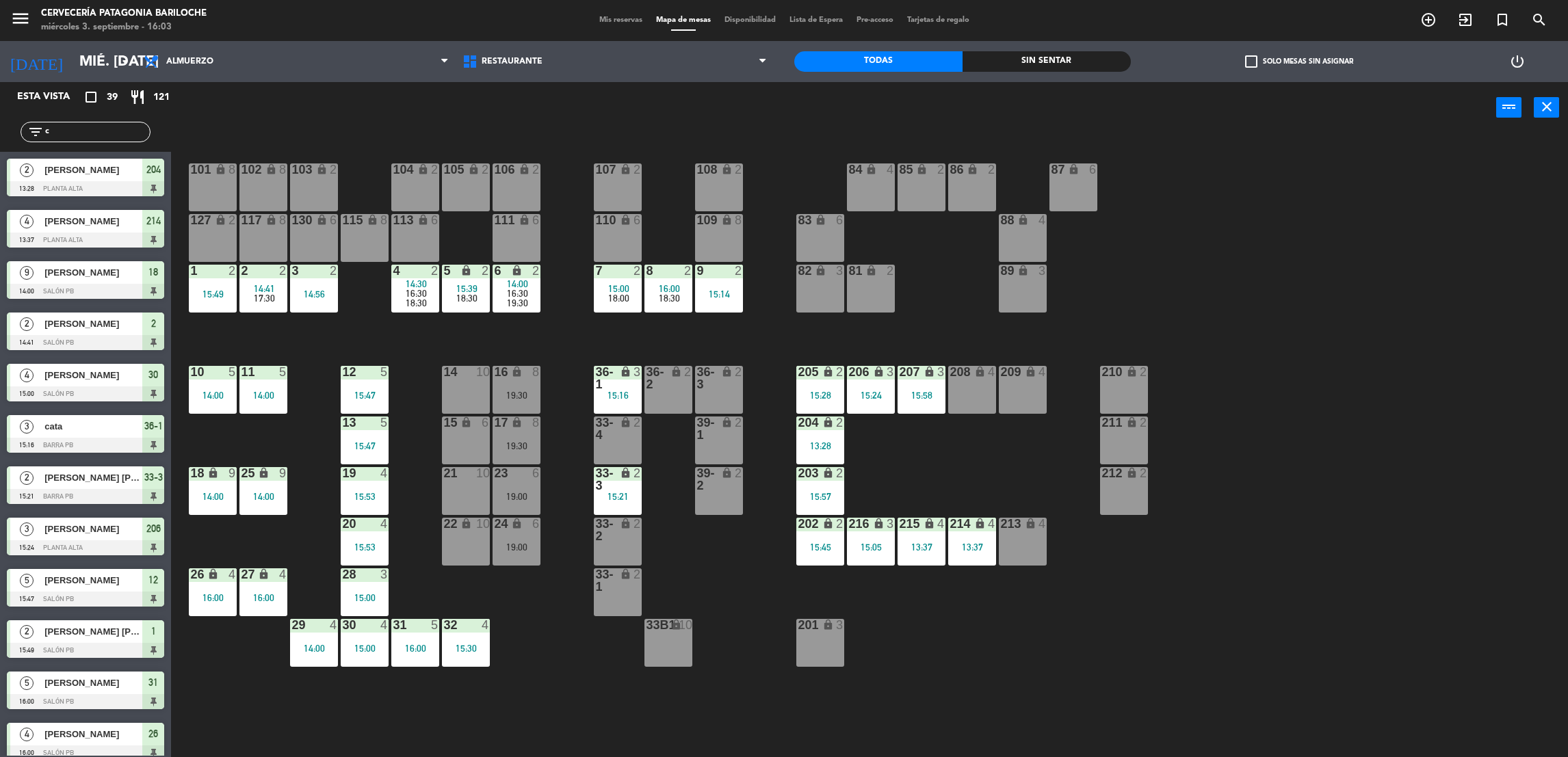
type input "ca"
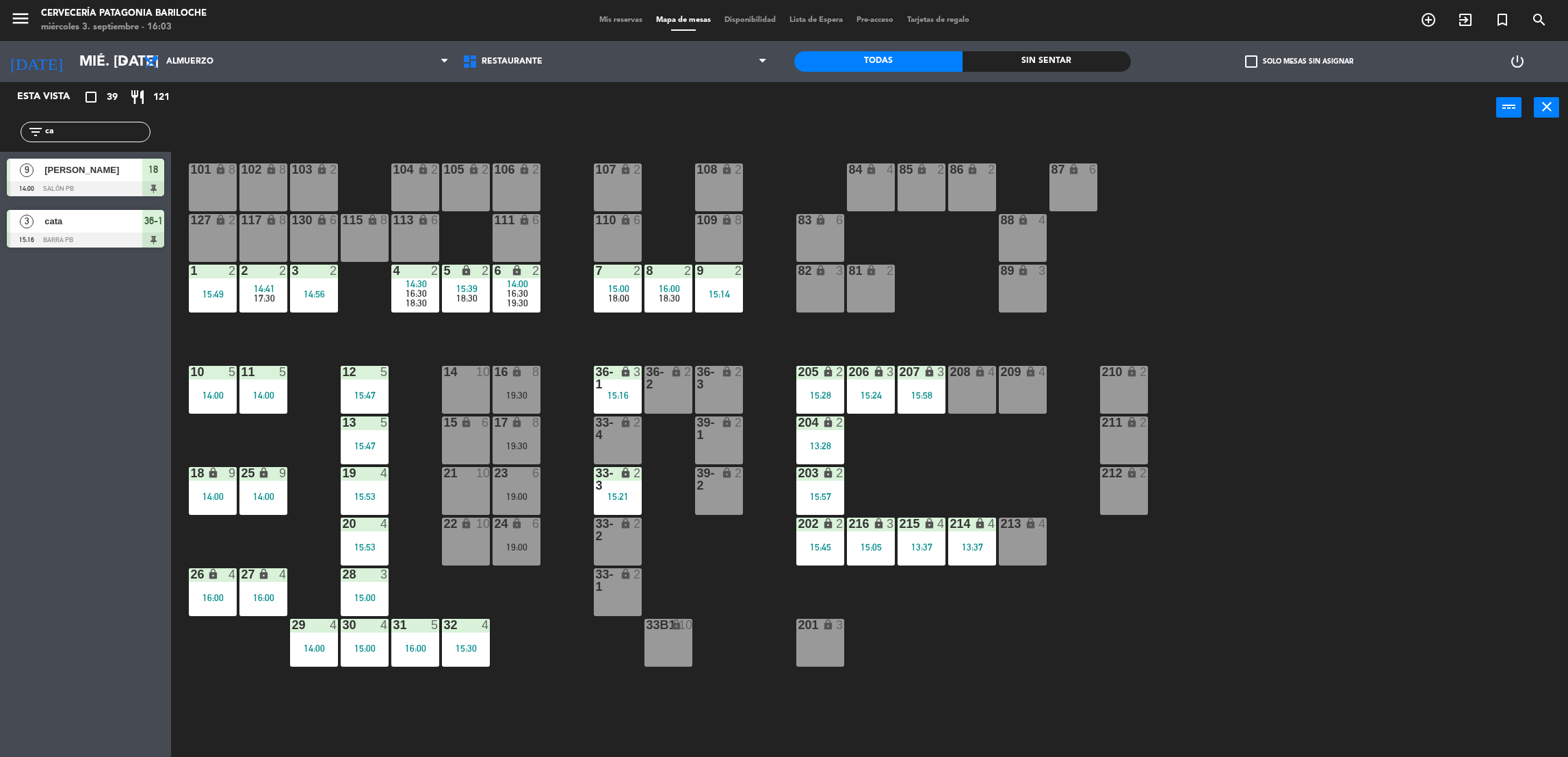
drag, startPoint x: 71, startPoint y: 131, endPoint x: 1, endPoint y: 130, distance: 70.0
click at [1, 130] on div "filter_list ca" at bounding box center [86, 132] width 171 height 40
type input "ka"
click at [98, 166] on span "[PERSON_NAME]" at bounding box center [93, 169] width 98 height 14
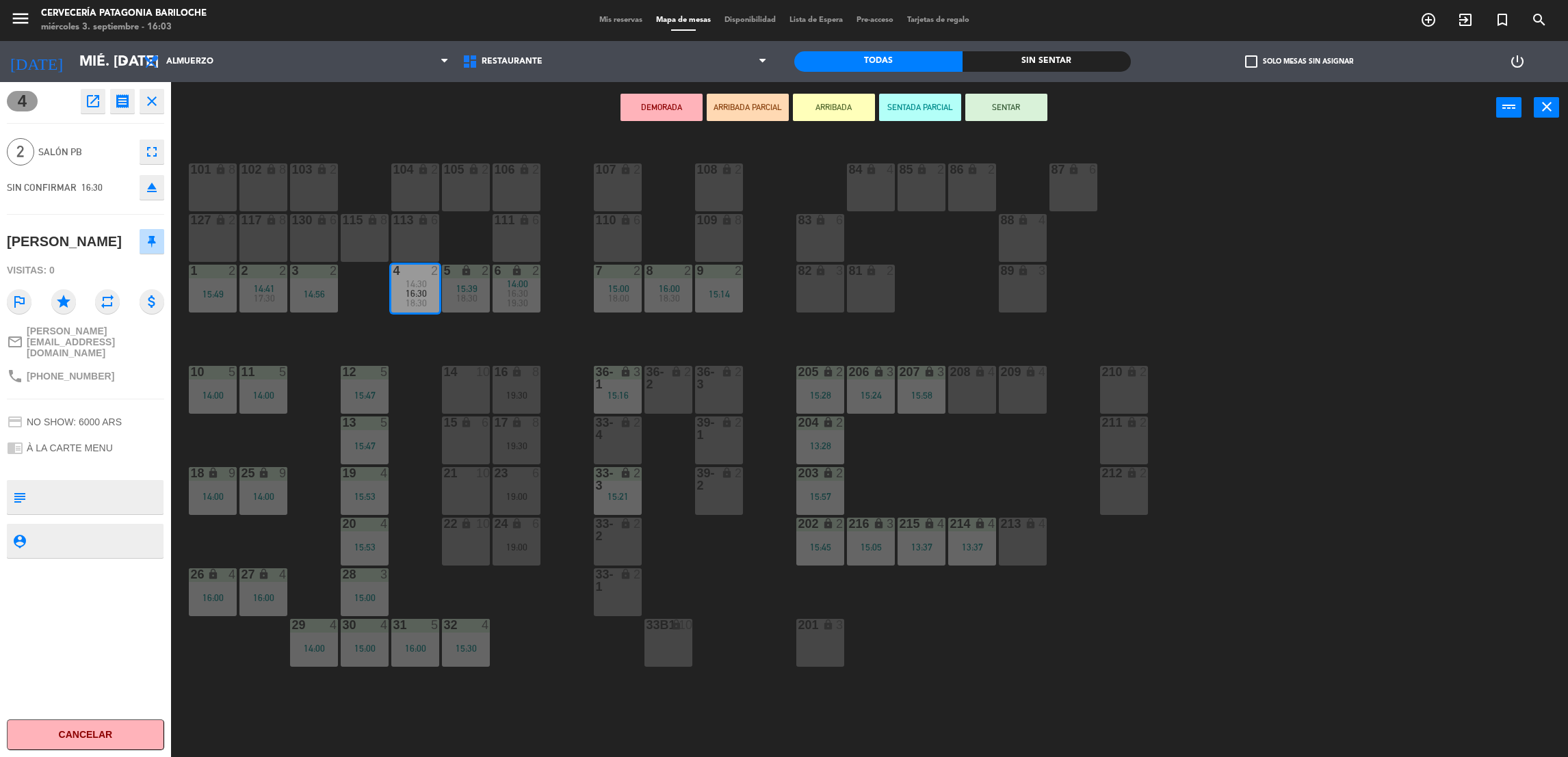
click at [846, 108] on button "ARRIBADA" at bounding box center [834, 107] width 82 height 28
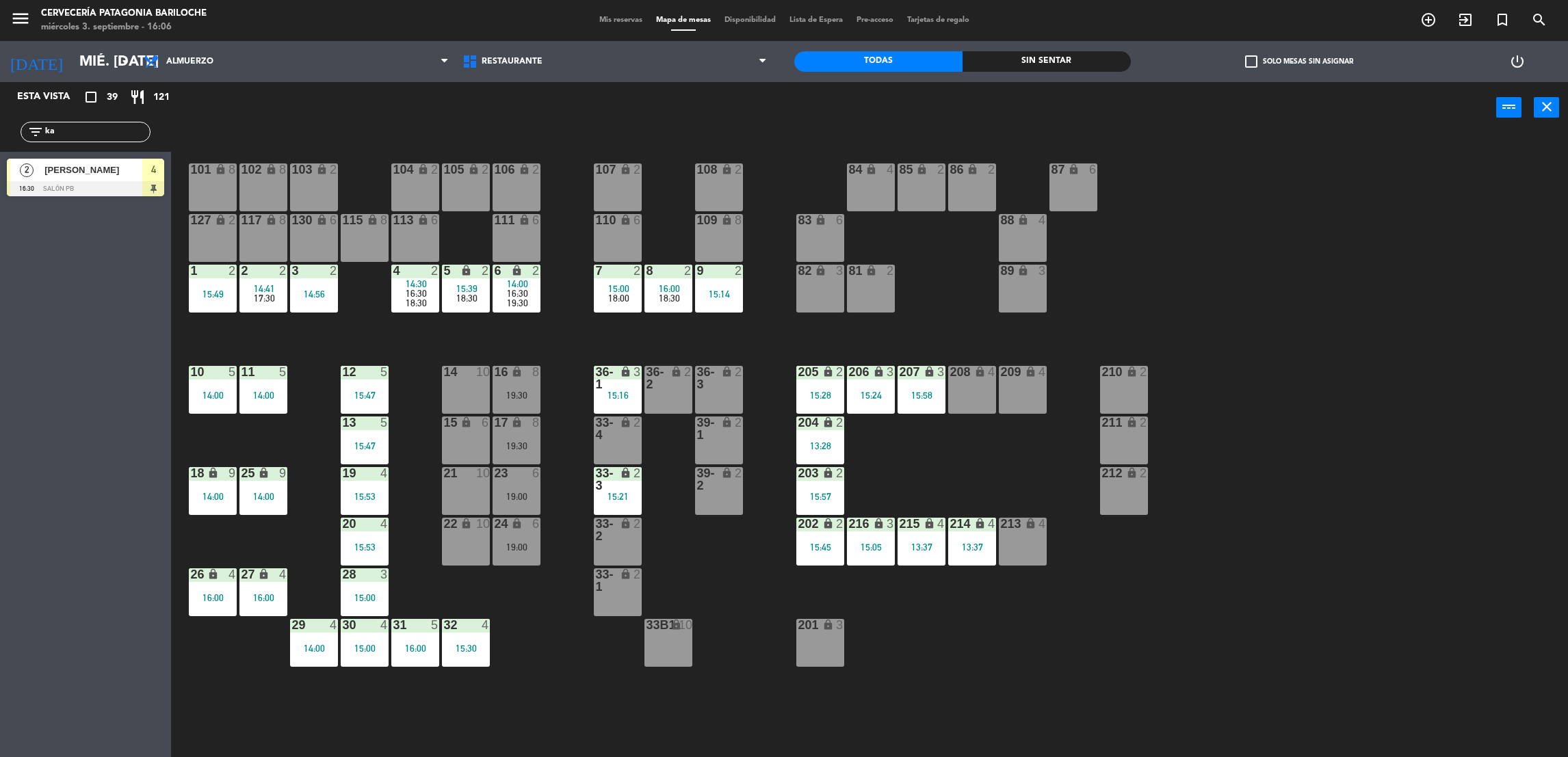
drag, startPoint x: 79, startPoint y: 134, endPoint x: -4, endPoint y: 145, distance: 83.7
click at [0, 145] on html "close × Cervecería Patagonia Bariloche × chrome_reader_mode Listado de Reservas…" at bounding box center [784, 378] width 1568 height 757
type input "ale"
click at [90, 242] on div at bounding box center [85, 240] width 157 height 15
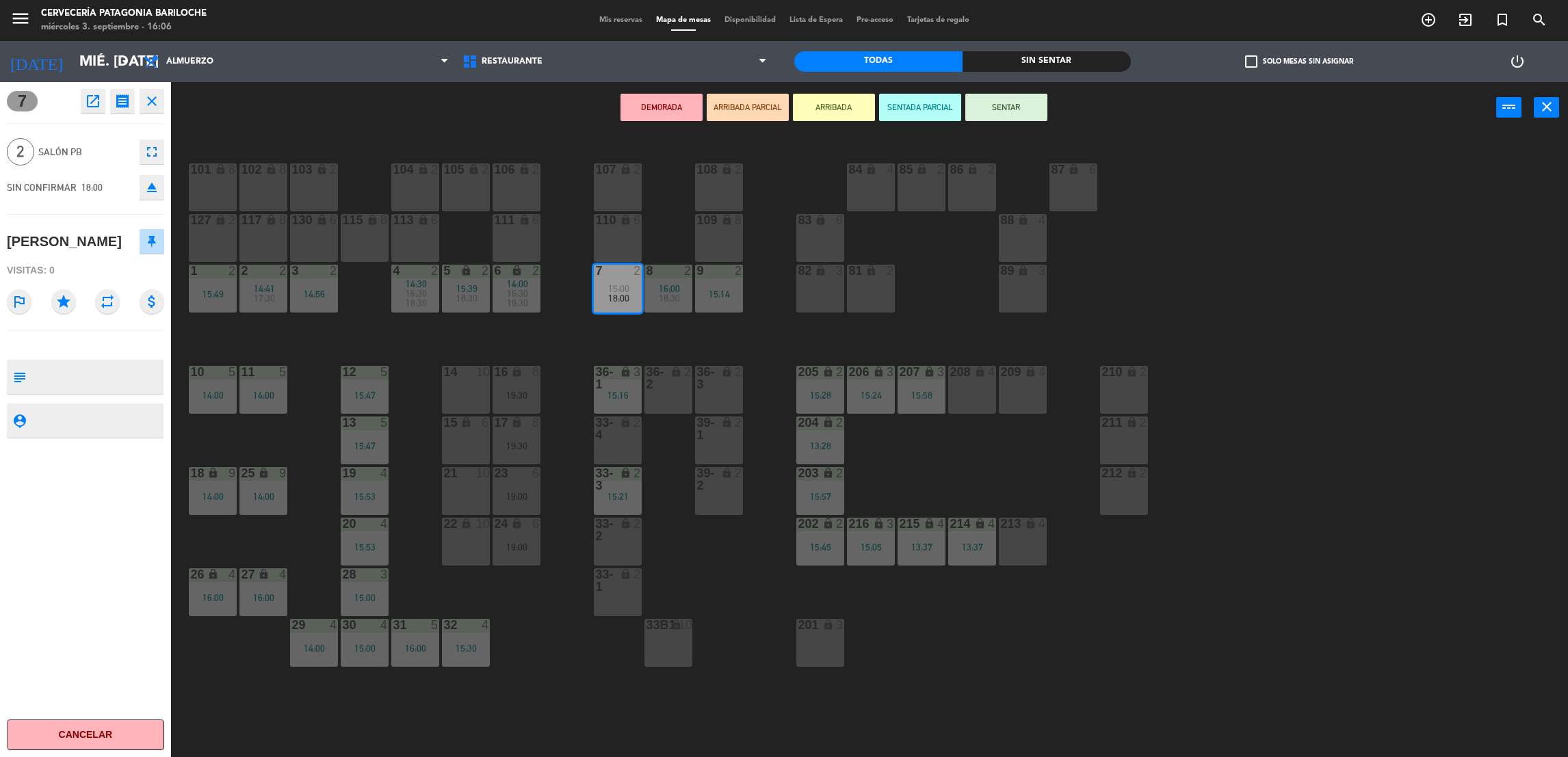
click at [779, 229] on div "101 lock 8 102 lock 8 104 lock 2 105 lock 2 106 lock 2 103 lock 2 107 lock 2 10…" at bounding box center [877, 450] width 1381 height 624
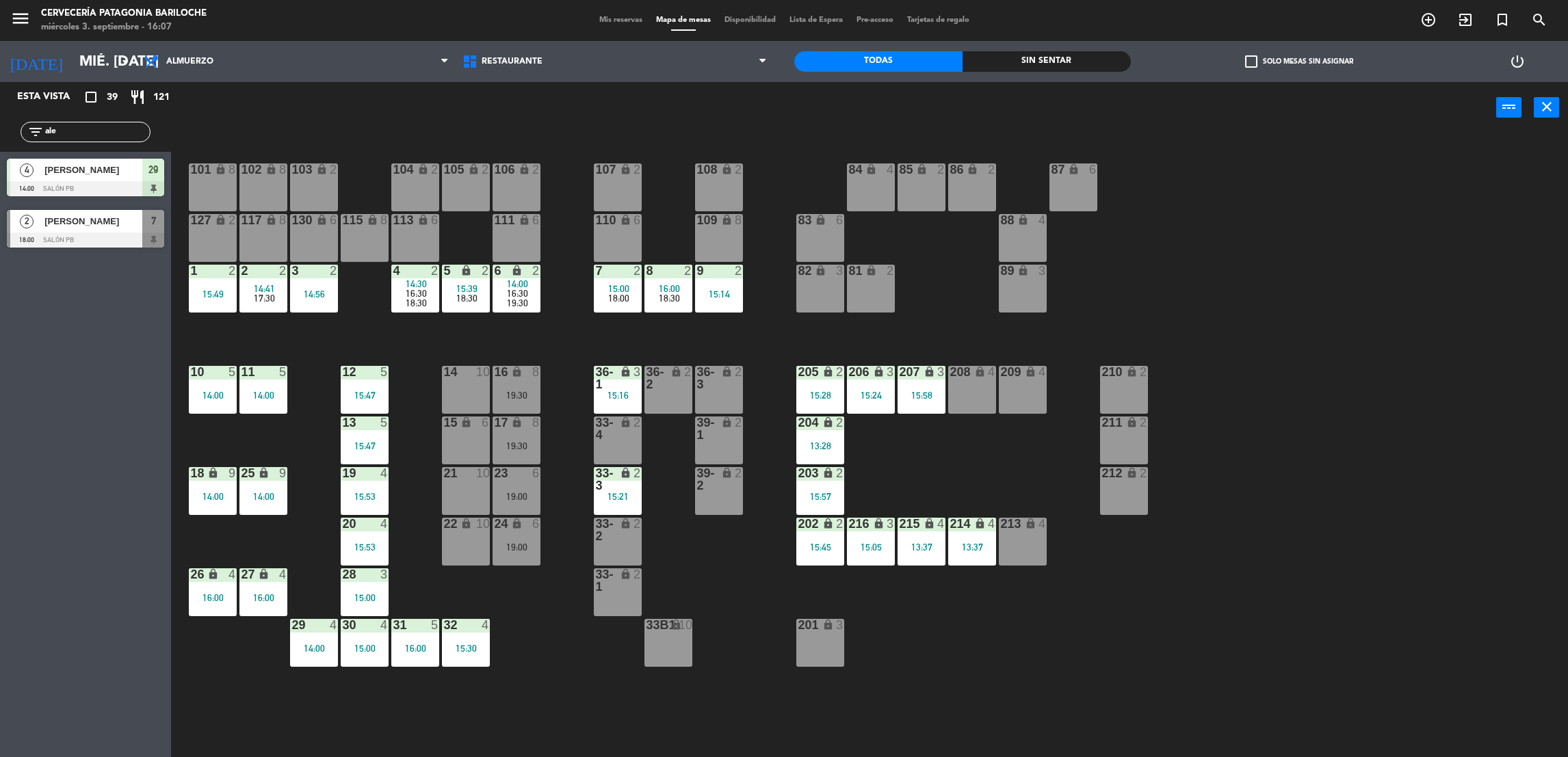
click at [58, 239] on div at bounding box center [85, 240] width 157 height 15
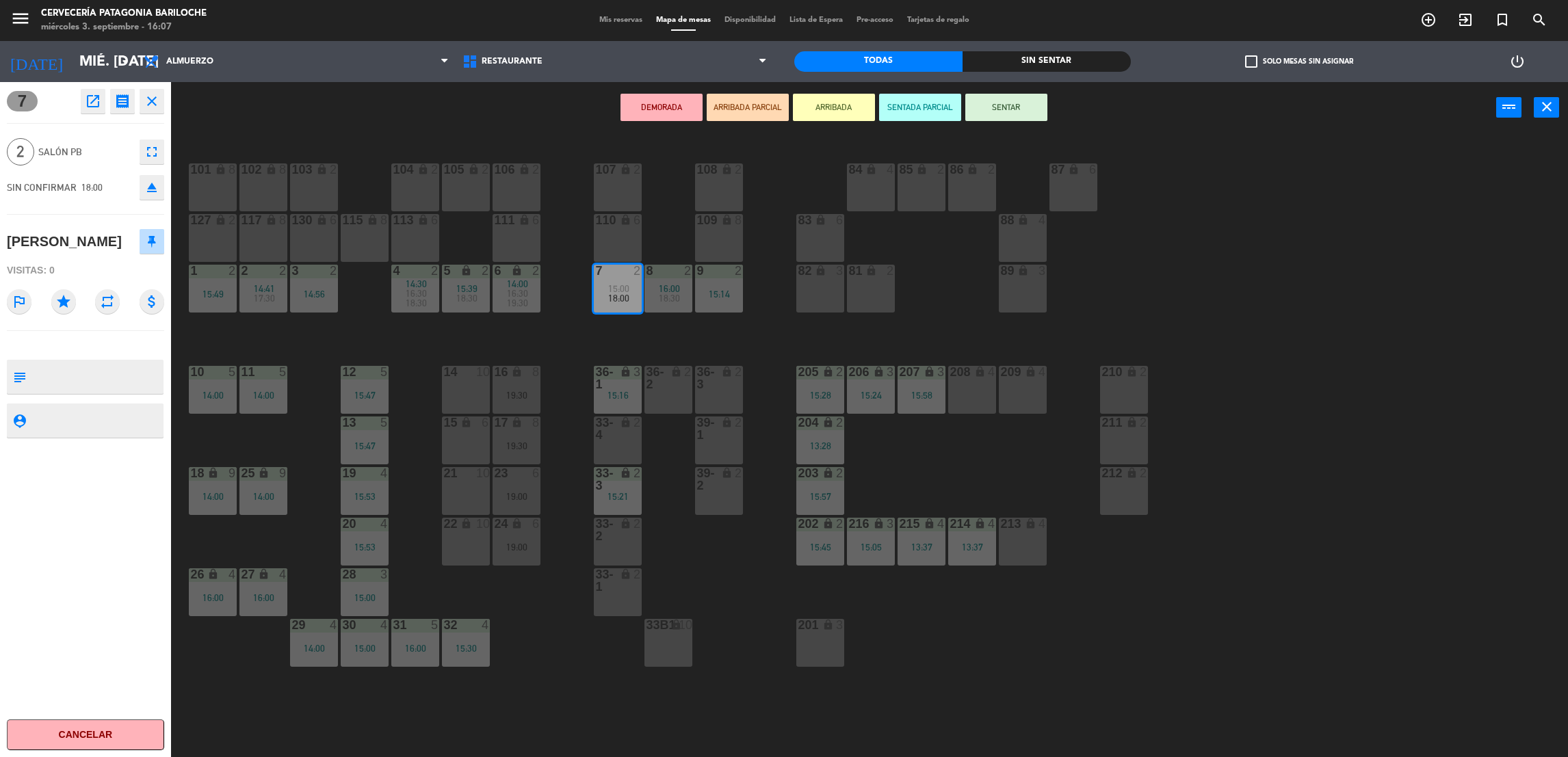
click at [834, 106] on button "ARRIBADA" at bounding box center [834, 107] width 82 height 28
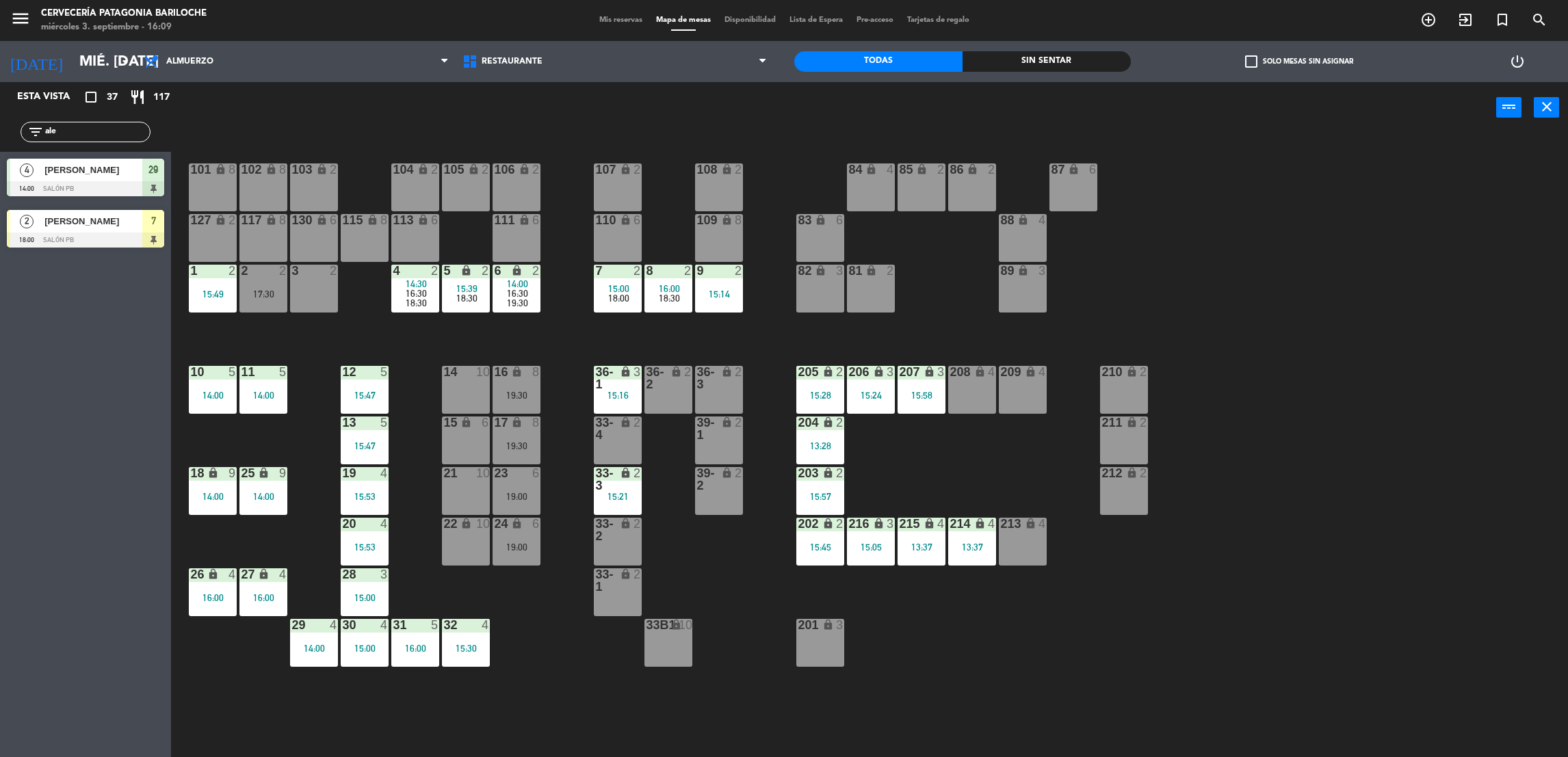
drag, startPoint x: 89, startPoint y: 140, endPoint x: 5, endPoint y: 142, distance: 84.0
click at [5, 142] on div "filter_list ale" at bounding box center [86, 132] width 171 height 40
drag, startPoint x: 5, startPoint y: 142, endPoint x: 115, endPoint y: 300, distance: 192.5
click at [115, 307] on div "Esta vista crop_square 37 restaurant 117 filter_list ale 4 [PERSON_NAME] 14:00 …" at bounding box center [86, 419] width 171 height 675
drag, startPoint x: 89, startPoint y: 135, endPoint x: -4, endPoint y: 151, distance: 94.4
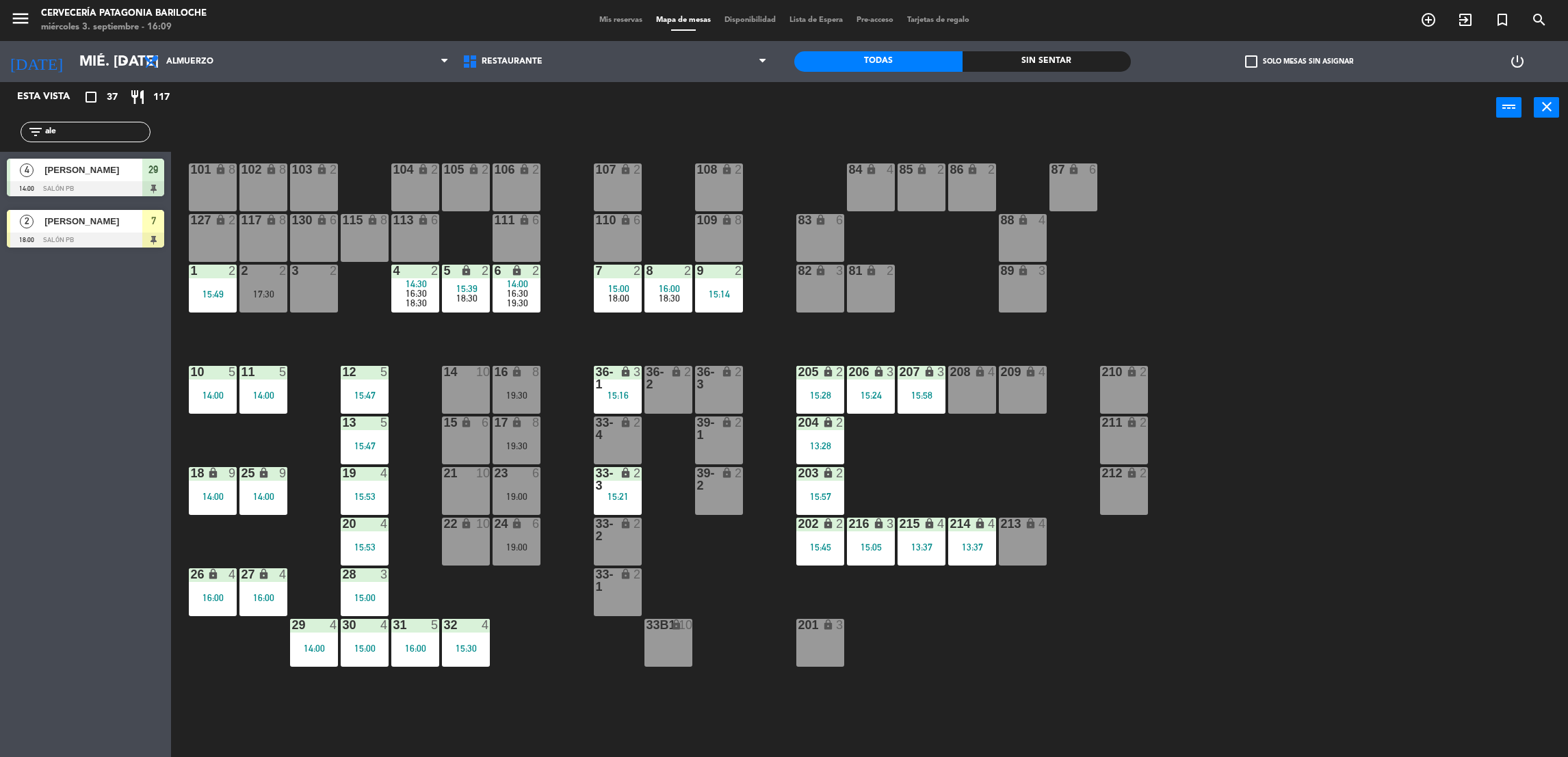
click at [0, 151] on html "close × Cervecería Patagonia Bariloche × chrome_reader_mode Listado de Reservas…" at bounding box center [784, 378] width 1568 height 757
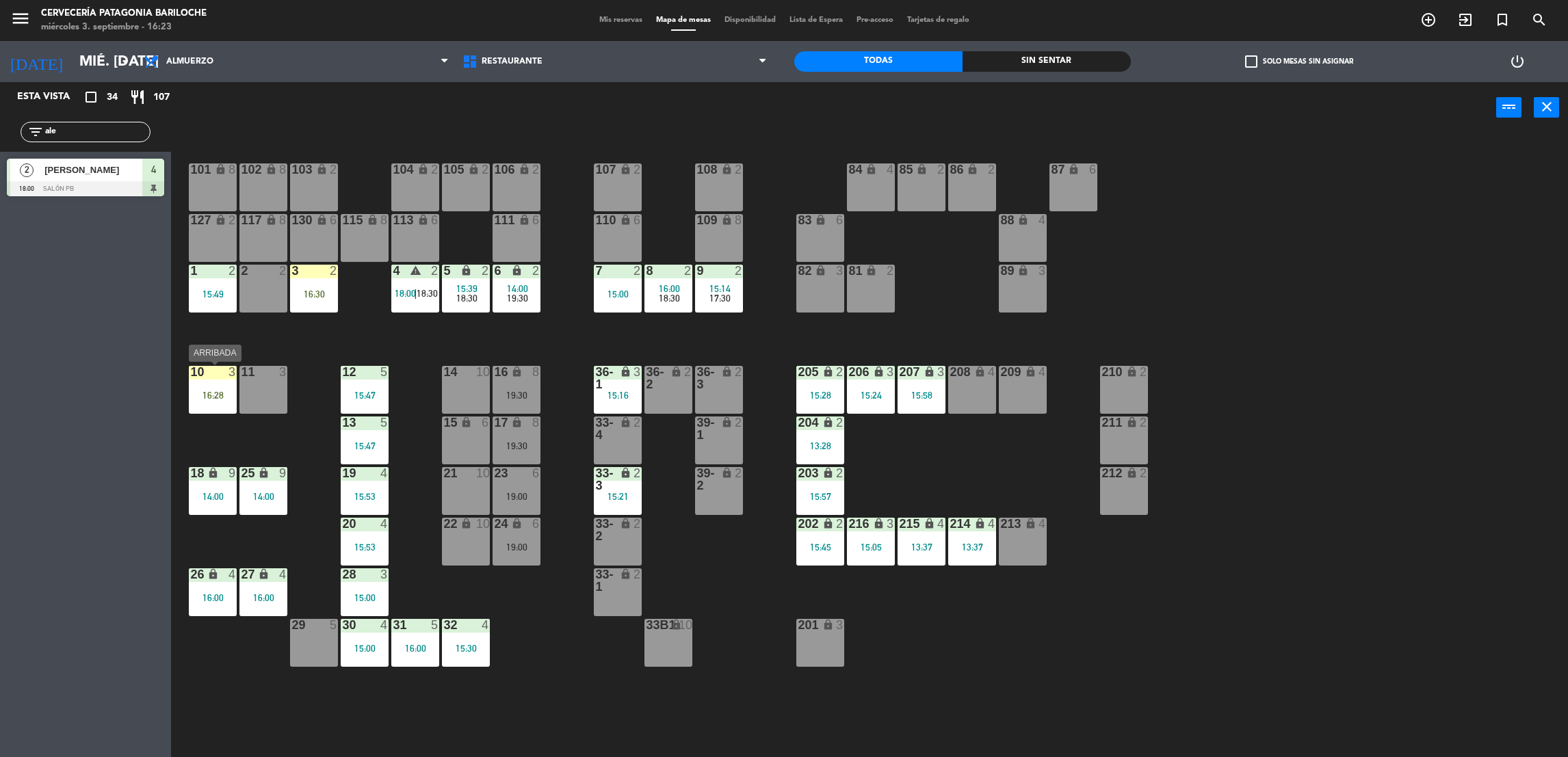
click at [221, 397] on div "16:28" at bounding box center [212, 395] width 48 height 10
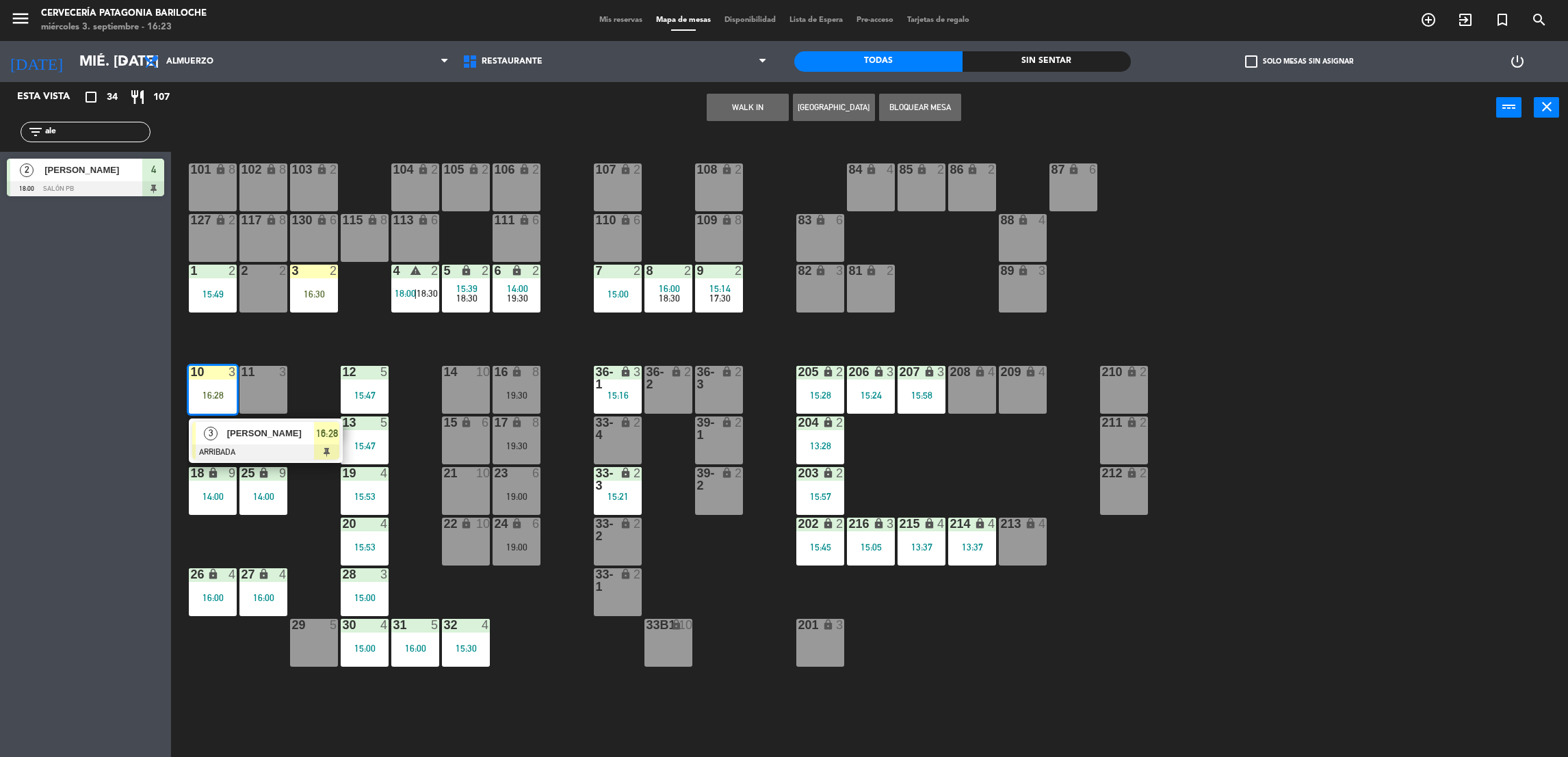
click at [208, 346] on div "101 lock 8 102 lock 8 104 lock 2 105 lock 2 106 lock 2 103 lock 2 107 lock 2 10…" at bounding box center [877, 450] width 1381 height 624
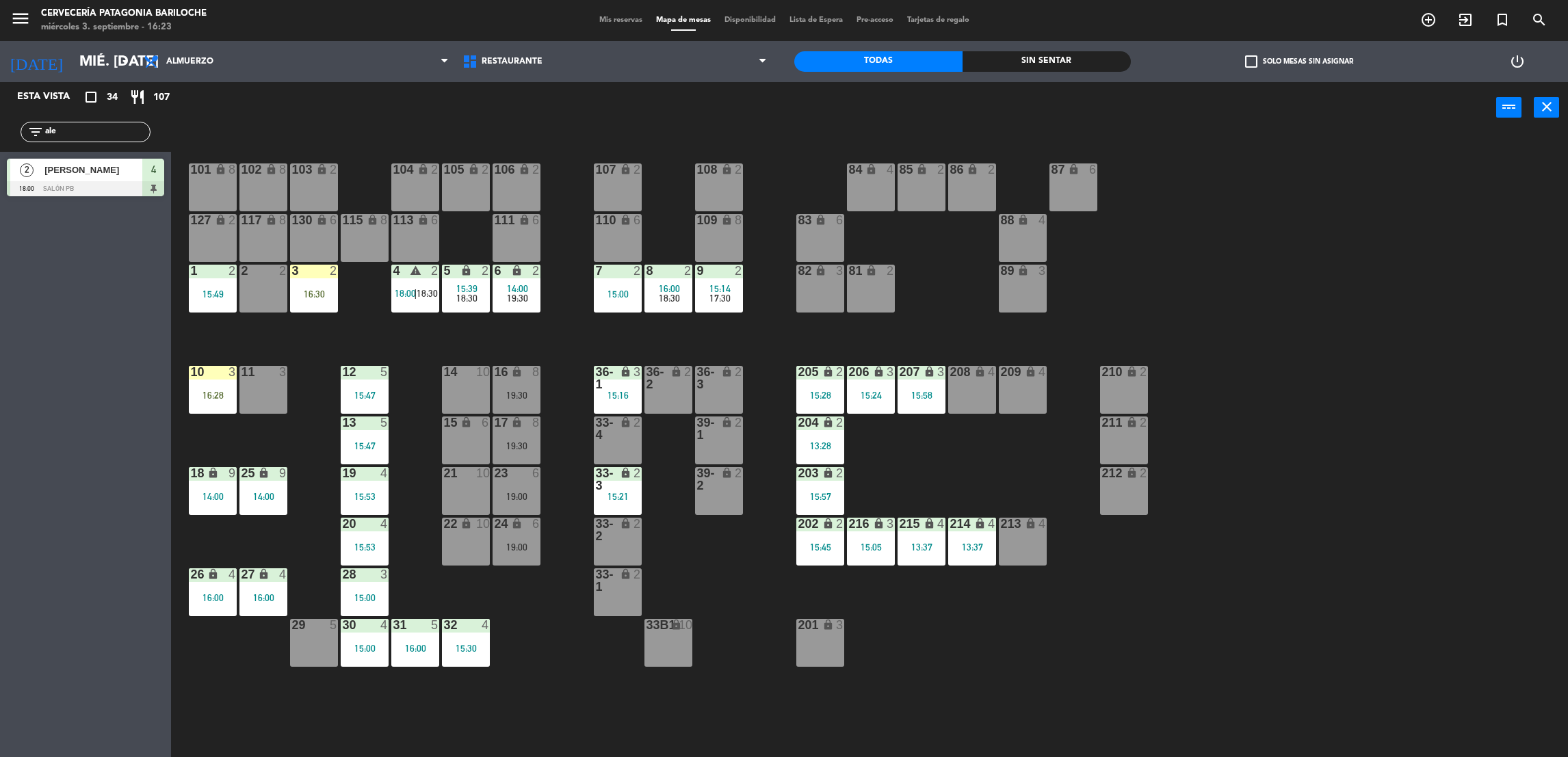
click at [259, 308] on div "2 2" at bounding box center [263, 289] width 48 height 48
click at [381, 327] on div "101 lock 8 102 lock 8 104 lock 2 105 lock 2 106 lock 2 103 lock 2 107 lock 2 10…" at bounding box center [877, 450] width 1381 height 624
click at [259, 295] on div "2 2" at bounding box center [263, 289] width 48 height 48
click at [430, 328] on div "101 lock 8 102 lock 8 104 lock 2 105 lock 2 106 lock 2 103 lock 2 107 lock 2 10…" at bounding box center [877, 450] width 1381 height 624
click at [531, 381] on div "16 lock 8 19:30" at bounding box center [516, 389] width 48 height 48
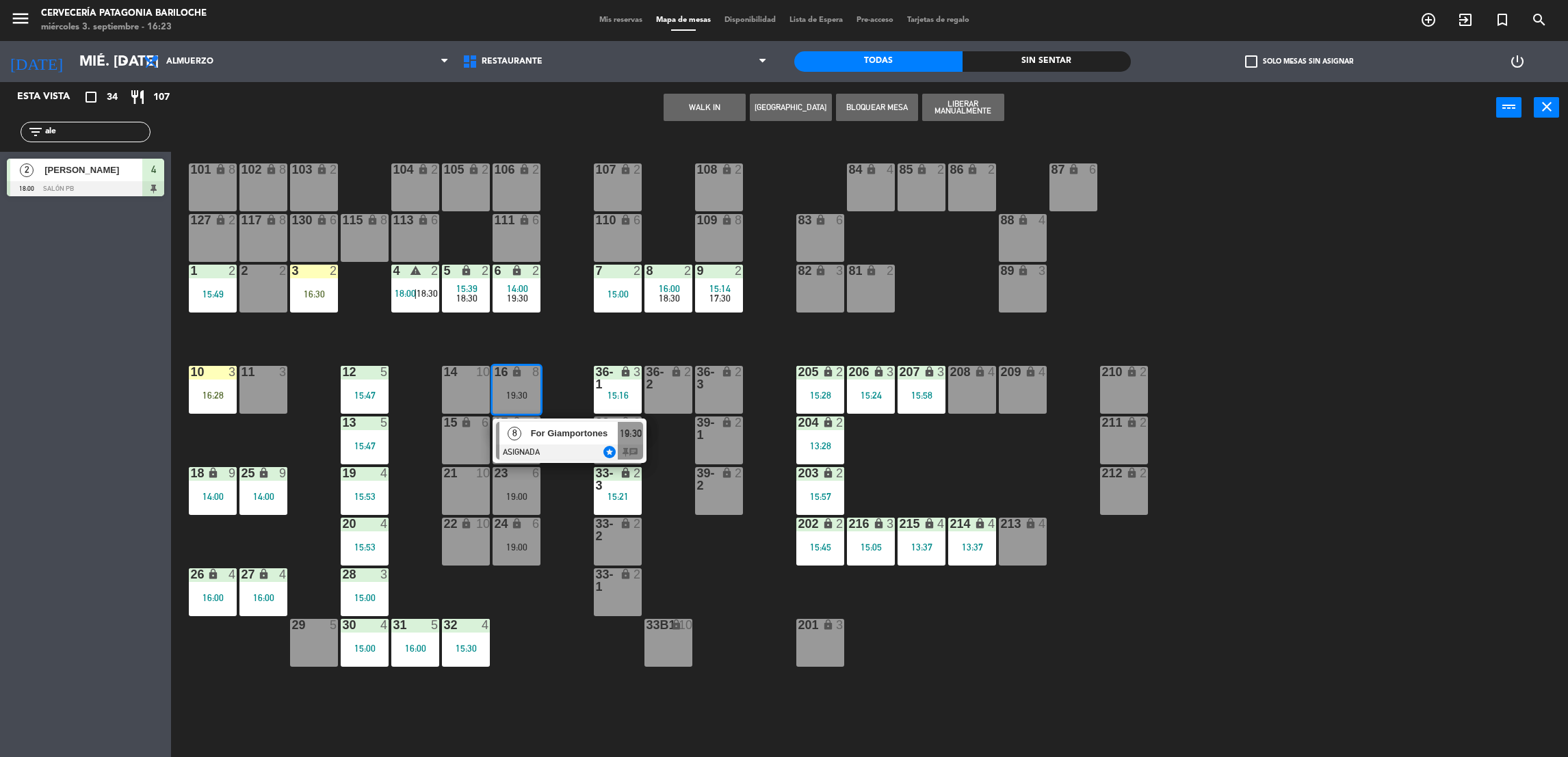
click at [539, 319] on div "101 lock 8 102 lock 8 104 lock 2 105 lock 2 106 lock 2 103 lock 2 107 lock 2 10…" at bounding box center [877, 450] width 1381 height 624
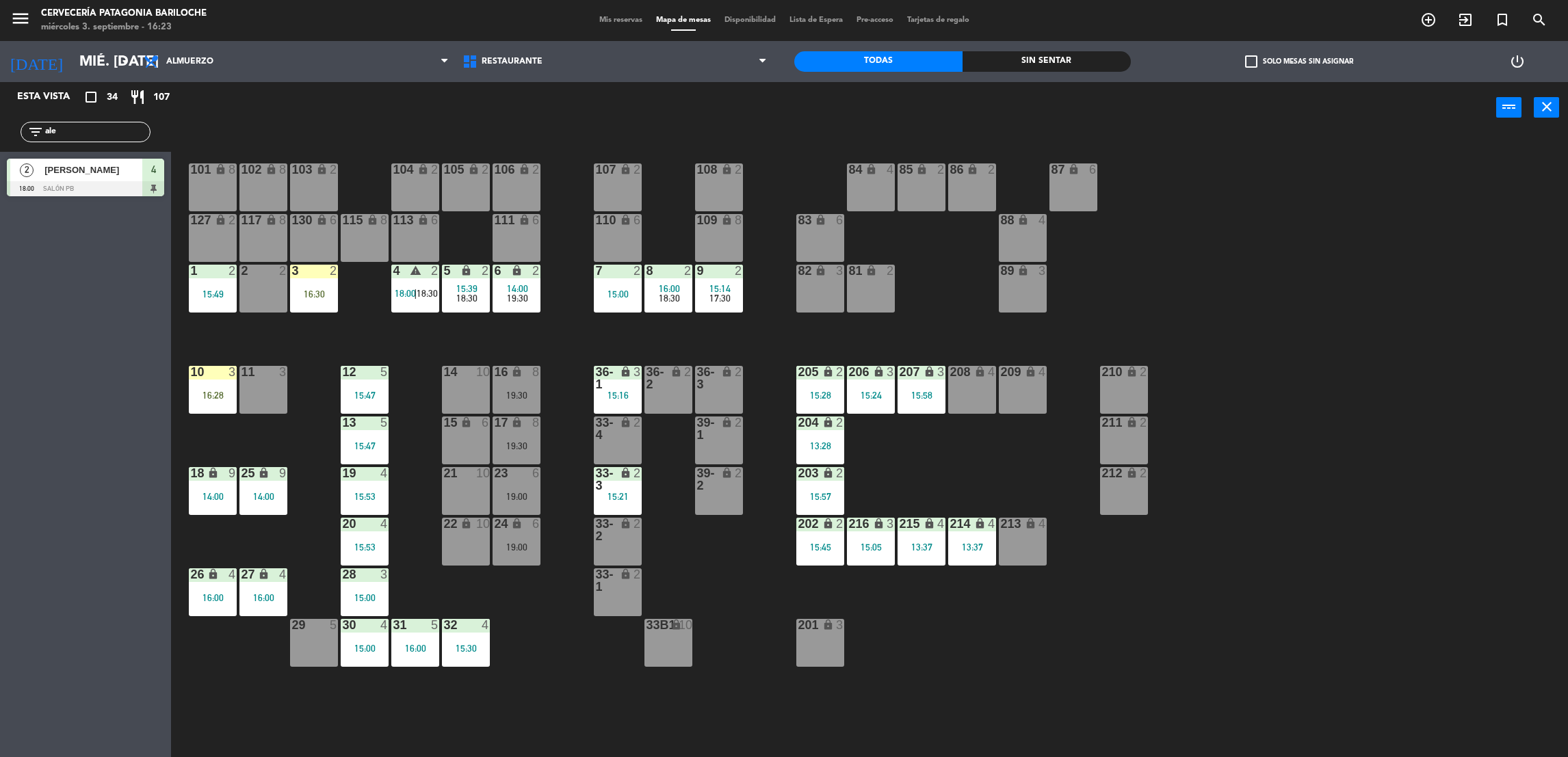
click at [520, 443] on div "19:30" at bounding box center [516, 446] width 48 height 10
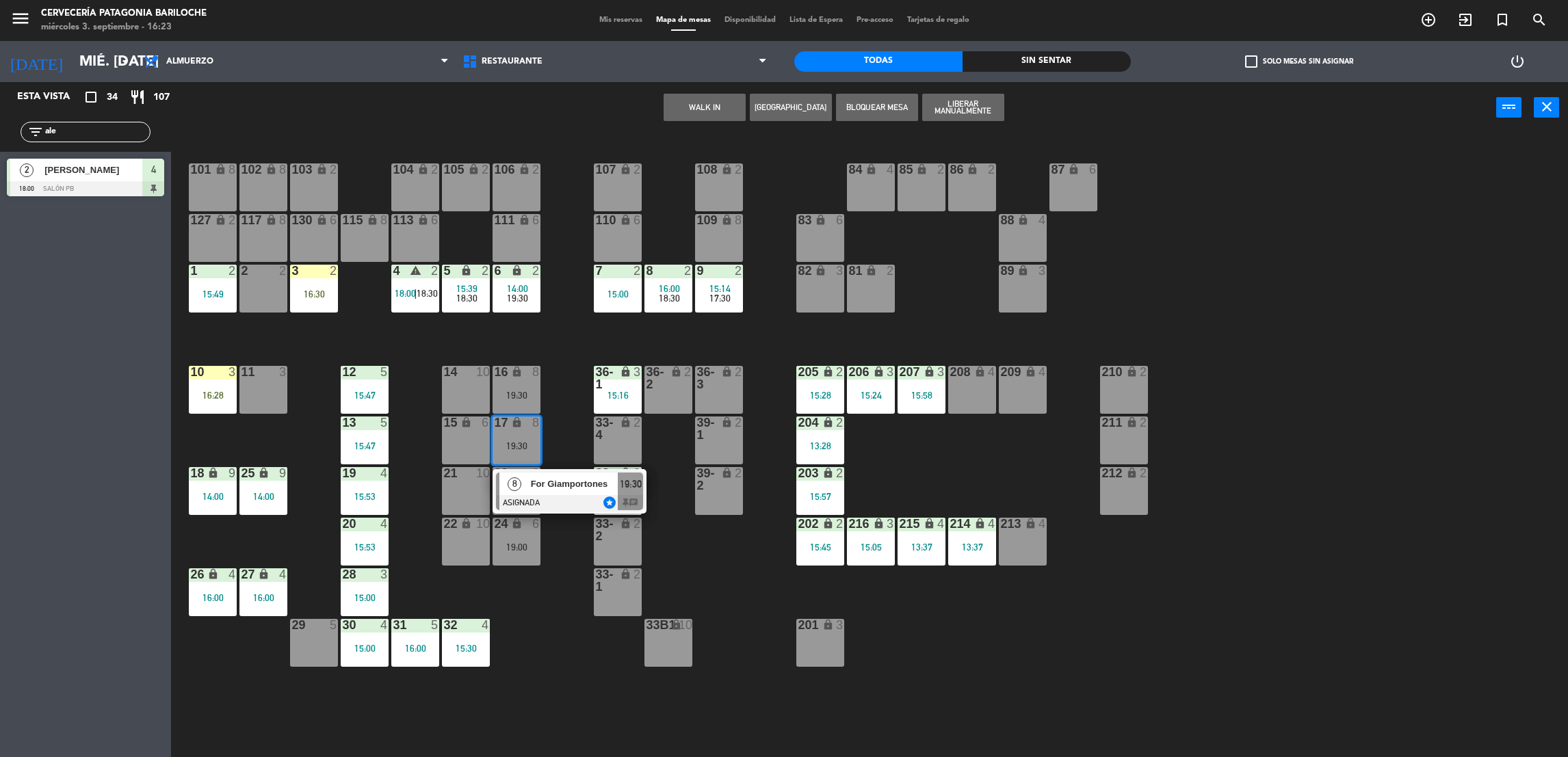
click at [575, 493] on div "For Giamportones" at bounding box center [573, 485] width 89 height 23
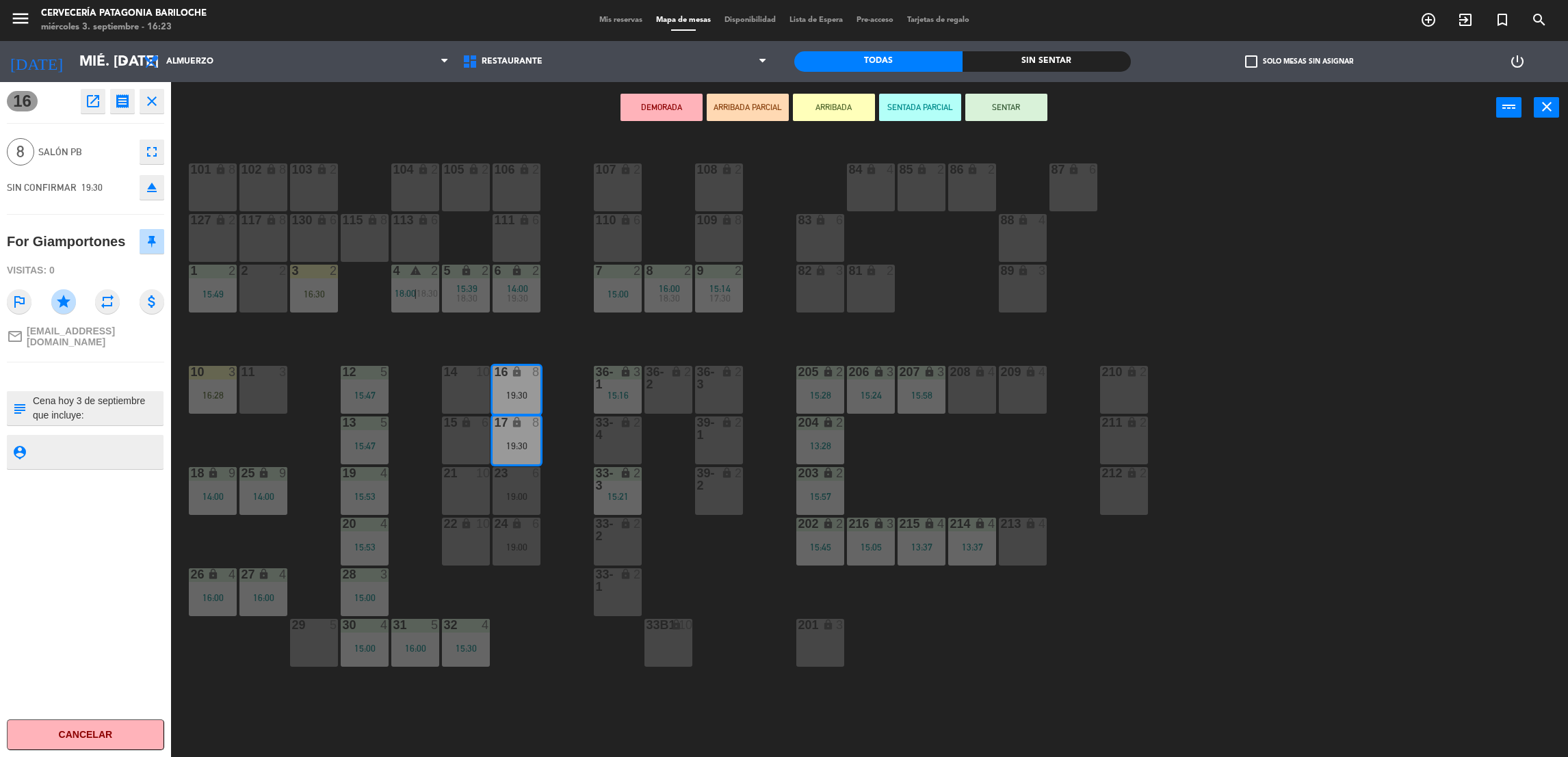
click at [568, 493] on div "101 lock 8 102 lock 8 104 lock 2 105 lock 2 106 lock 2 103 lock 2 107 lock 2 10…" at bounding box center [877, 450] width 1381 height 624
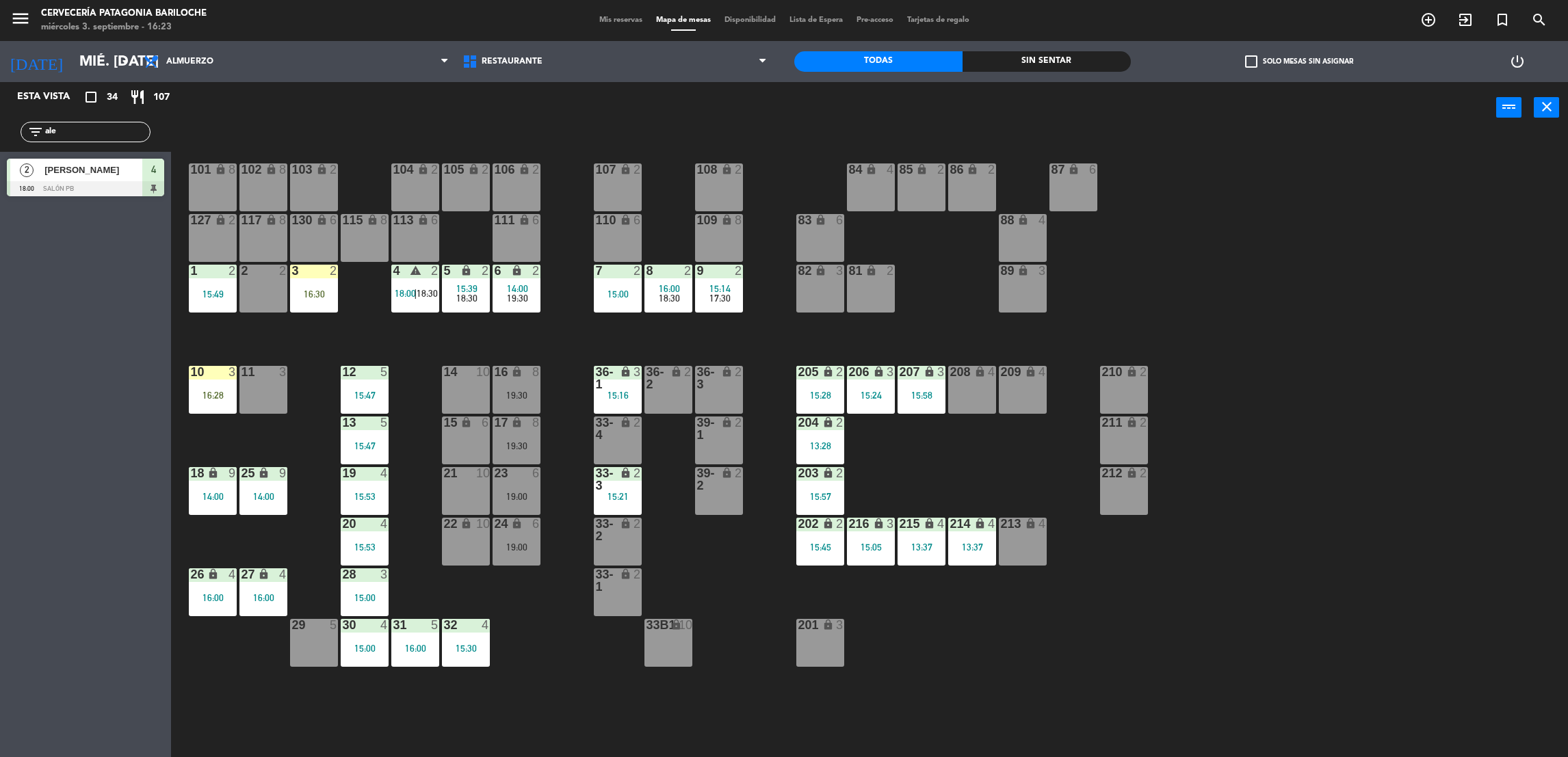
click at [529, 391] on div "19:30" at bounding box center [516, 395] width 48 height 10
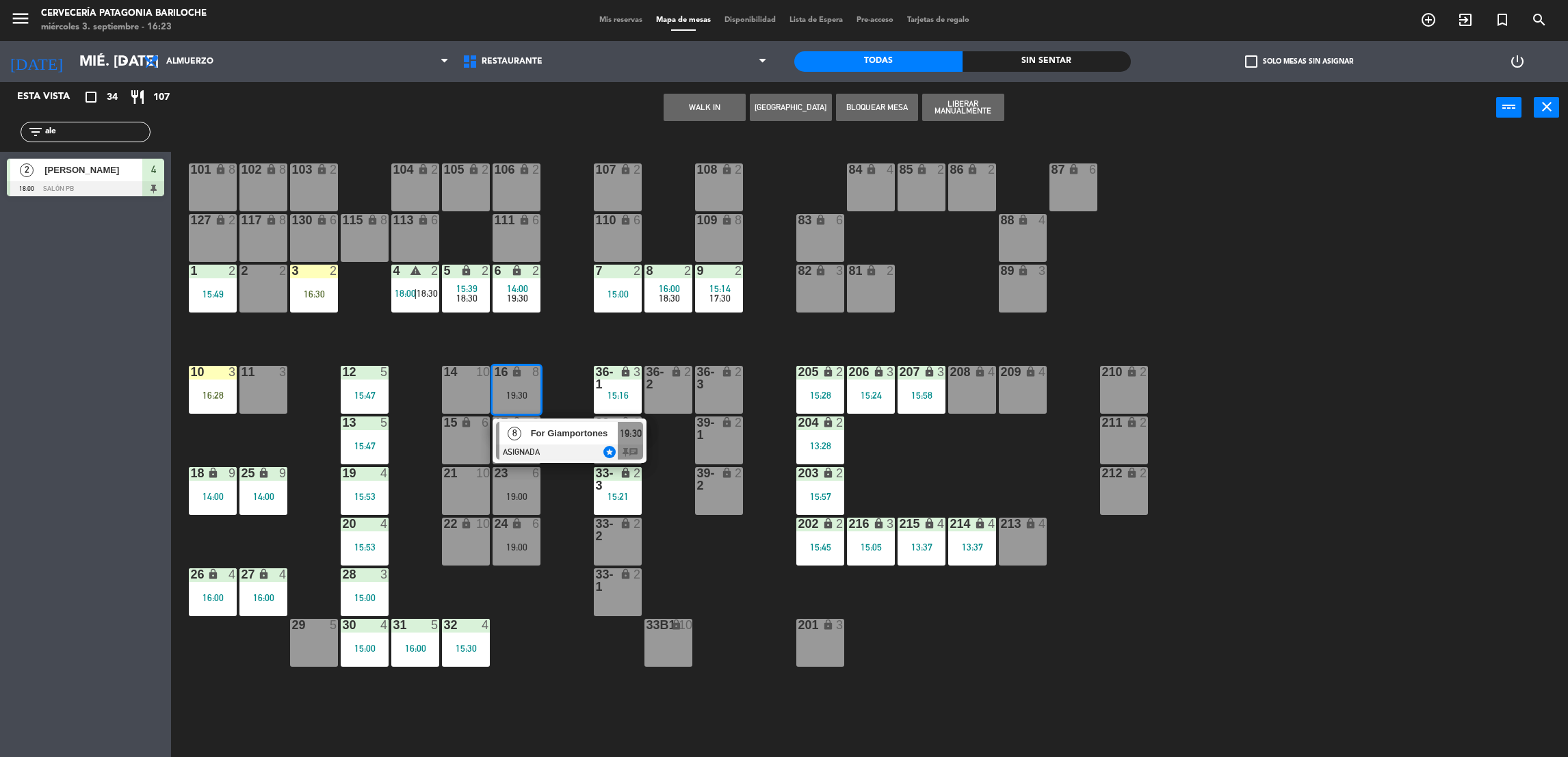
click at [573, 432] on span "For Giamportones" at bounding box center [574, 432] width 88 height 14
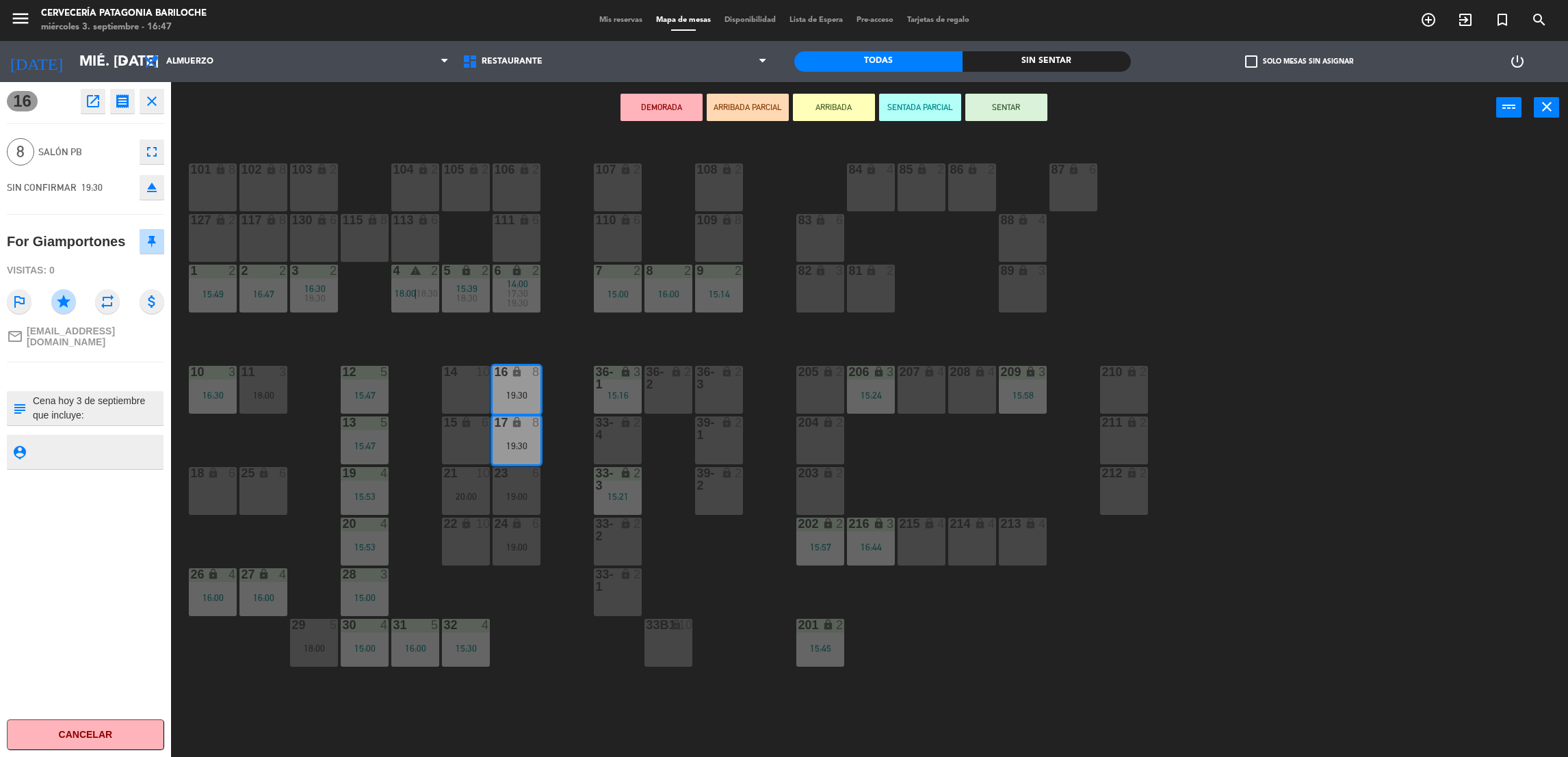
click at [573, 433] on div "101 lock 8 102 lock 8 104 lock 2 105 lock 2 106 lock 2 103 lock 2 107 lock 2 10…" at bounding box center [877, 450] width 1381 height 624
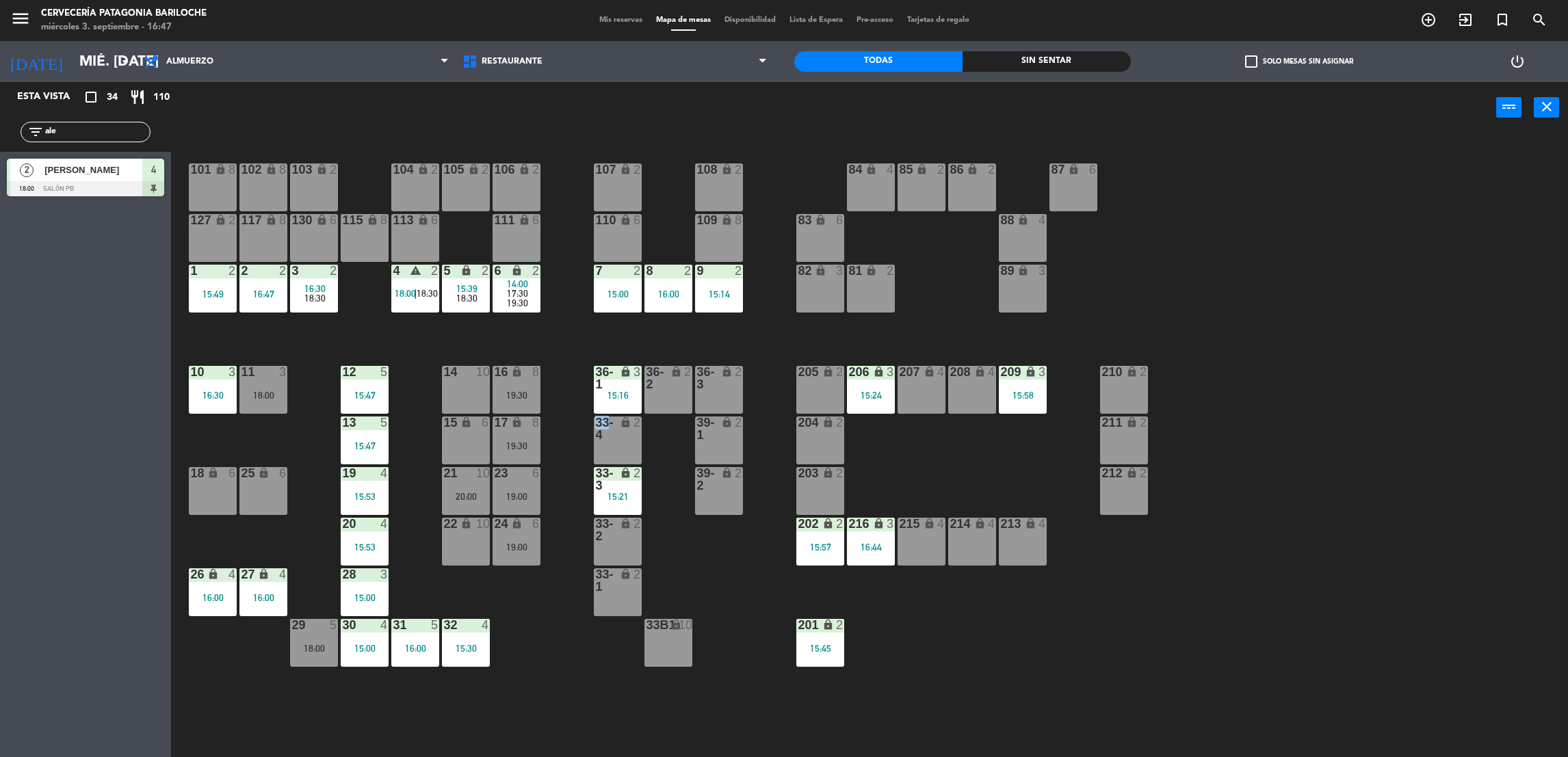
click at [573, 433] on div "101 lock 8 102 lock 8 104 lock 2 105 lock 2 106 lock 2 103 lock 2 107 lock 2 10…" at bounding box center [877, 450] width 1381 height 624
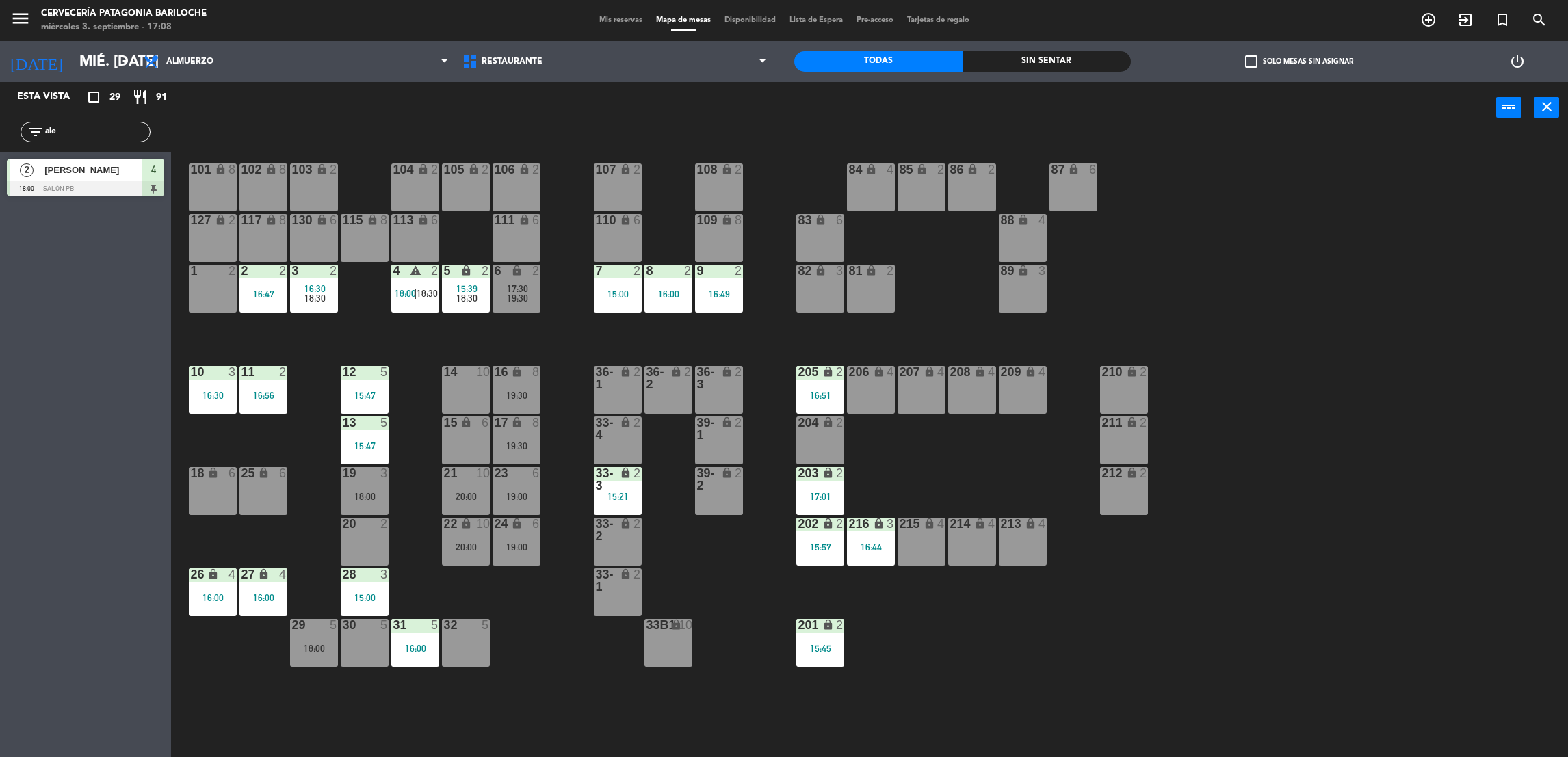
click at [129, 128] on input "ale" at bounding box center [96, 132] width 106 height 15
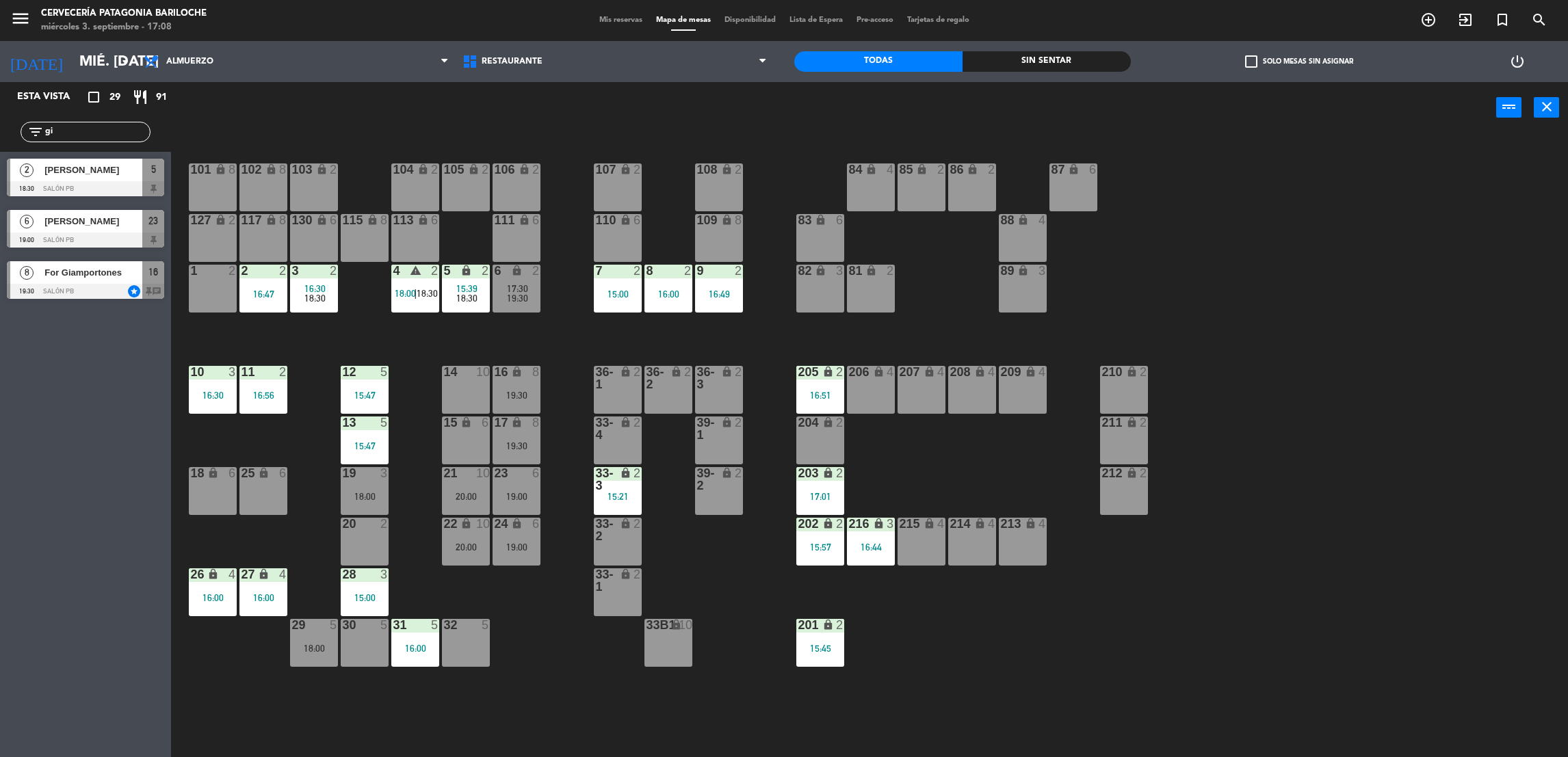
type input "gi"
click at [102, 180] on div "[PERSON_NAME]" at bounding box center [92, 170] width 99 height 23
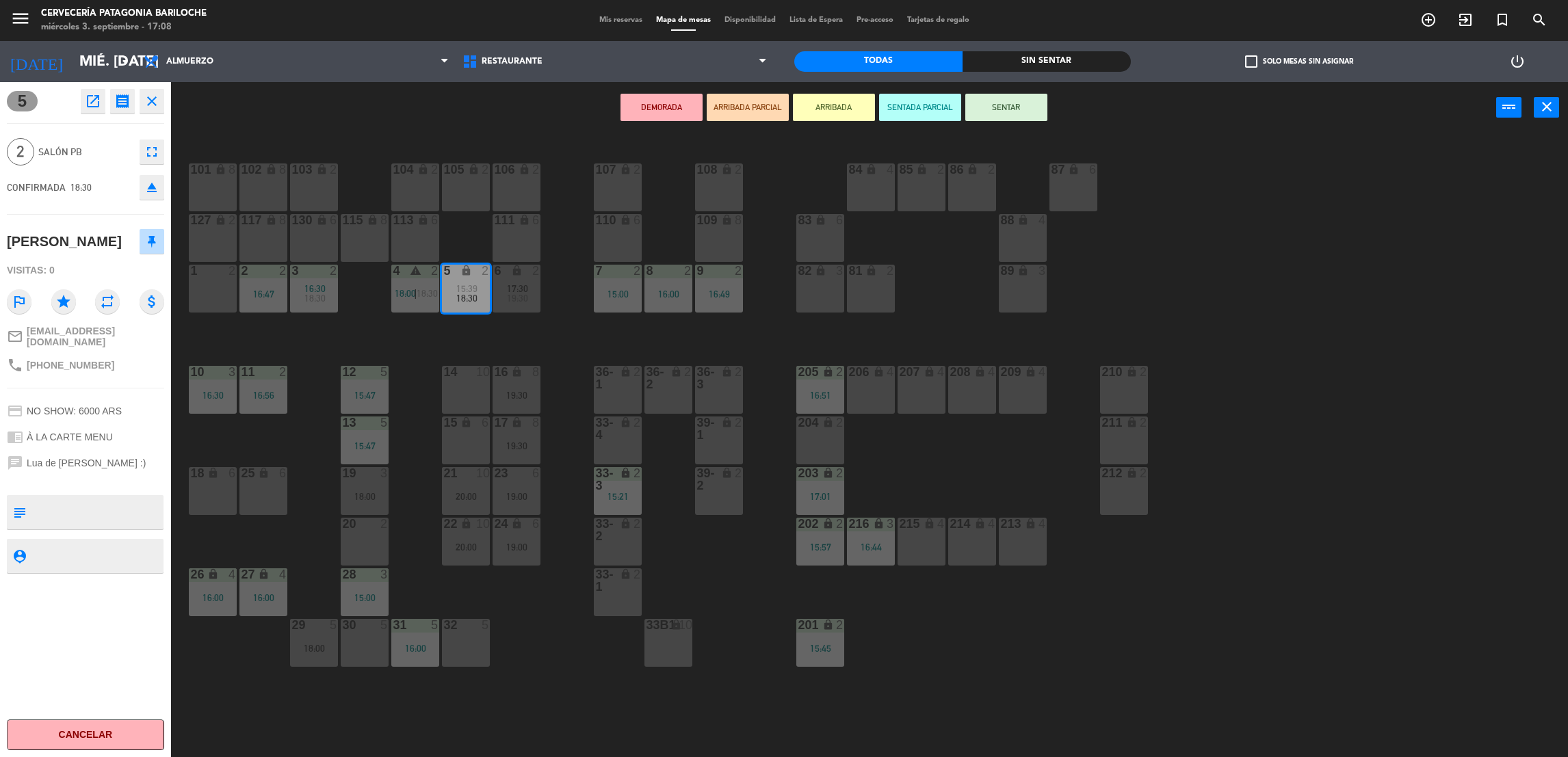
click at [833, 101] on button "ARRIBADA" at bounding box center [834, 107] width 82 height 28
